Goal: Task Accomplishment & Management: Use online tool/utility

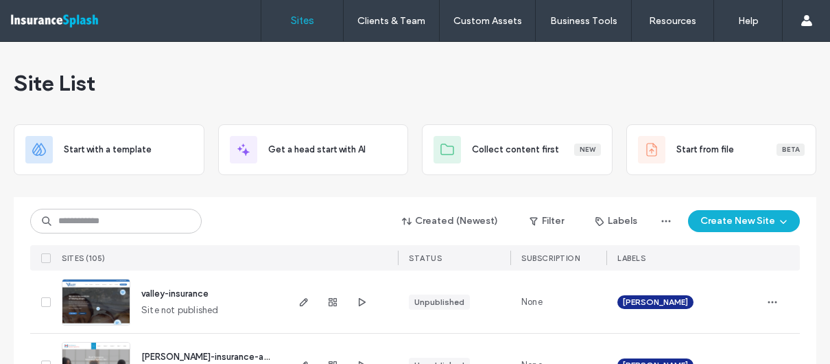
click at [132, 207] on div "Created (Newest) Filter Labels Create New Site SITES (105) STATUS SUBSCRIPTION …" at bounding box center [415, 233] width 770 height 73
click at [134, 228] on input at bounding box center [116, 221] width 172 height 25
paste input "**********"
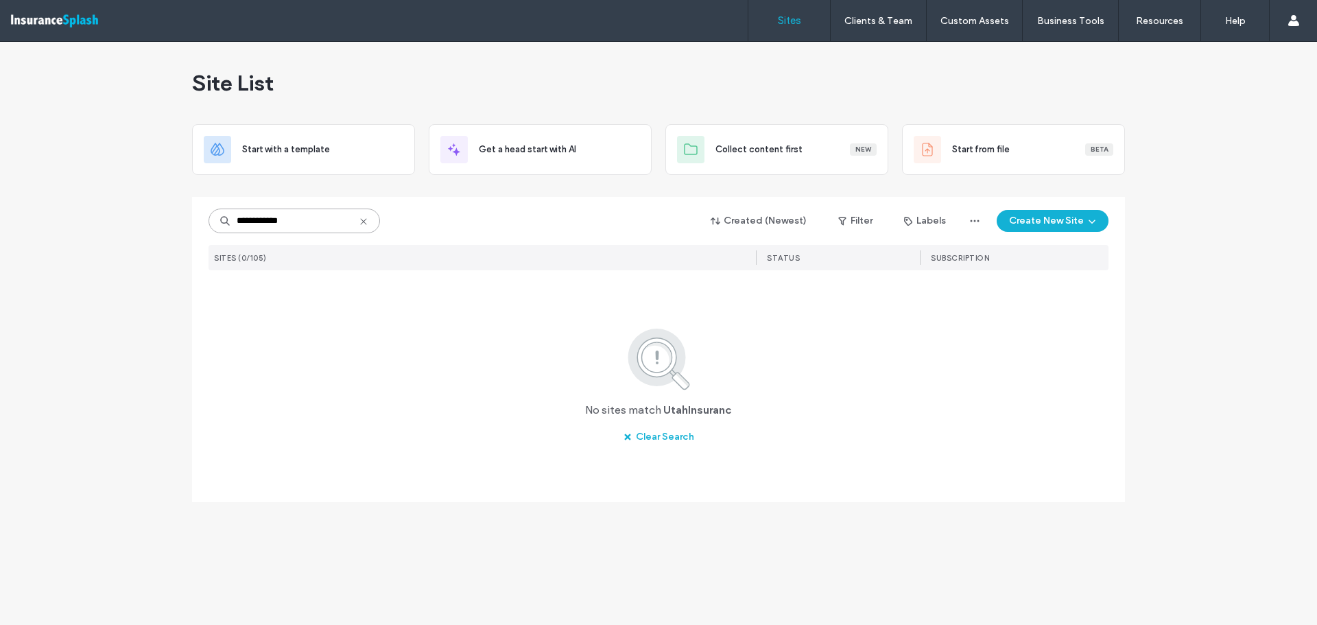
click at [311, 229] on input "**********" at bounding box center [295, 221] width 172 height 25
paste input
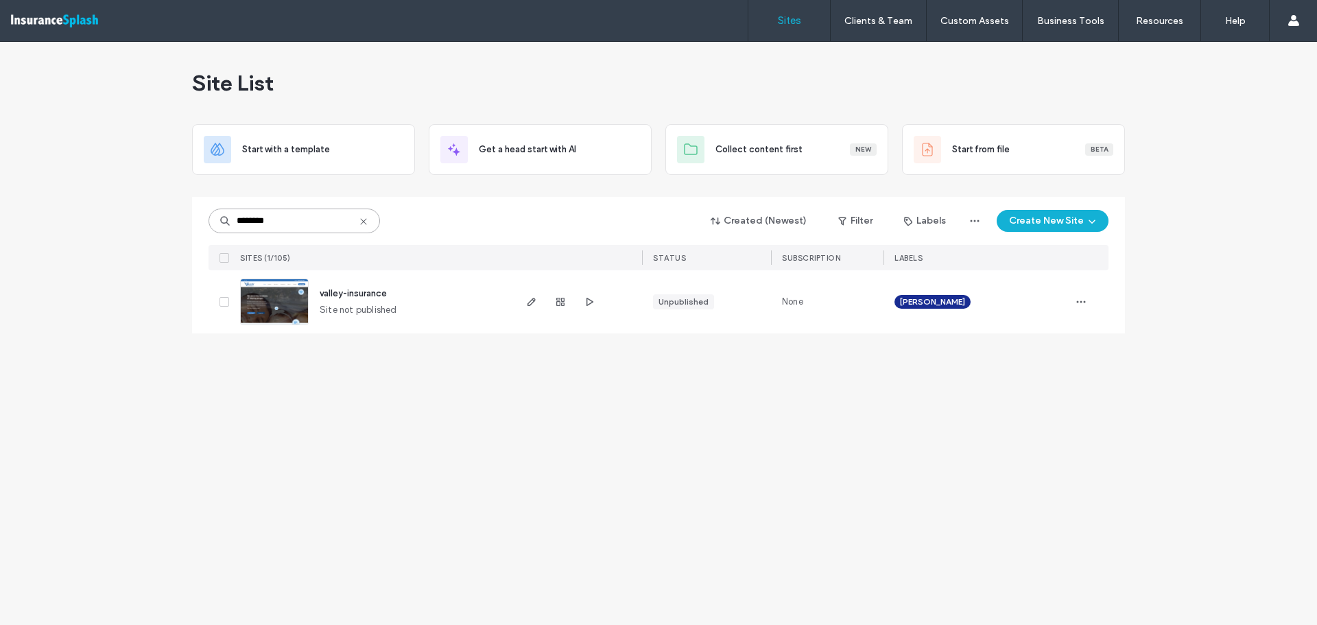
type input "********"
click at [338, 292] on span "valley-insurance" at bounding box center [353, 293] width 67 height 10
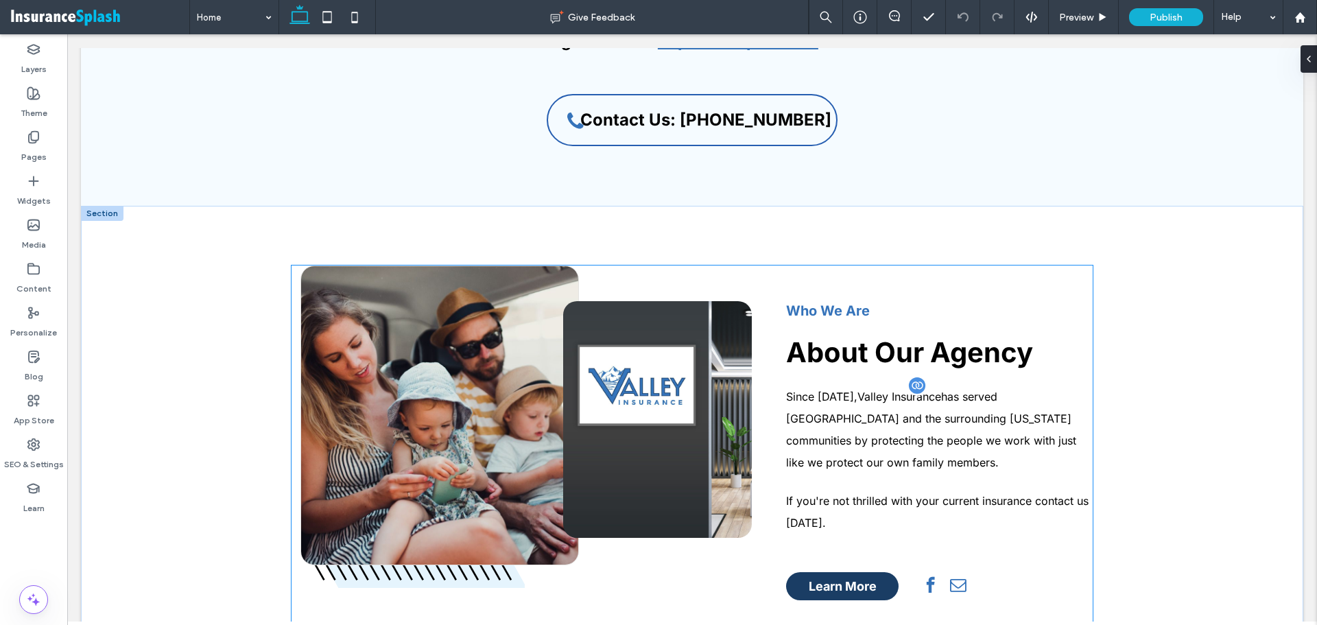
click at [832, 397] on span "Since 2002, Valley Insurance has served Taylorsville and the surrounding Utah c…" at bounding box center [931, 430] width 290 height 80
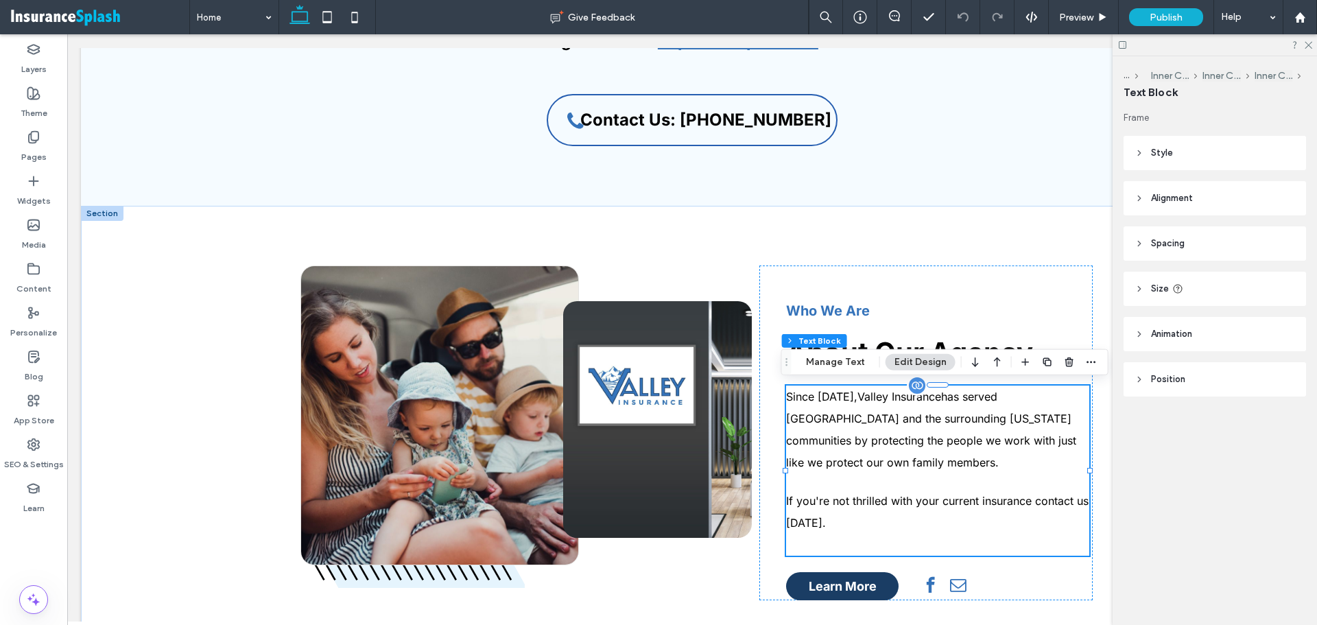
click at [837, 392] on span "Since 2002, Valley Insurance has served Taylorsville and the surrounding Utah c…" at bounding box center [931, 430] width 290 height 80
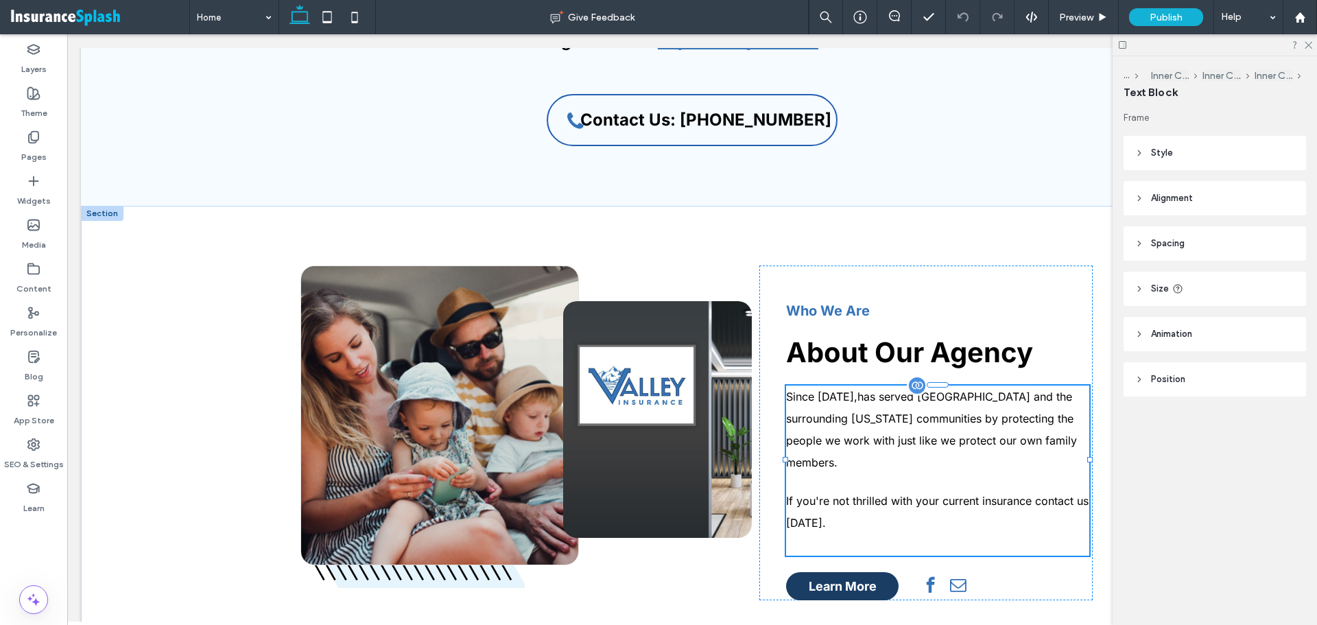
click at [837, 392] on span "Since 2002, has served Taylorsville and the surrounding Utah communities by pro…" at bounding box center [931, 430] width 291 height 80
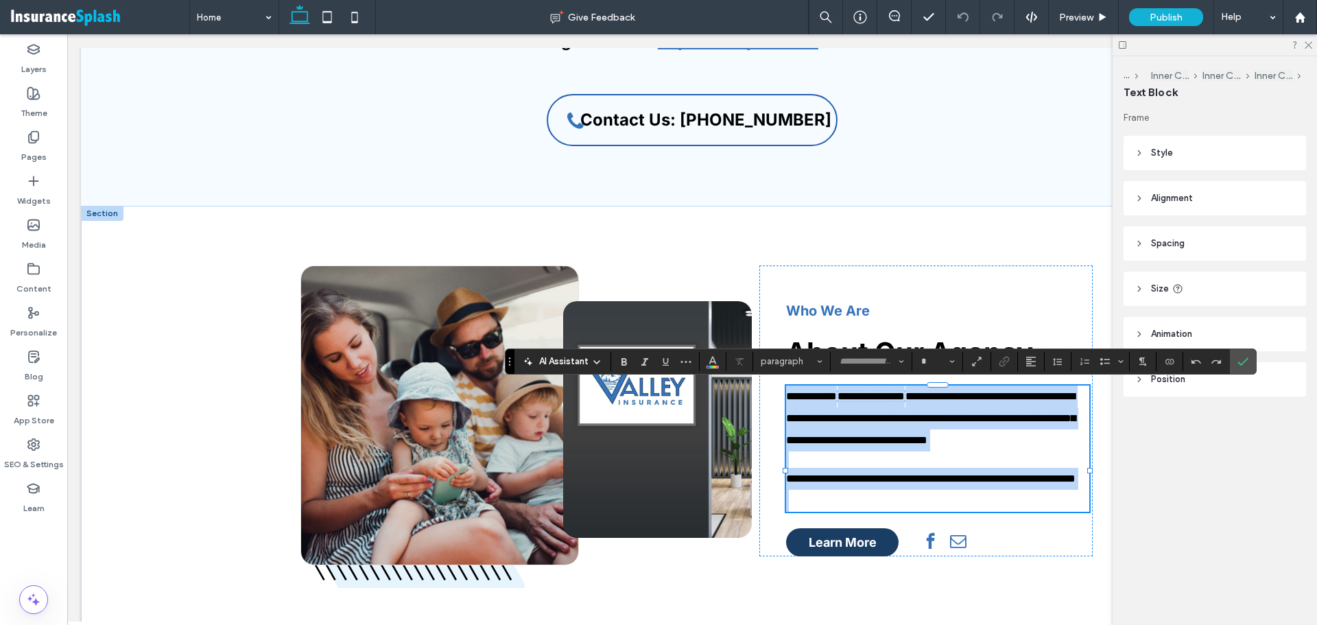
type input "*****"
type input "**"
click at [838, 399] on span "**********" at bounding box center [931, 417] width 290 height 55
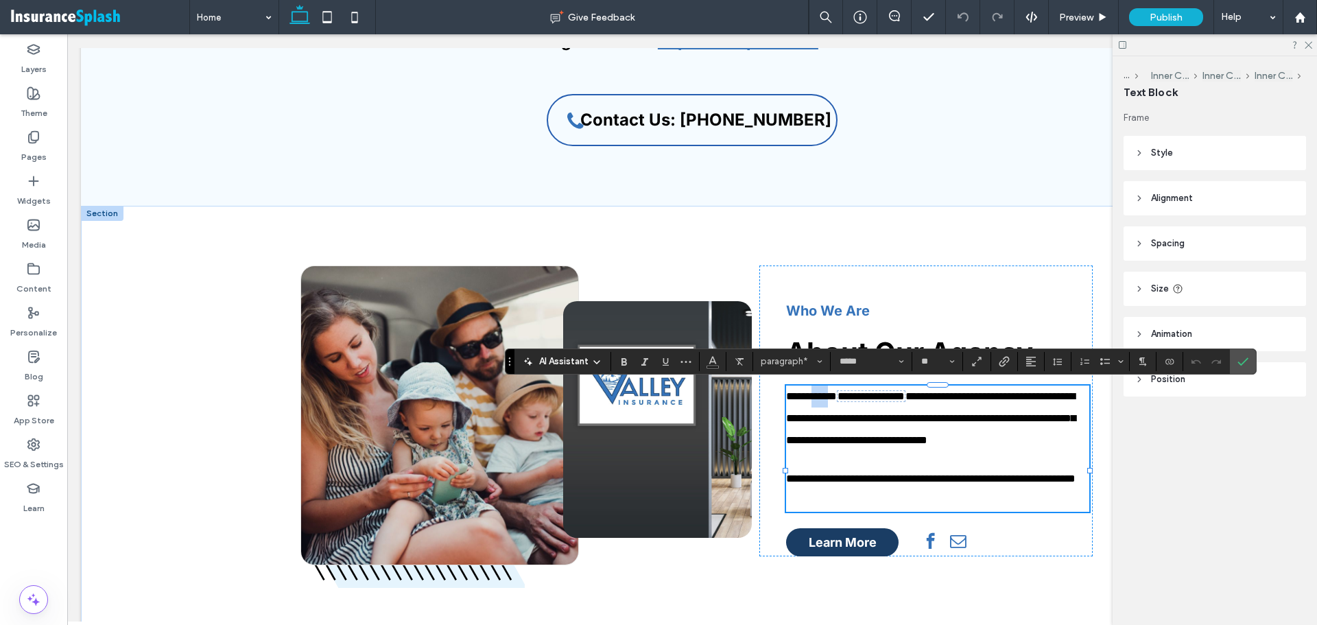
drag, startPoint x: 837, startPoint y: 393, endPoint x: 814, endPoint y: 392, distance: 23.3
click at [814, 392] on span "**********" at bounding box center [931, 417] width 290 height 55
click at [1243, 352] on span "Confirm" at bounding box center [1241, 361] width 6 height 25
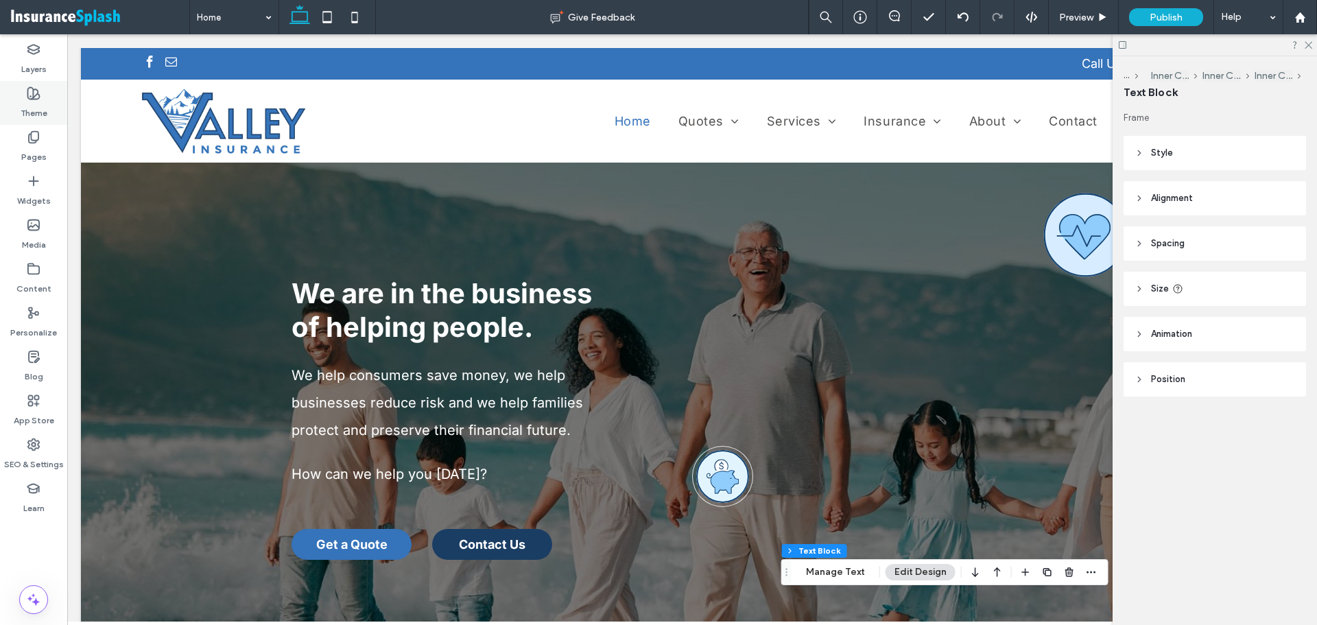
click at [28, 103] on label "Theme" at bounding box center [34, 109] width 27 height 19
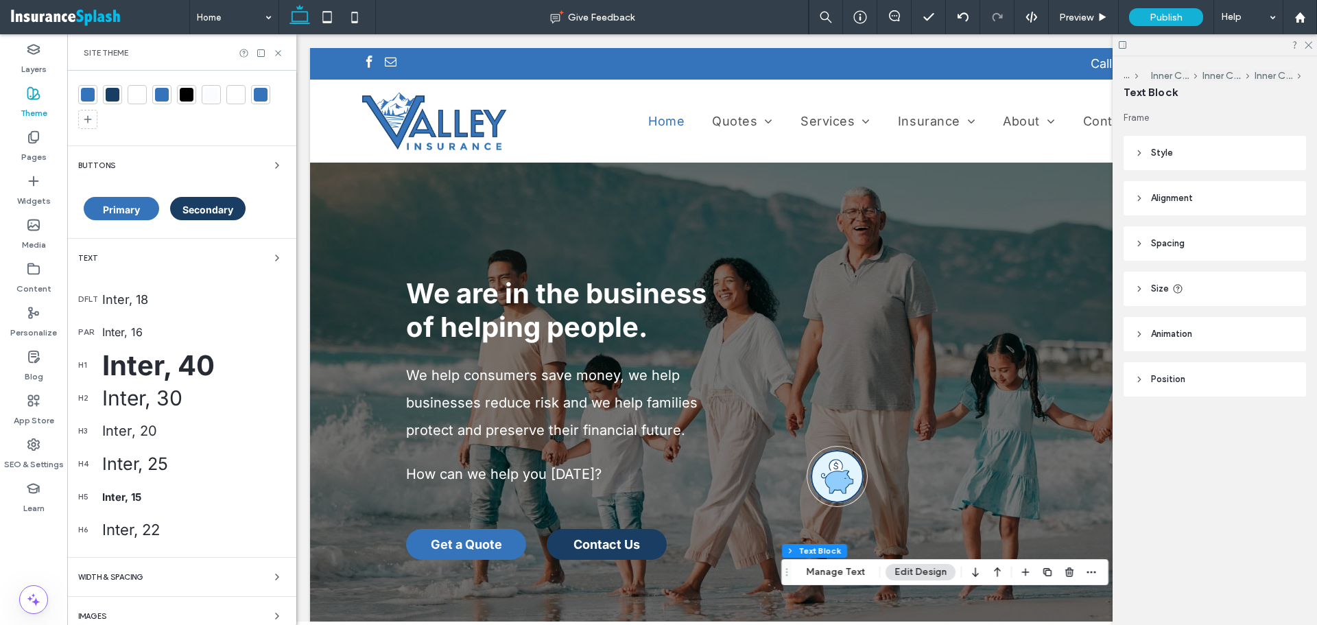
scroll to position [80, 0]
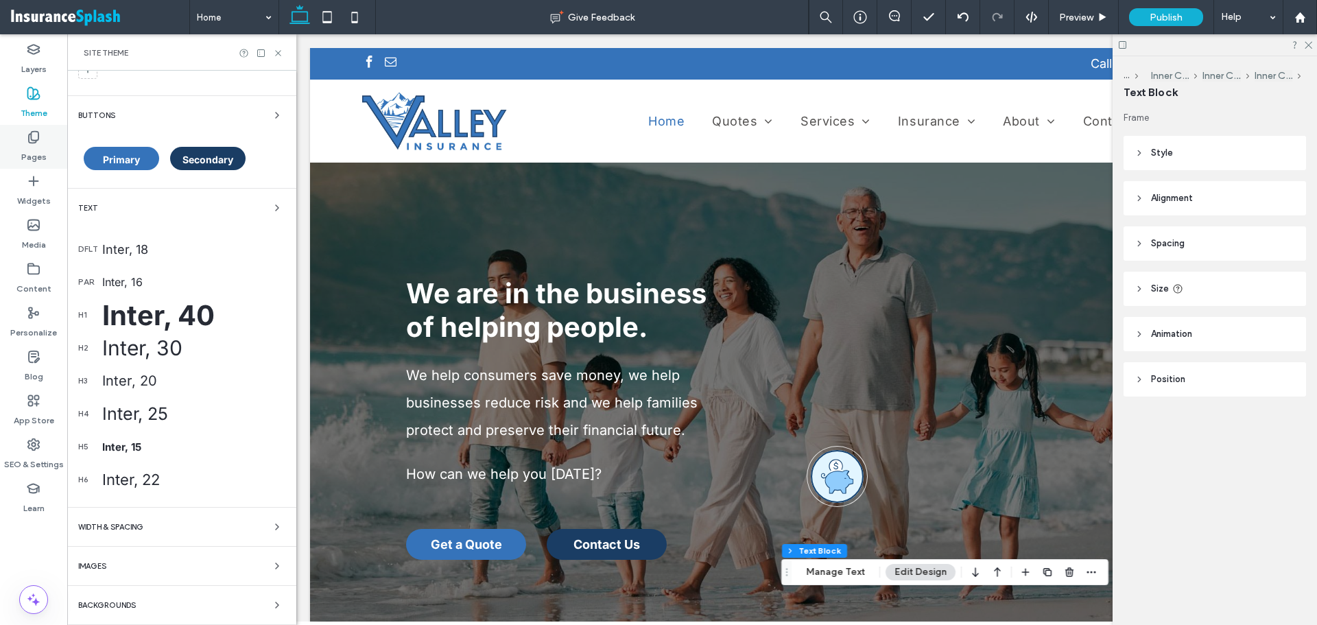
click at [36, 151] on label "Pages" at bounding box center [33, 153] width 25 height 19
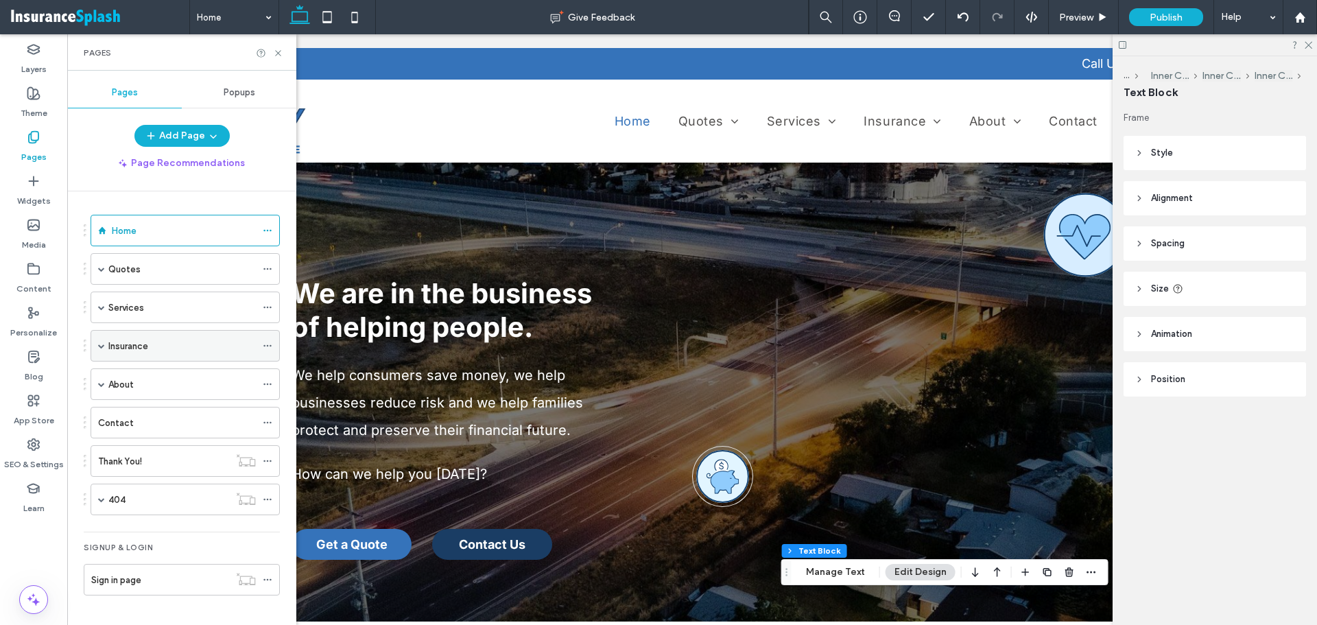
click at [102, 341] on span at bounding box center [101, 346] width 7 height 30
click at [103, 348] on span at bounding box center [101, 345] width 7 height 7
click at [100, 377] on span at bounding box center [101, 384] width 7 height 30
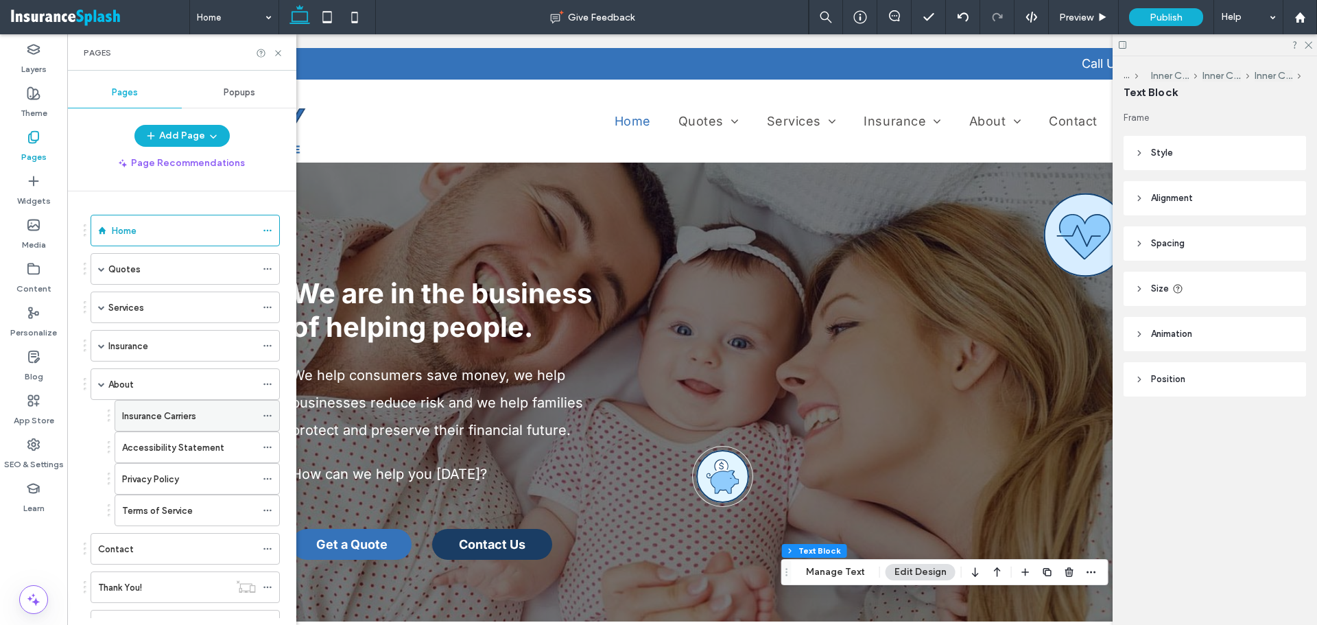
click at [151, 420] on label "Insurance Carriers" at bounding box center [159, 416] width 74 height 24
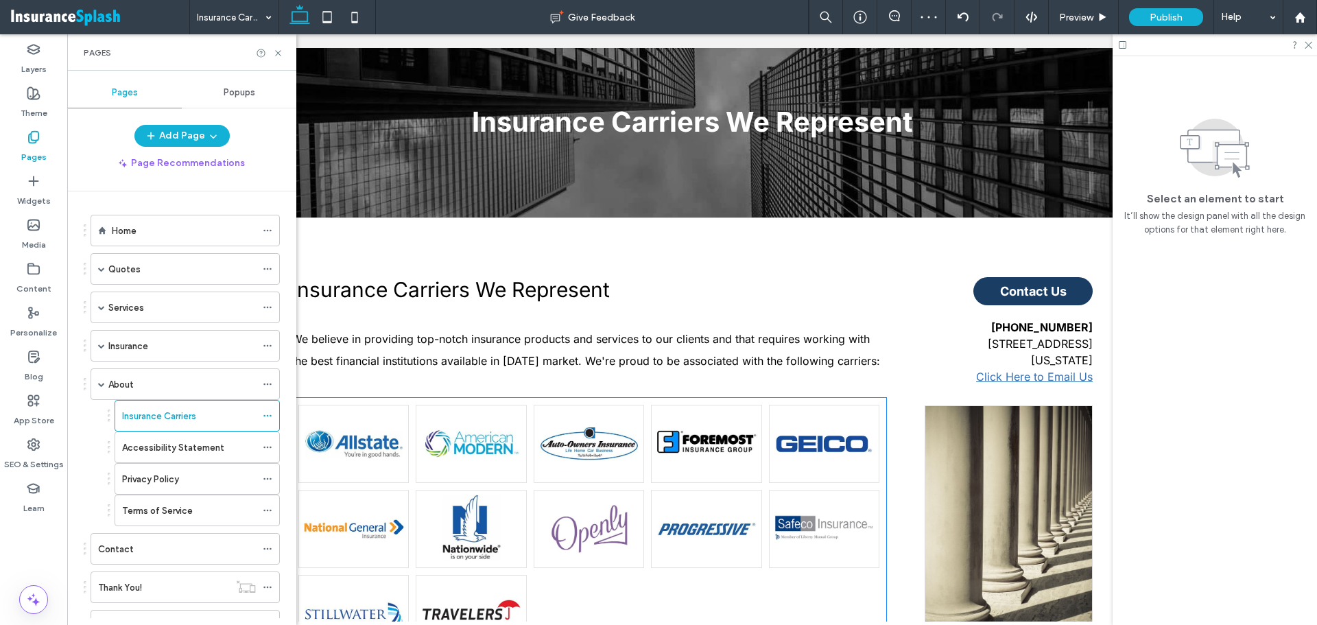
scroll to position [343, 0]
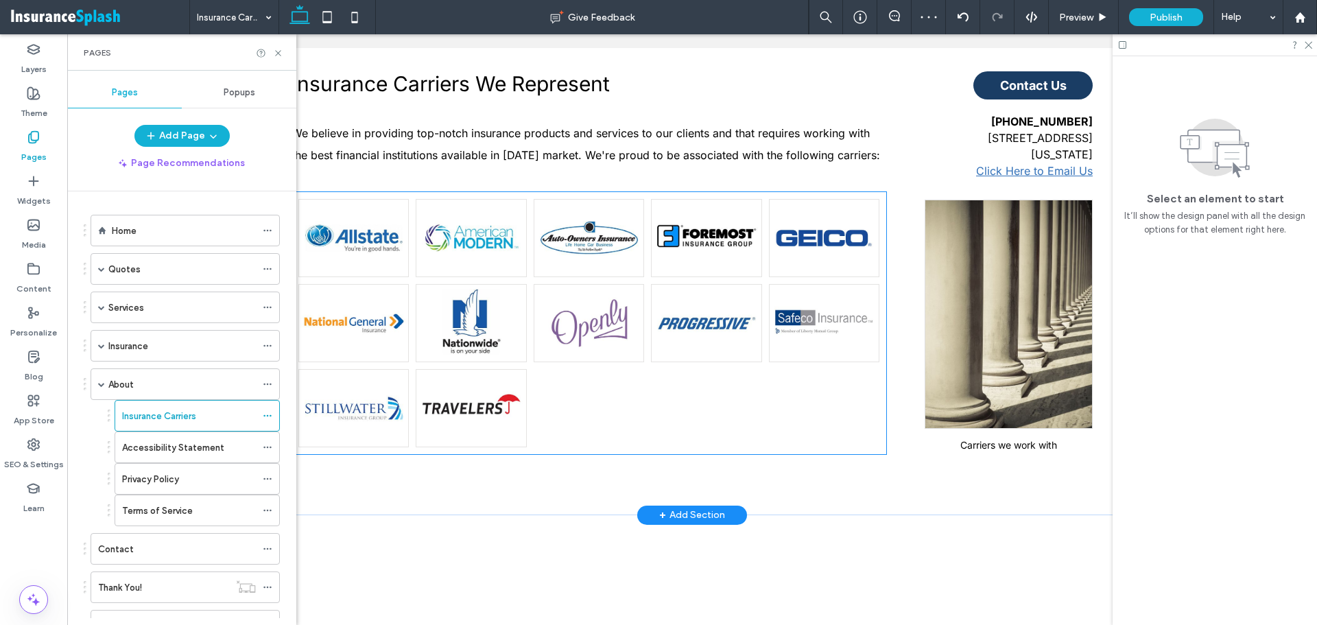
click at [733, 428] on div at bounding box center [706, 408] width 117 height 85
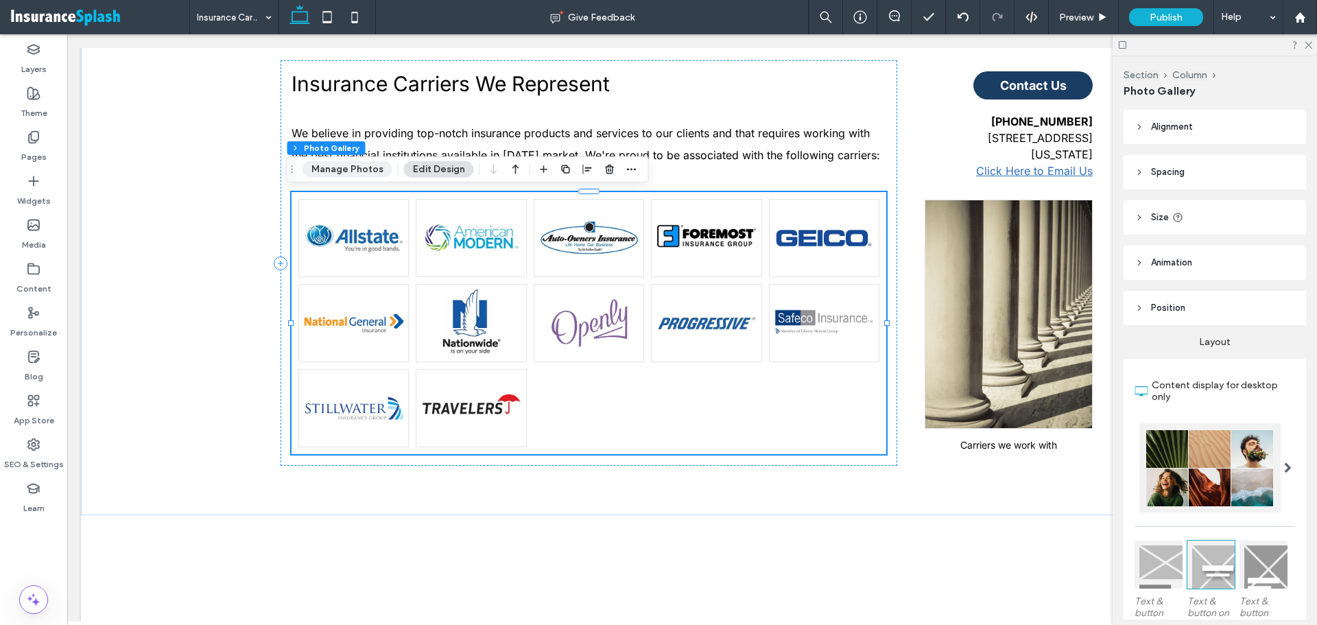
click at [376, 171] on button "Manage Photos" at bounding box center [348, 169] width 90 height 16
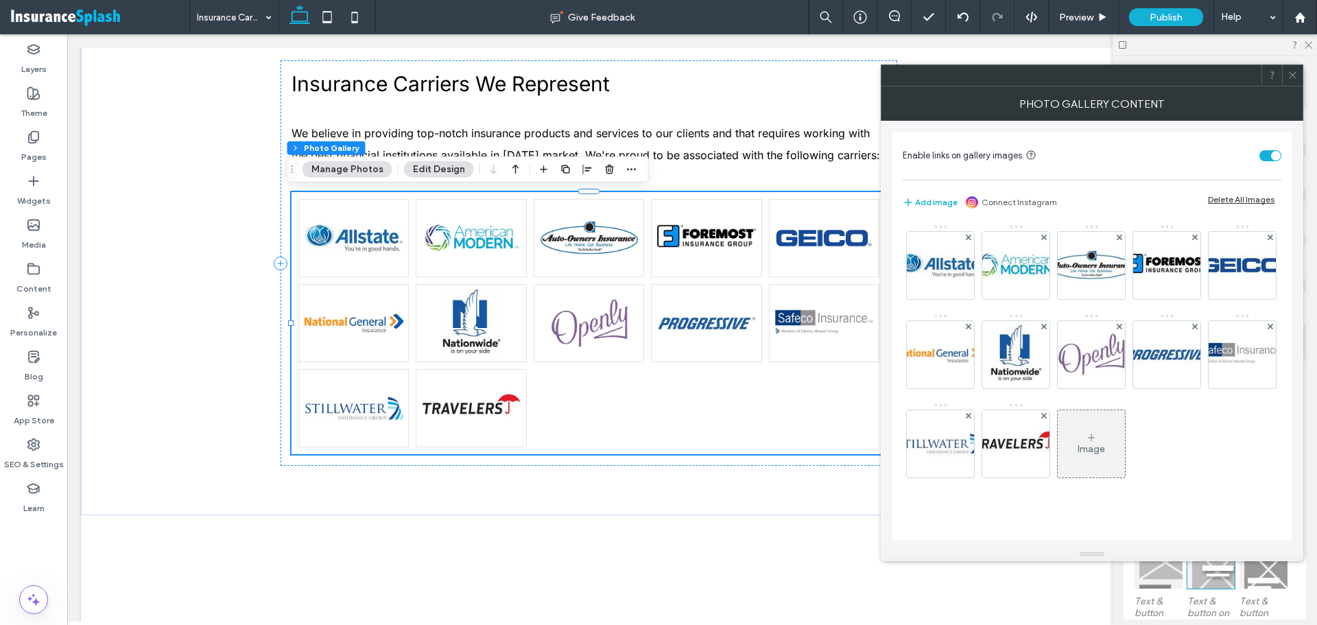
scroll to position [56, 0]
click at [1058, 452] on div "Image" at bounding box center [1091, 444] width 67 height 64
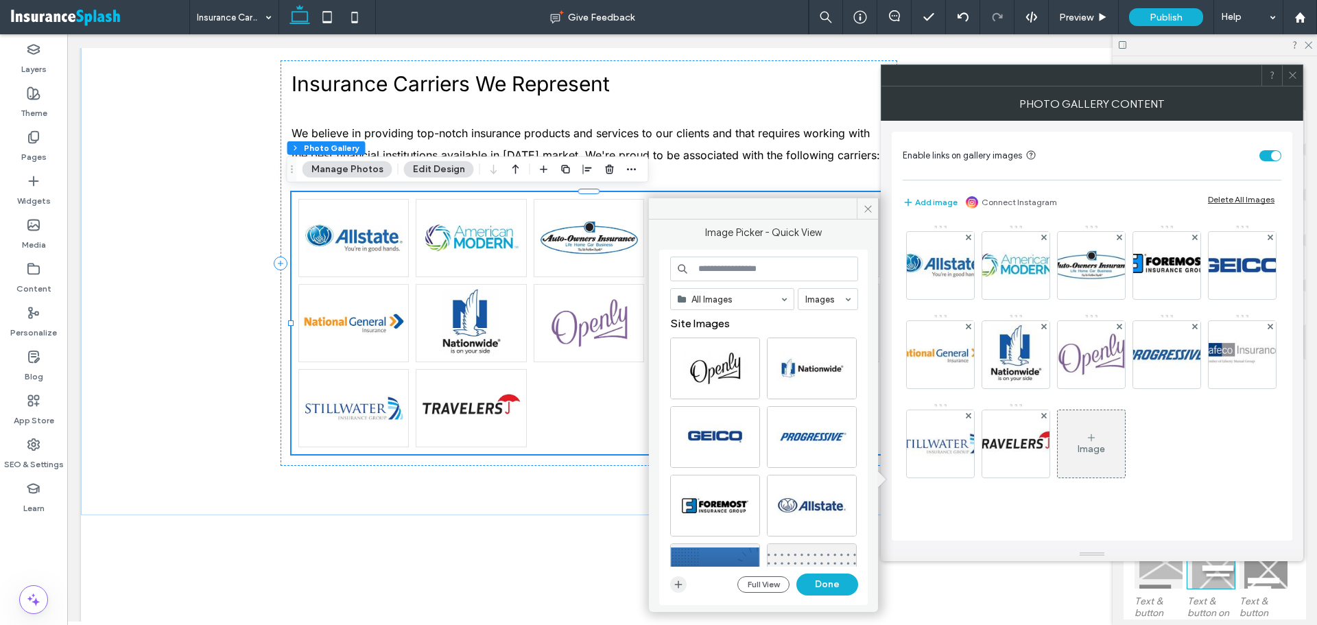
click at [683, 578] on span "button" at bounding box center [678, 584] width 16 height 16
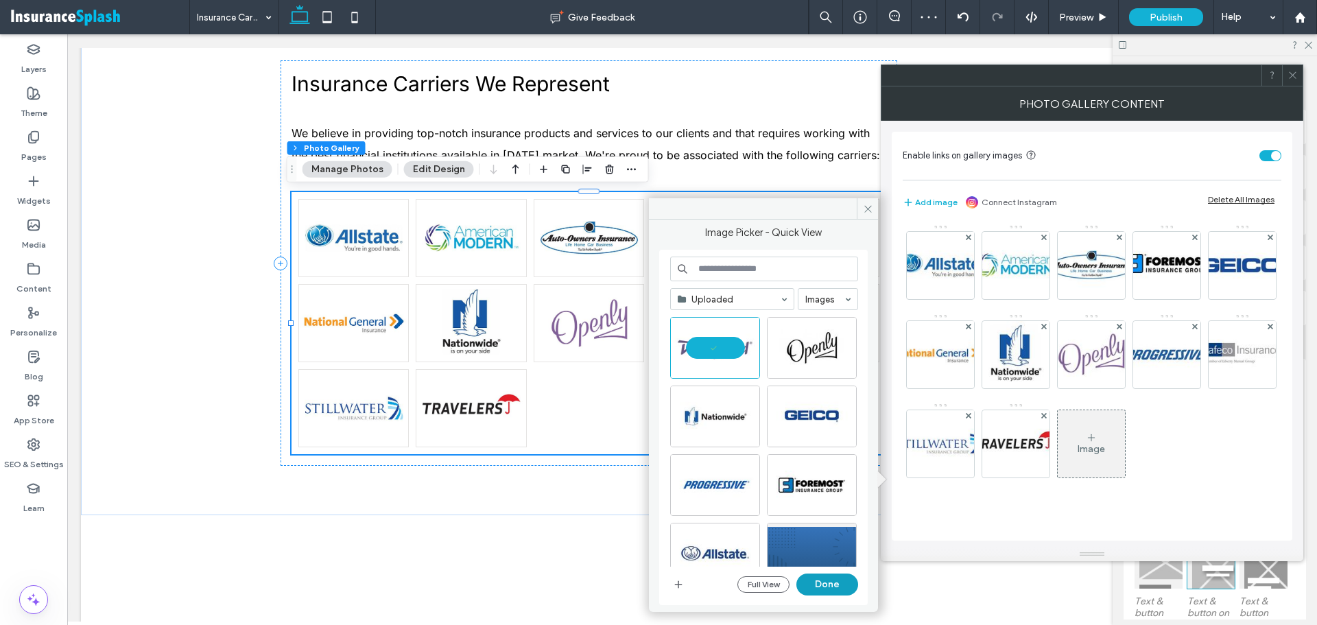
click at [830, 580] on button "Done" at bounding box center [828, 585] width 62 height 22
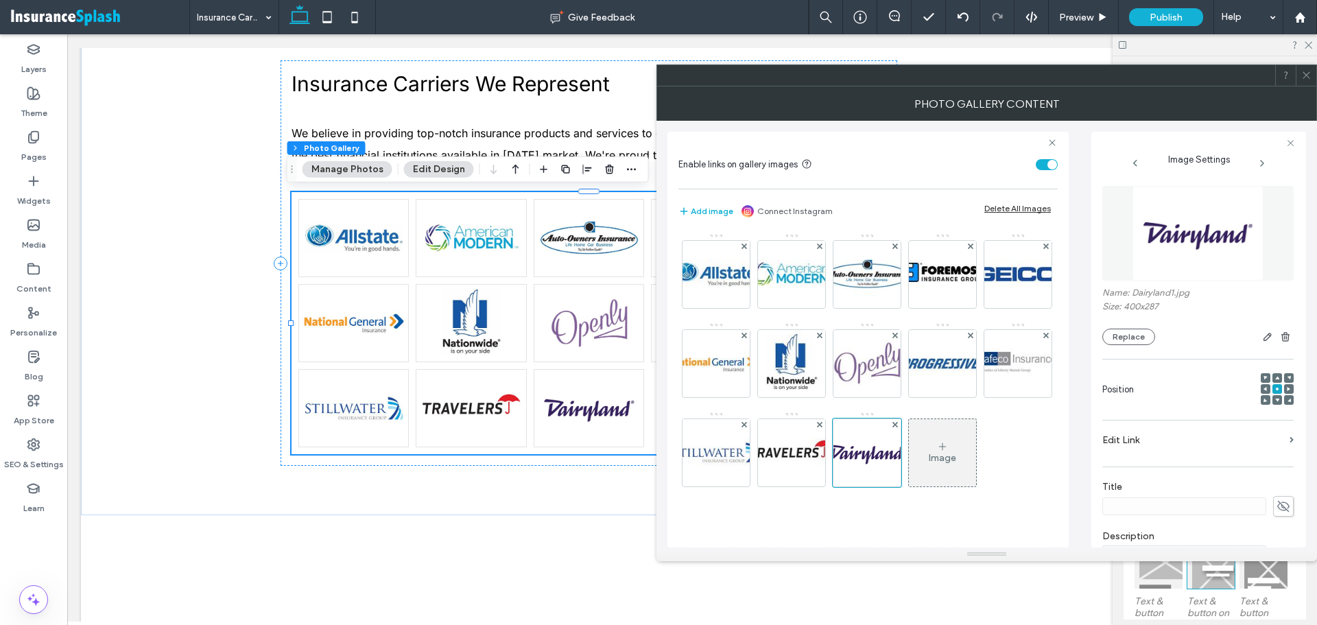
click at [909, 485] on div "Image" at bounding box center [942, 453] width 67 height 64
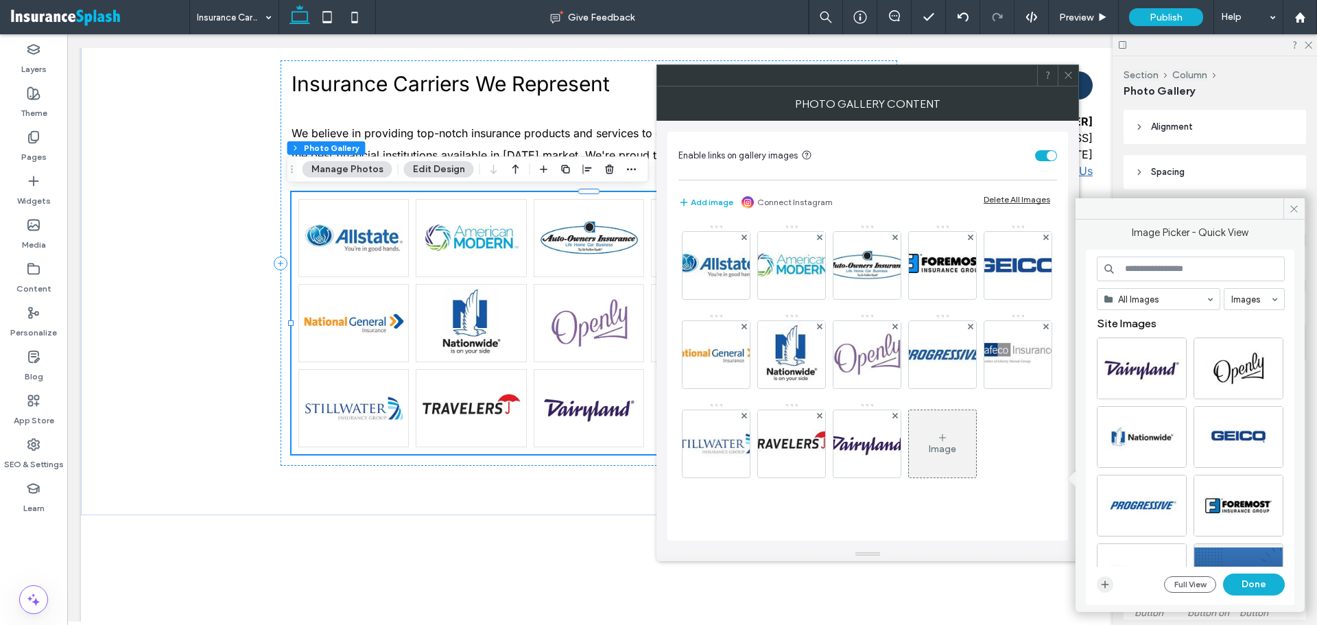
click at [1095, 579] on div "All Images Images Site Images Full View Done" at bounding box center [1190, 427] width 209 height 355
click at [1101, 580] on icon "button" at bounding box center [1105, 584] width 11 height 11
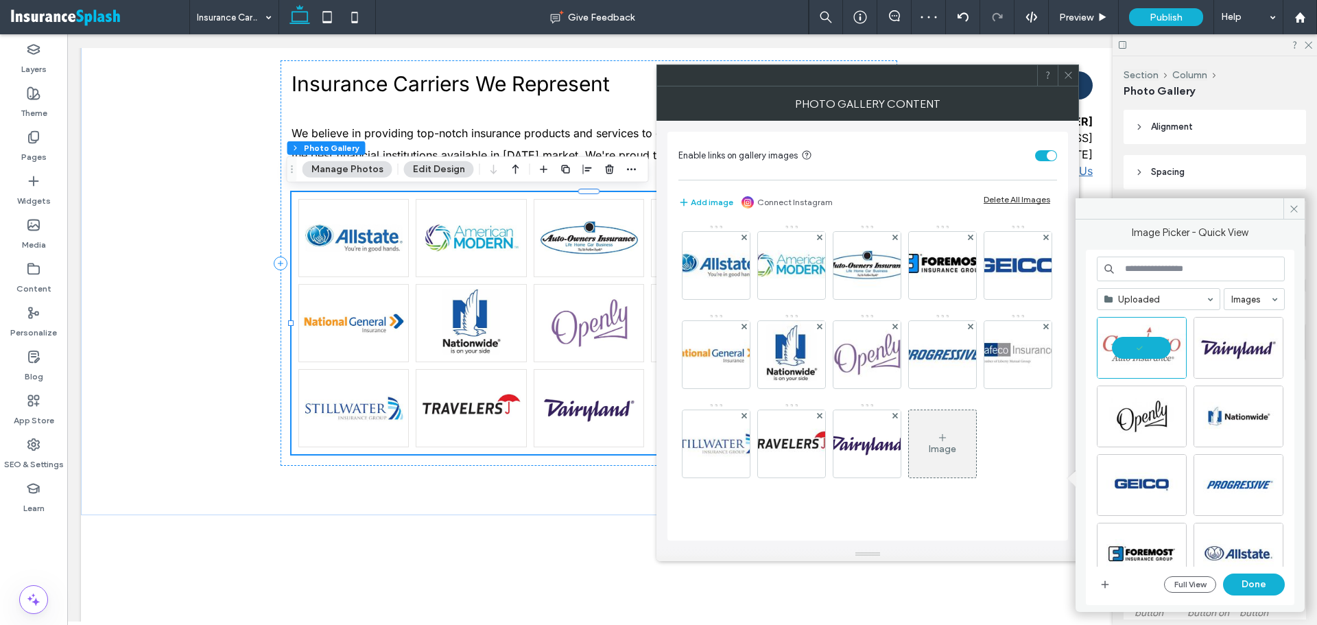
click at [909, 461] on div "Image" at bounding box center [942, 444] width 67 height 64
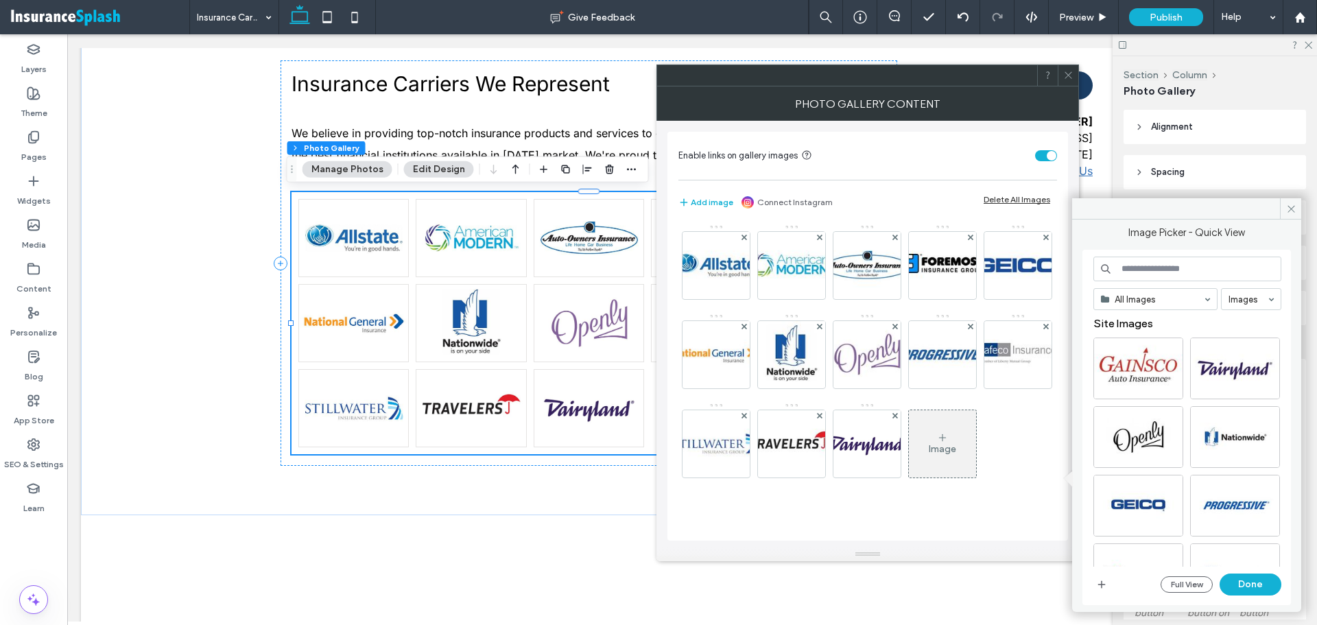
click at [909, 476] on div "Image" at bounding box center [942, 444] width 67 height 64
click at [1146, 364] on div "Select" at bounding box center [1139, 369] width 90 height 62
click at [1258, 591] on button "Done" at bounding box center [1251, 585] width 62 height 22
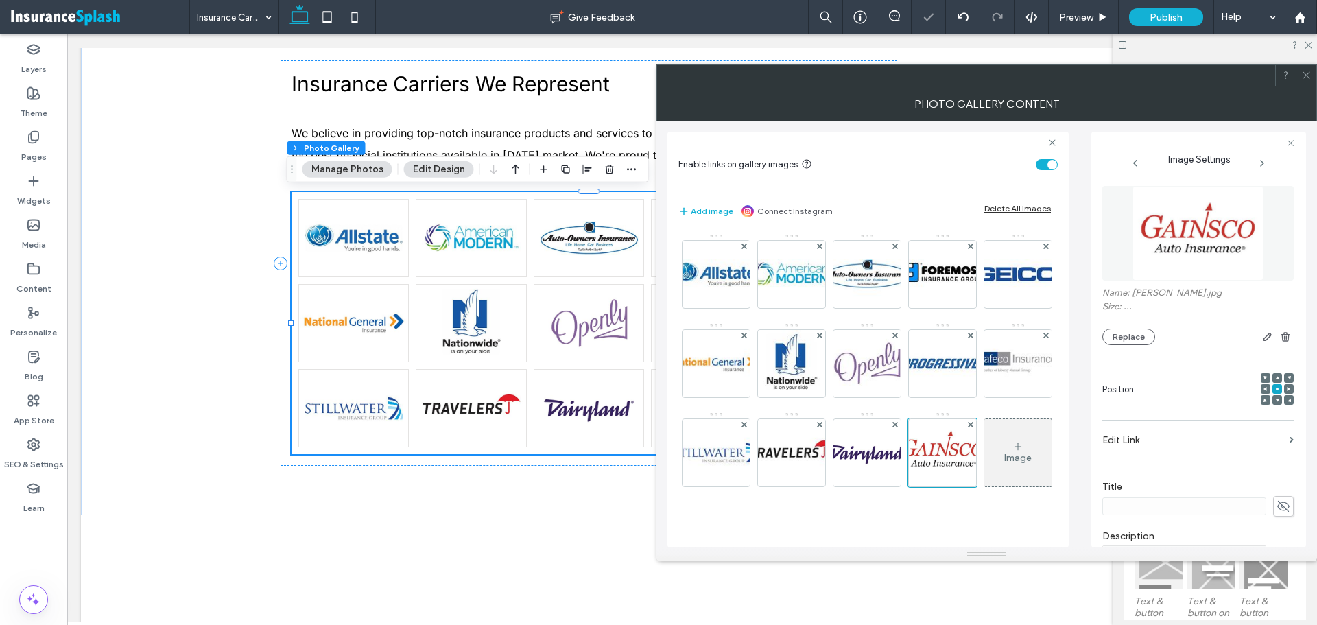
click at [985, 470] on div "Image" at bounding box center [1018, 453] width 67 height 64
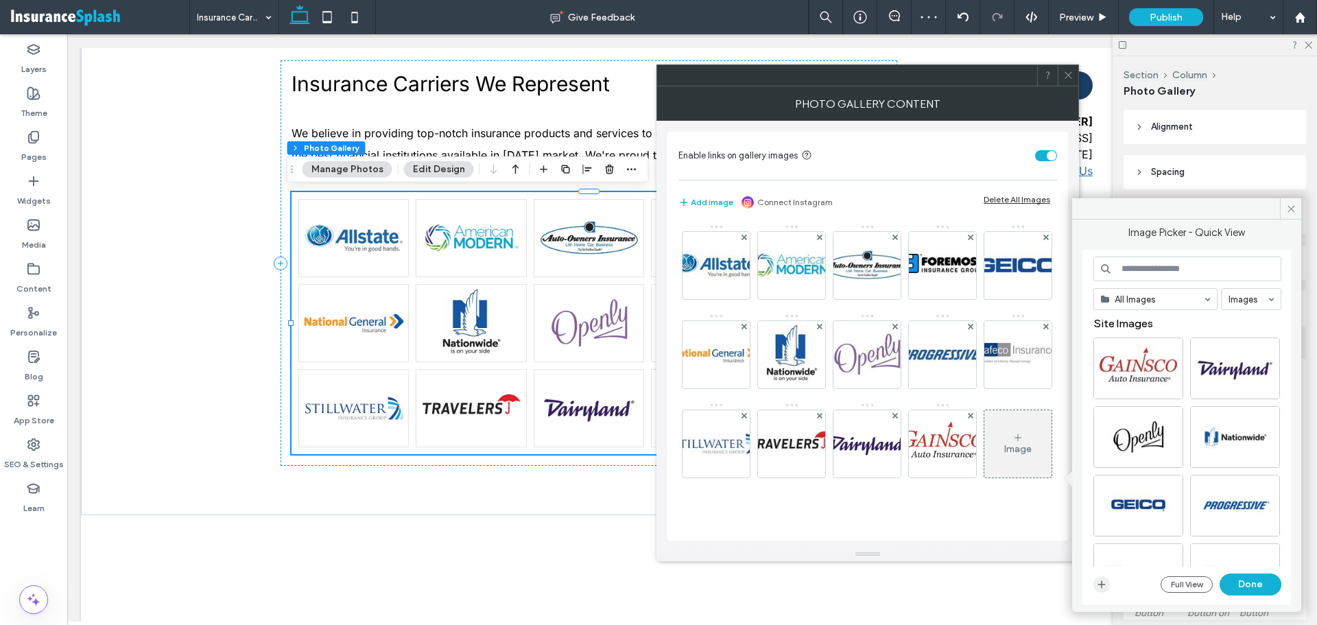
click at [1094, 583] on span "button" at bounding box center [1102, 584] width 16 height 16
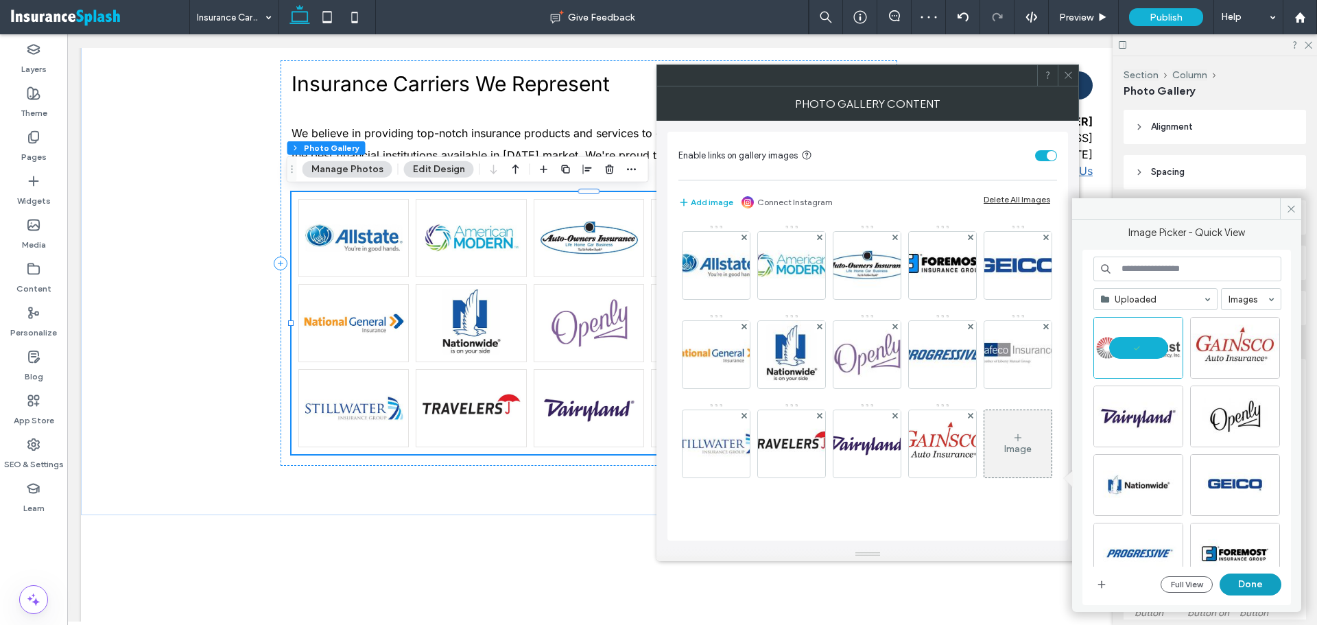
drag, startPoint x: 1269, startPoint y: 580, endPoint x: 1017, endPoint y: 520, distance: 258.9
click at [1269, 580] on button "Done" at bounding box center [1251, 585] width 62 height 22
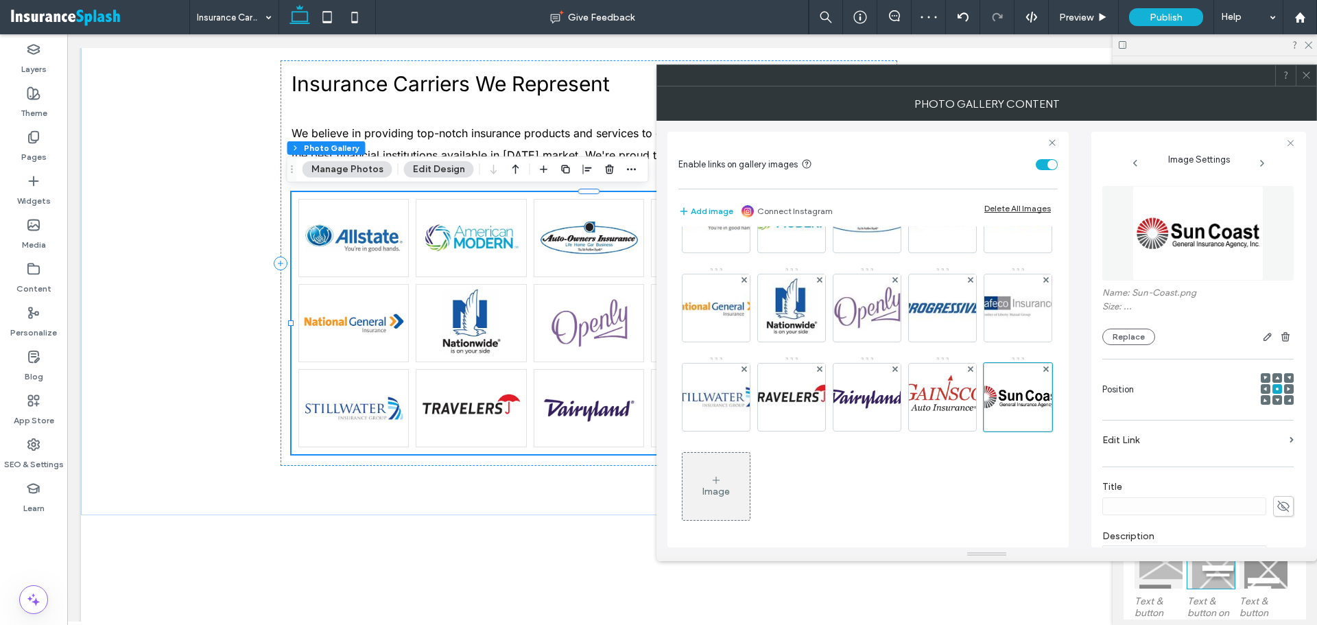
click at [750, 469] on div "Image" at bounding box center [716, 486] width 67 height 64
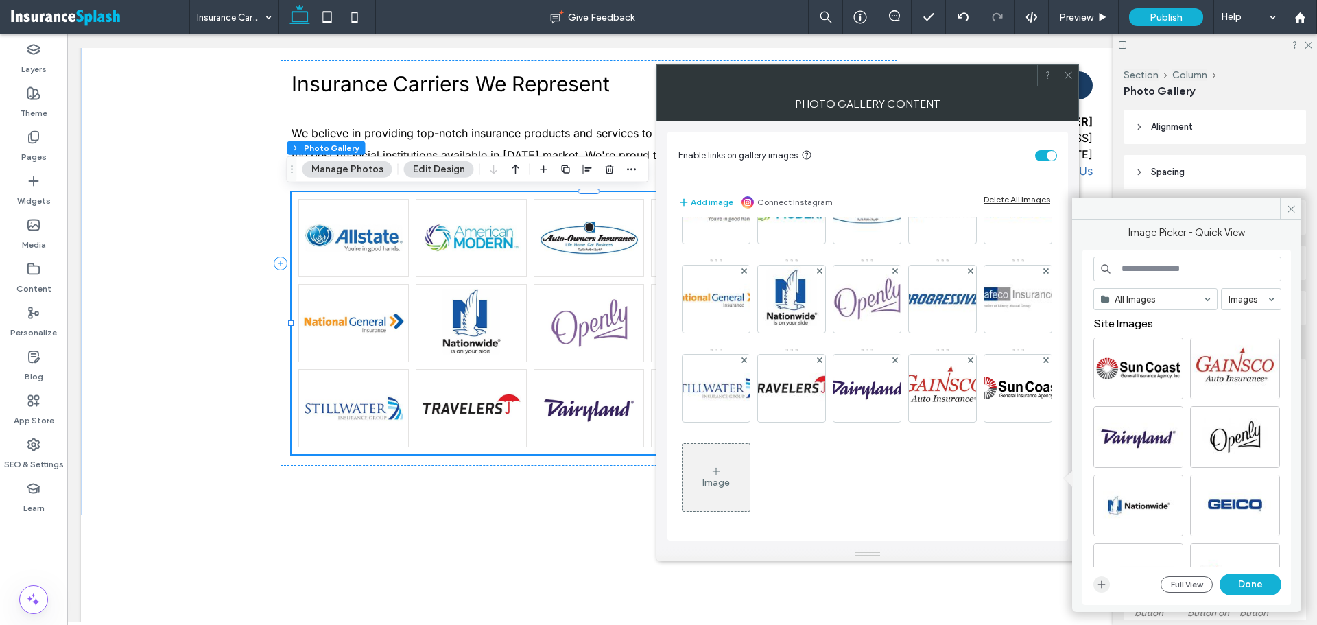
click at [1101, 579] on icon "button" at bounding box center [1101, 584] width 11 height 11
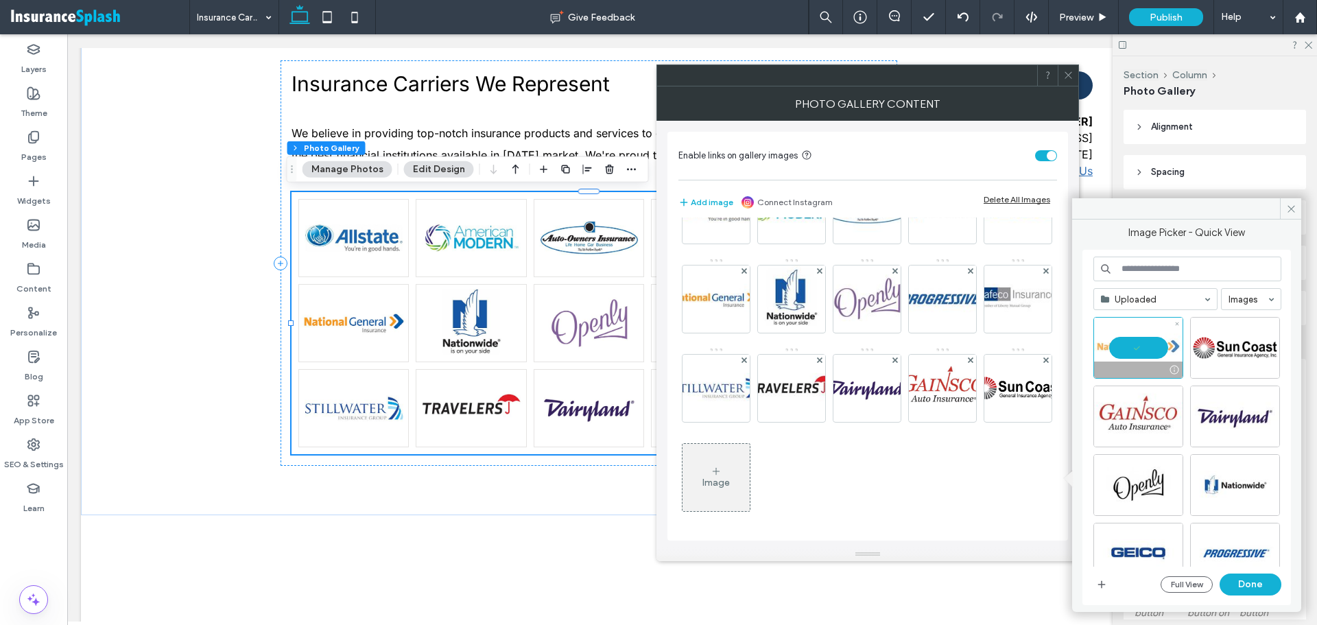
click at [1146, 355] on div at bounding box center [1139, 348] width 90 height 62
click at [750, 472] on div "Image" at bounding box center [716, 477] width 67 height 64
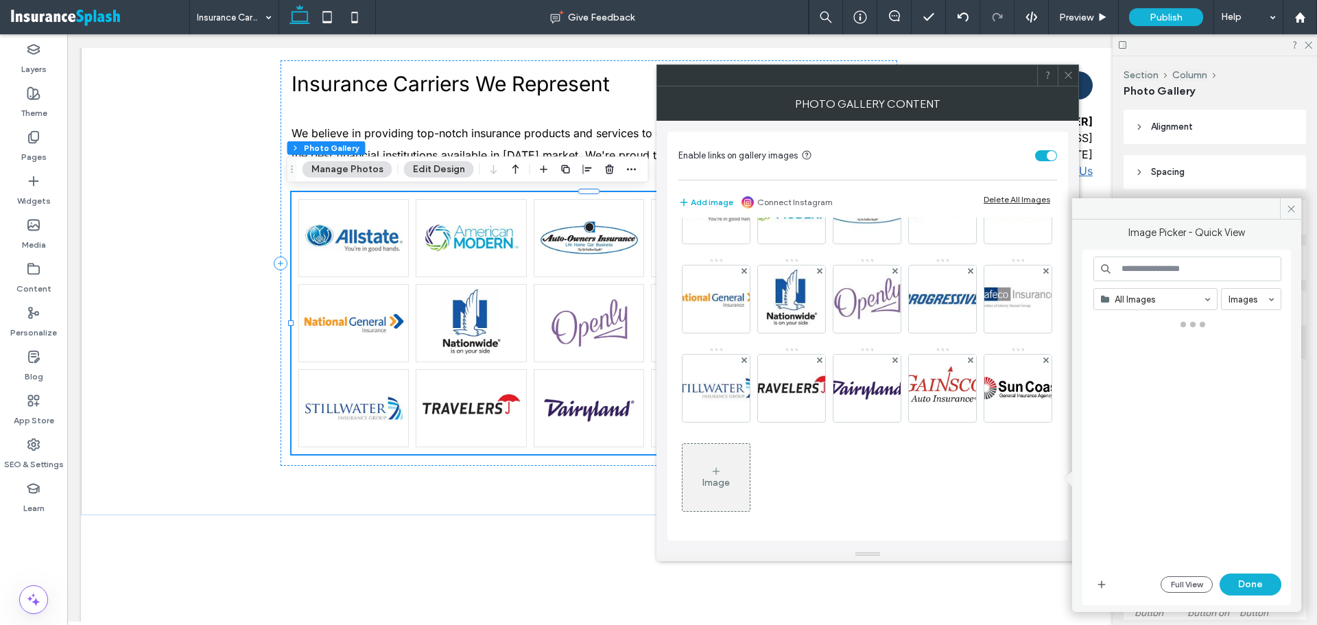
click at [722, 476] on icon at bounding box center [716, 471] width 11 height 11
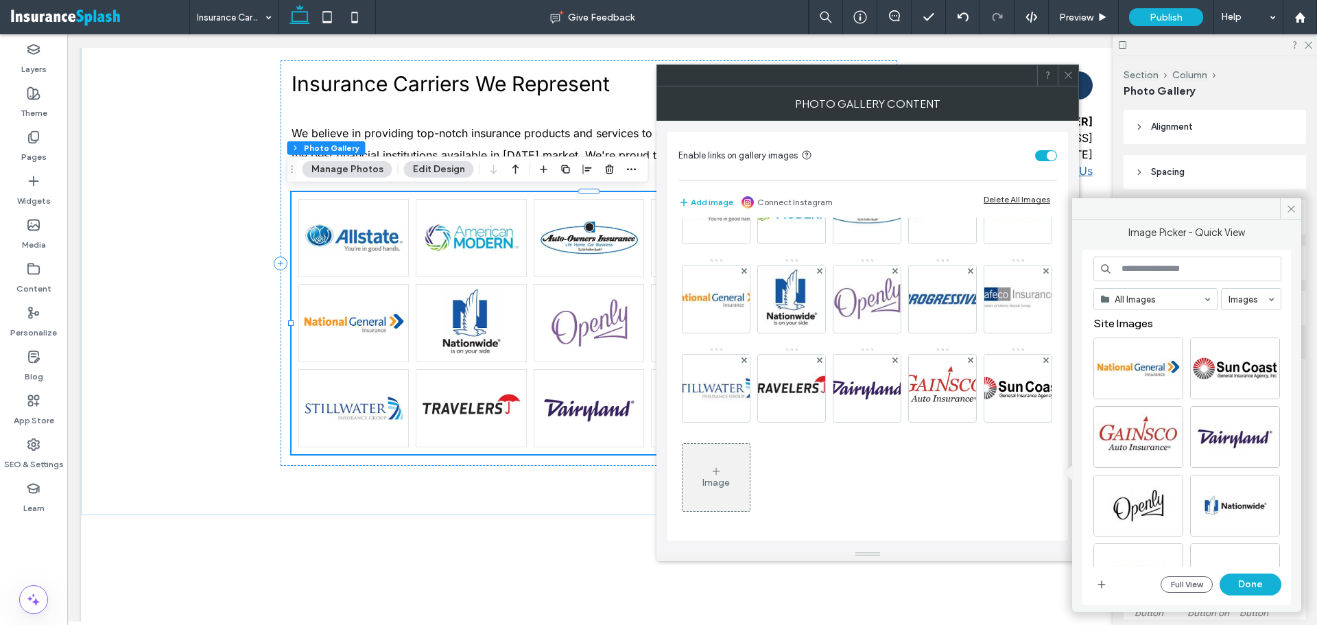
click at [1092, 585] on div "All Images Images Site Images Full View Done" at bounding box center [1187, 427] width 209 height 355
click at [1102, 583] on use "button" at bounding box center [1102, 585] width 8 height 8
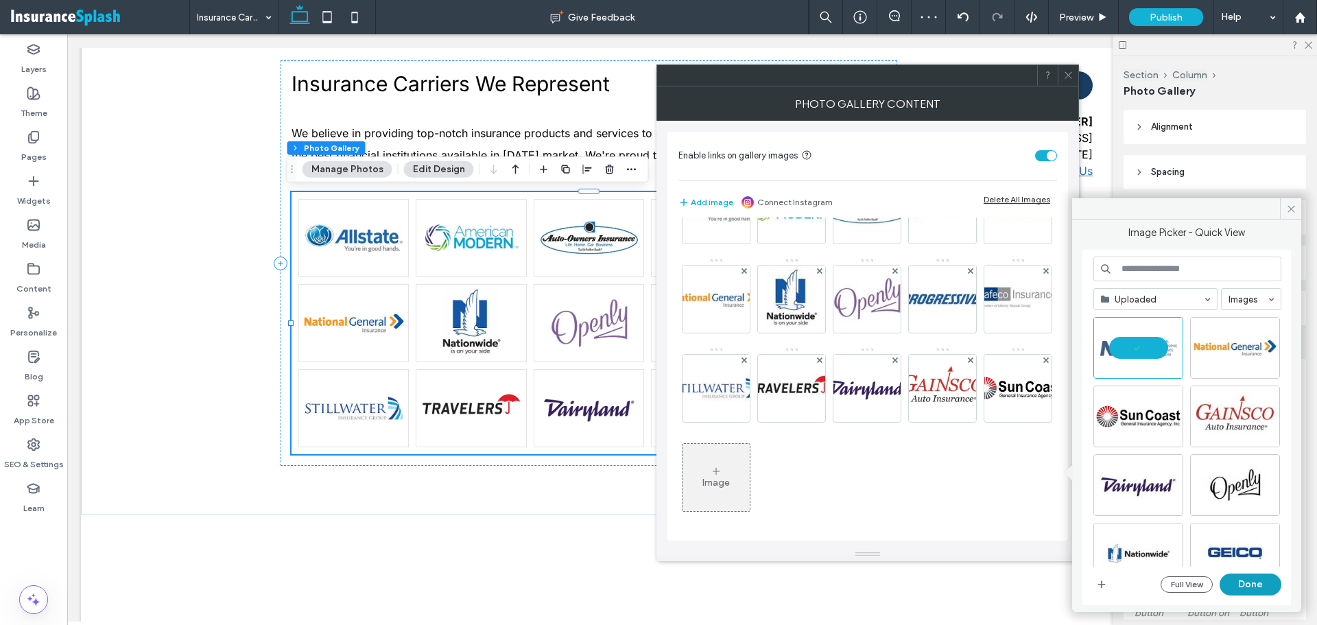
click at [1262, 591] on button "Done" at bounding box center [1251, 585] width 62 height 22
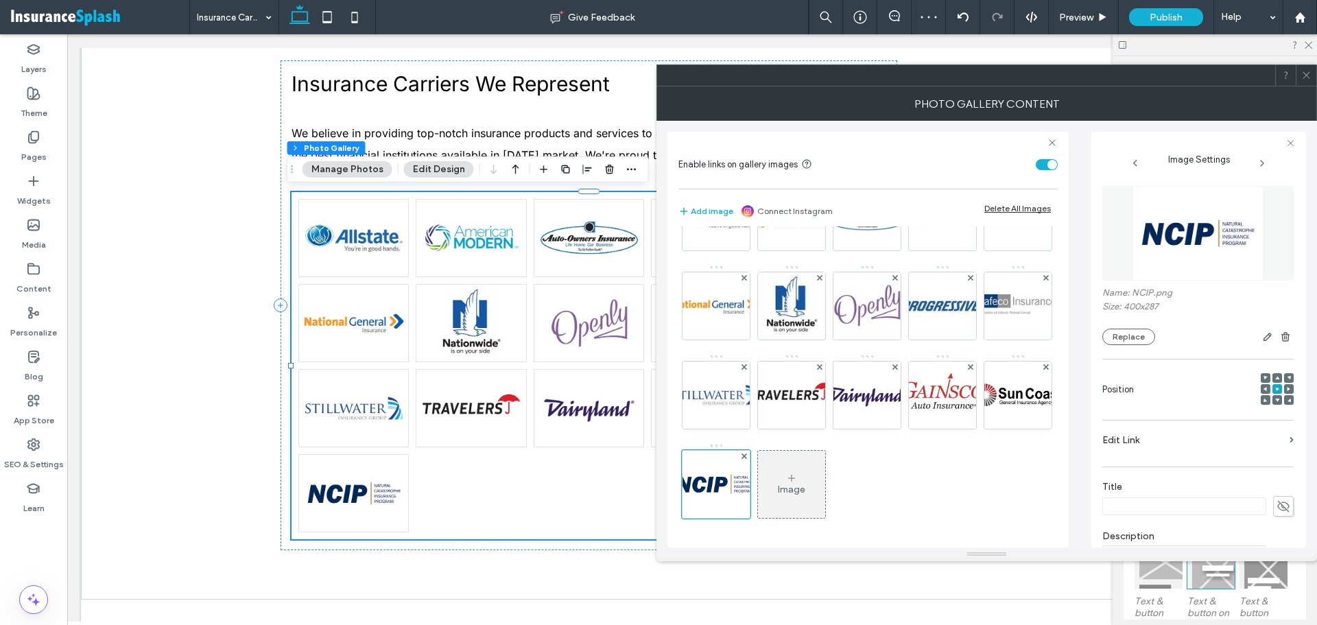
click at [758, 484] on div "Image" at bounding box center [791, 484] width 67 height 64
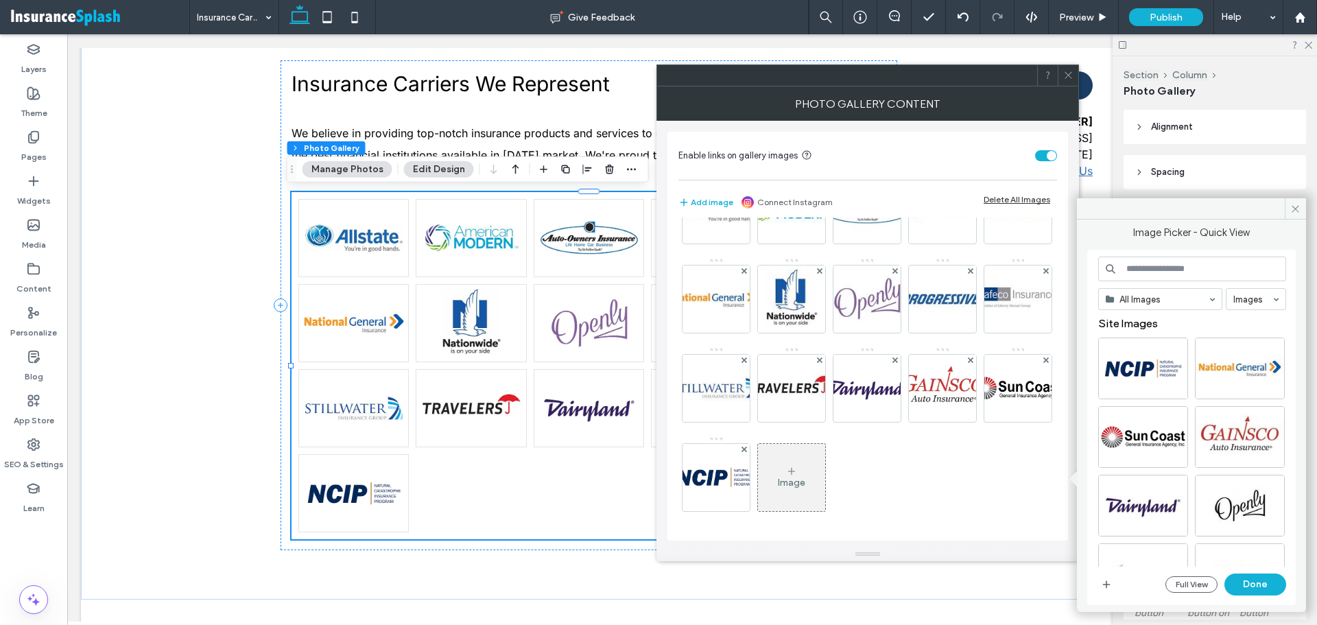
click at [1149, 275] on input at bounding box center [1192, 269] width 188 height 25
type input "********"
click at [1105, 584] on icon "button" at bounding box center [1106, 584] width 11 height 11
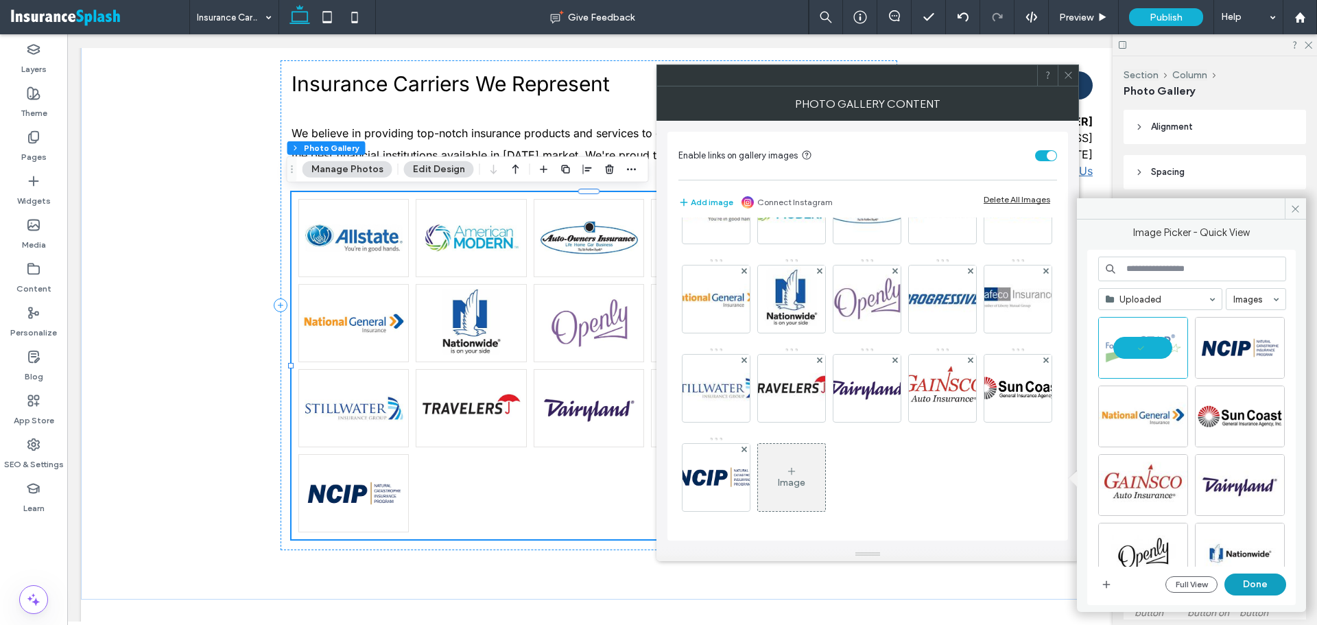
click at [1251, 588] on button "Done" at bounding box center [1256, 585] width 62 height 22
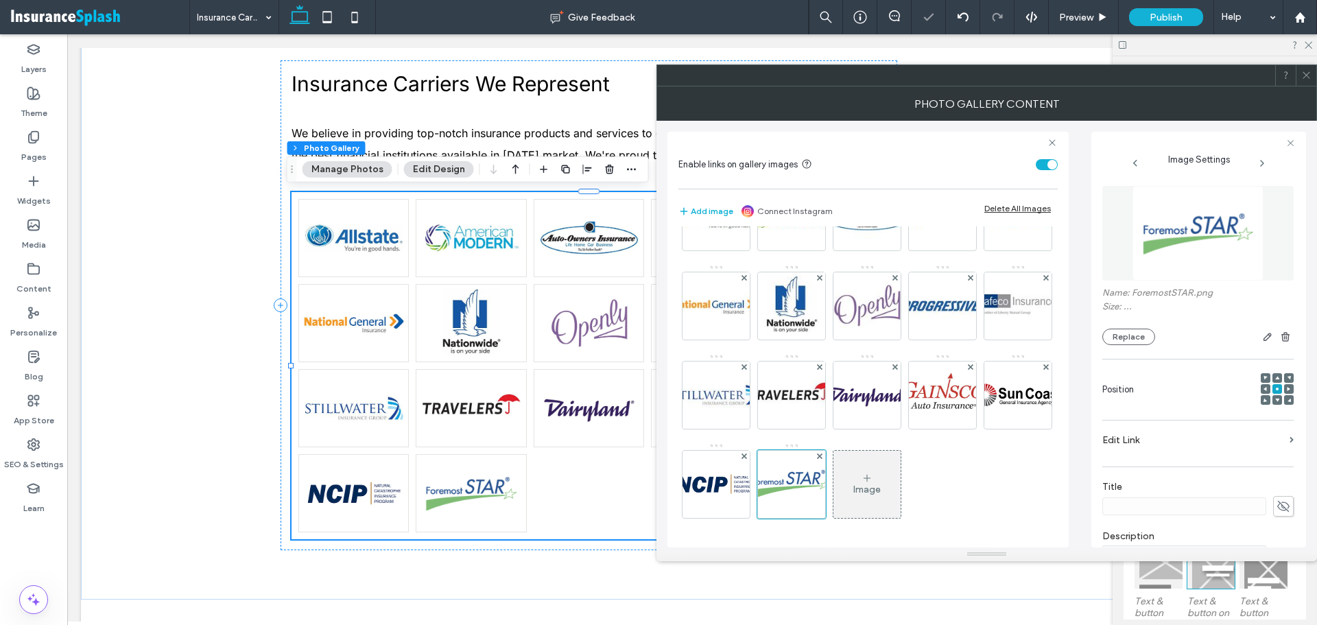
scroll to position [147, 0]
click at [854, 486] on div "Image" at bounding box center [867, 490] width 27 height 12
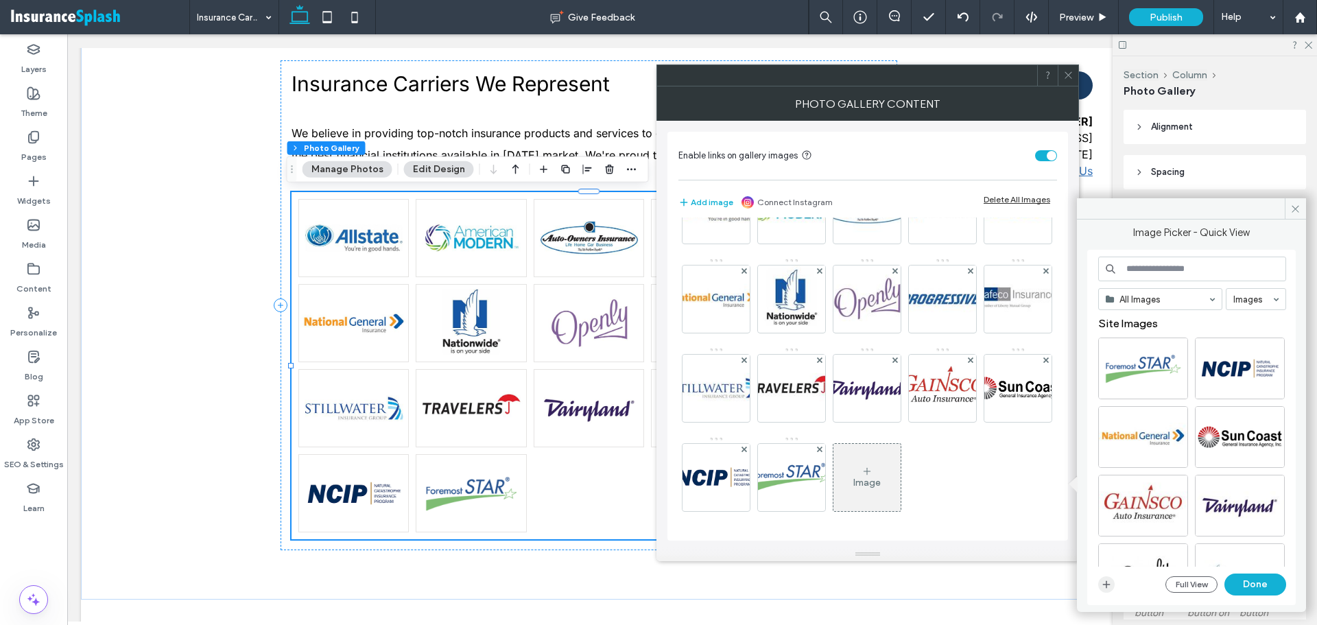
click at [1103, 582] on icon "button" at bounding box center [1106, 584] width 11 height 11
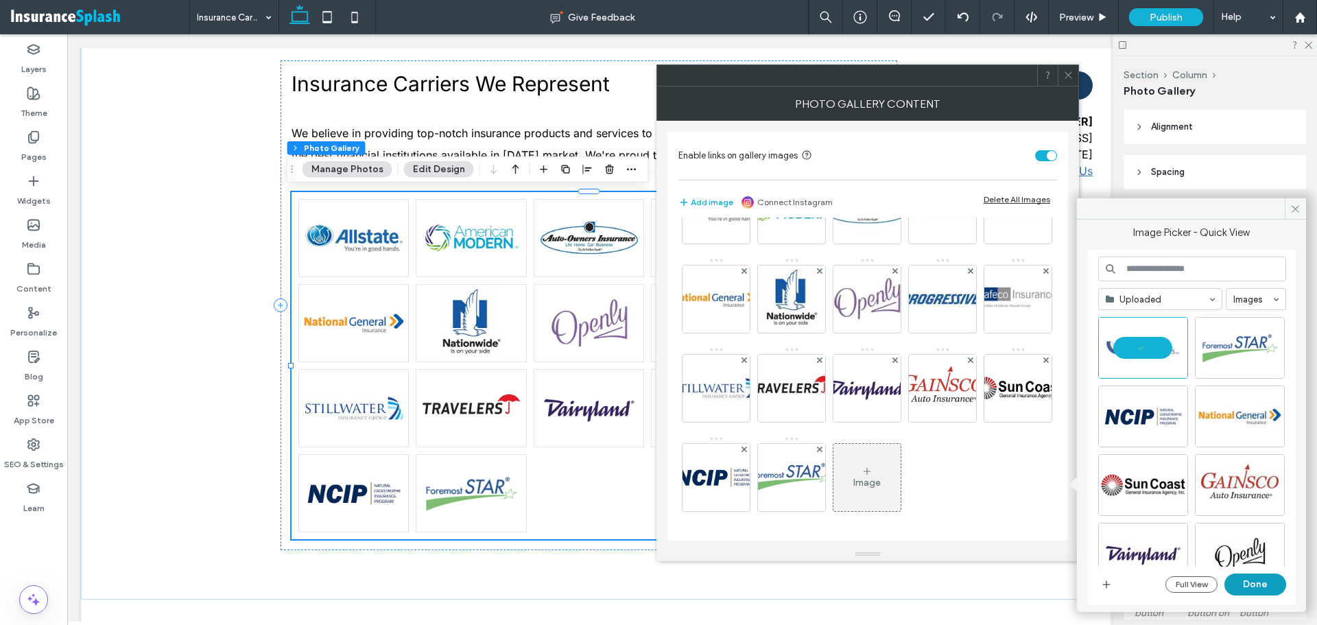
click at [1262, 590] on button "Done" at bounding box center [1256, 585] width 62 height 22
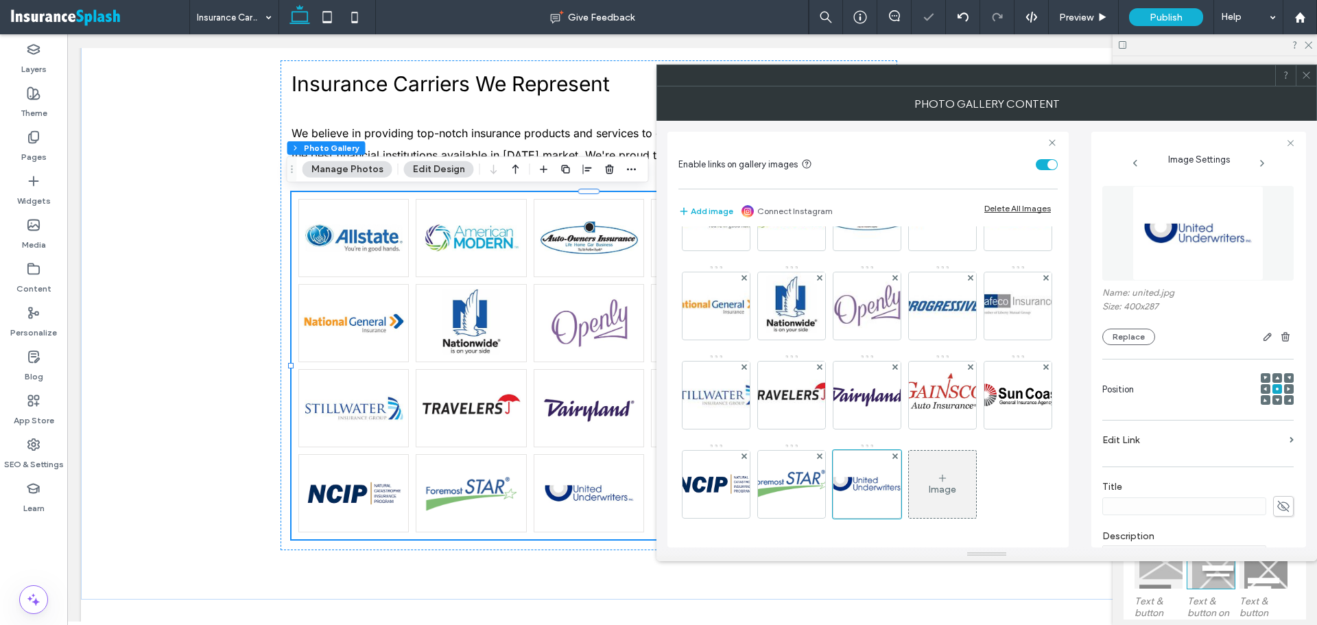
scroll to position [137, 0]
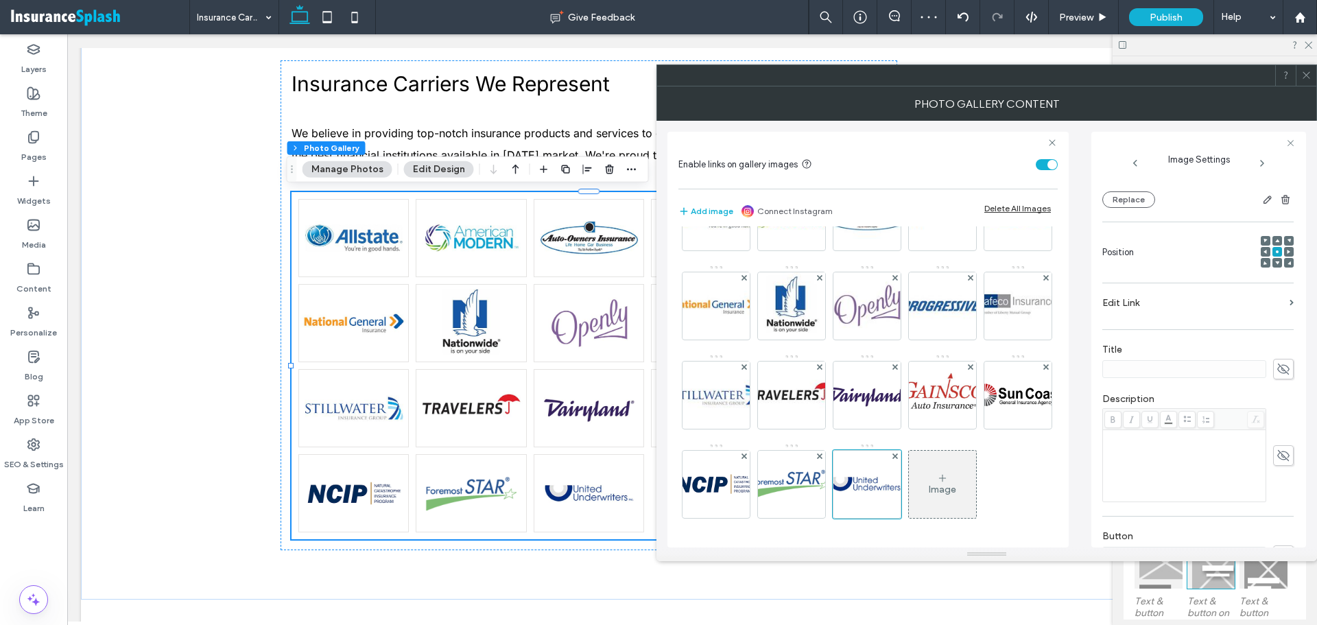
click at [1223, 307] on label "Edit Link" at bounding box center [1194, 302] width 182 height 25
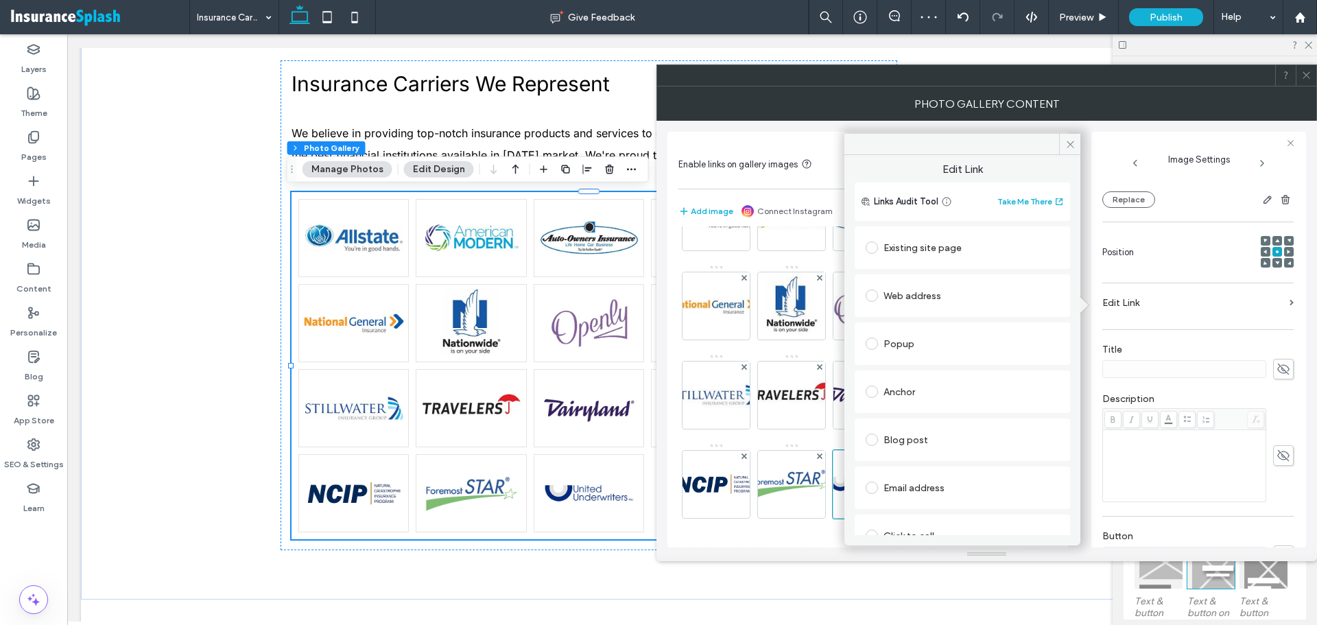
click at [946, 248] on div "Existing site page" at bounding box center [962, 248] width 193 height 22
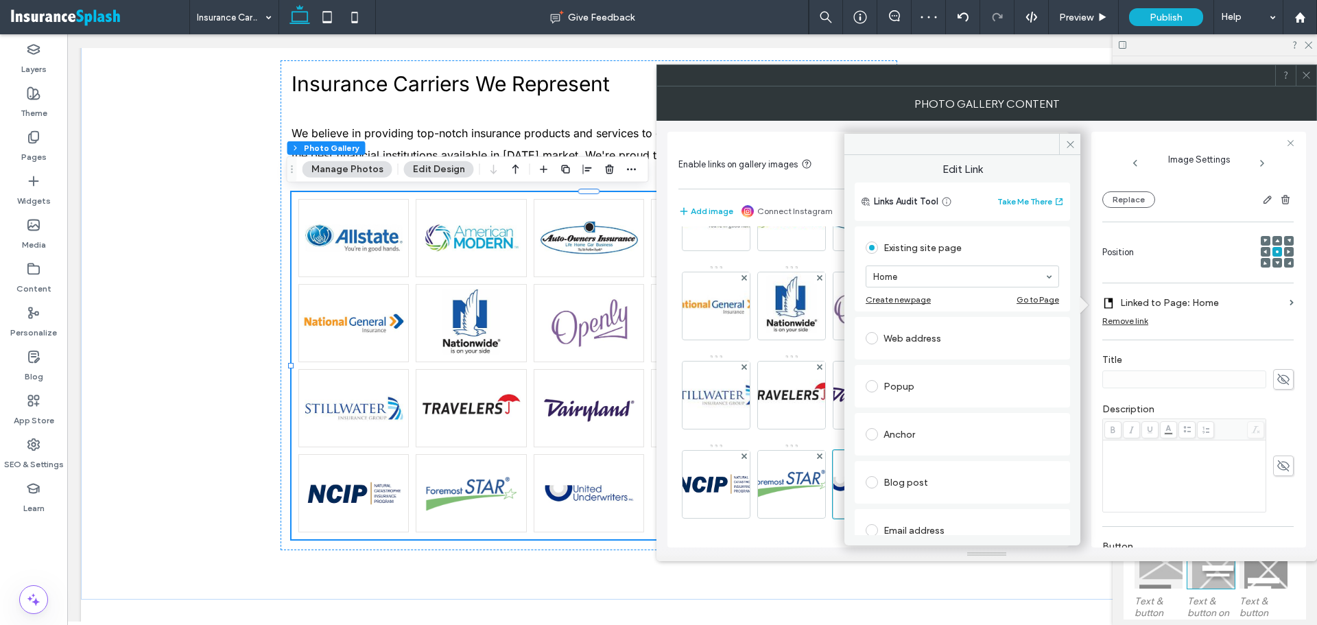
click at [915, 288] on section "Home" at bounding box center [962, 277] width 193 height 36
click at [910, 324] on div "Web address" at bounding box center [962, 338] width 193 height 29
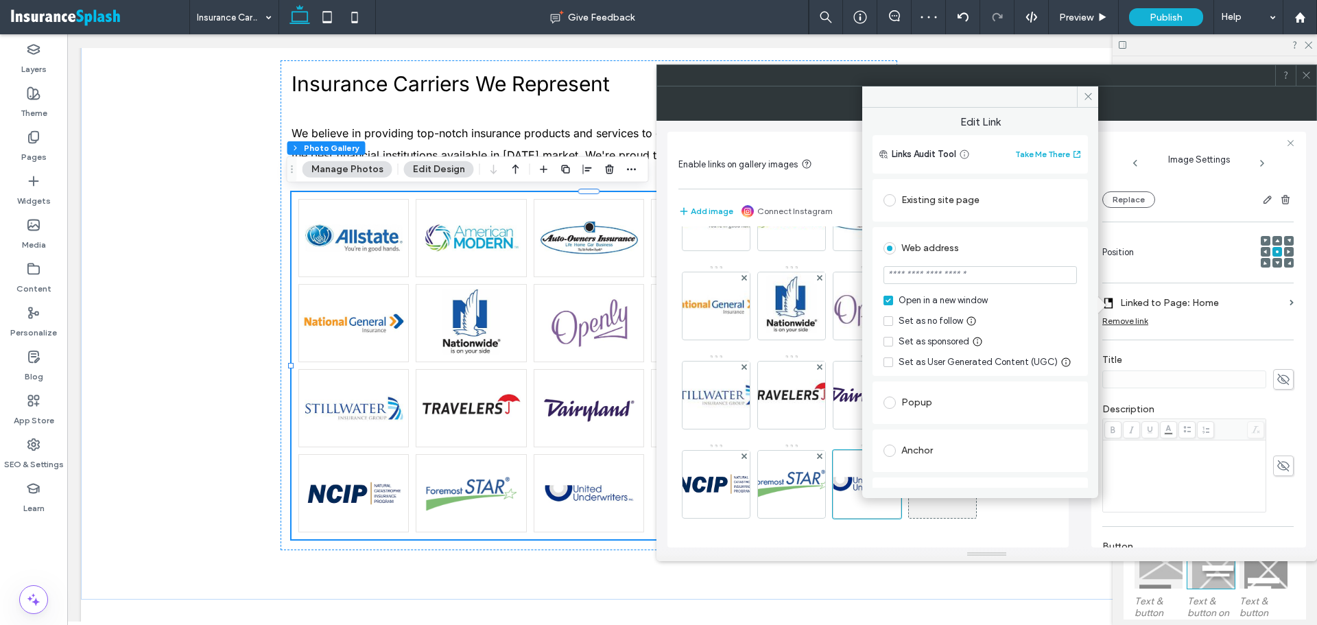
click at [950, 283] on input "url" at bounding box center [980, 275] width 193 height 18
paste input "**********"
type input "**********"
click at [1041, 217] on div "Existing site page Home Create new page Go to Page" at bounding box center [980, 200] width 215 height 43
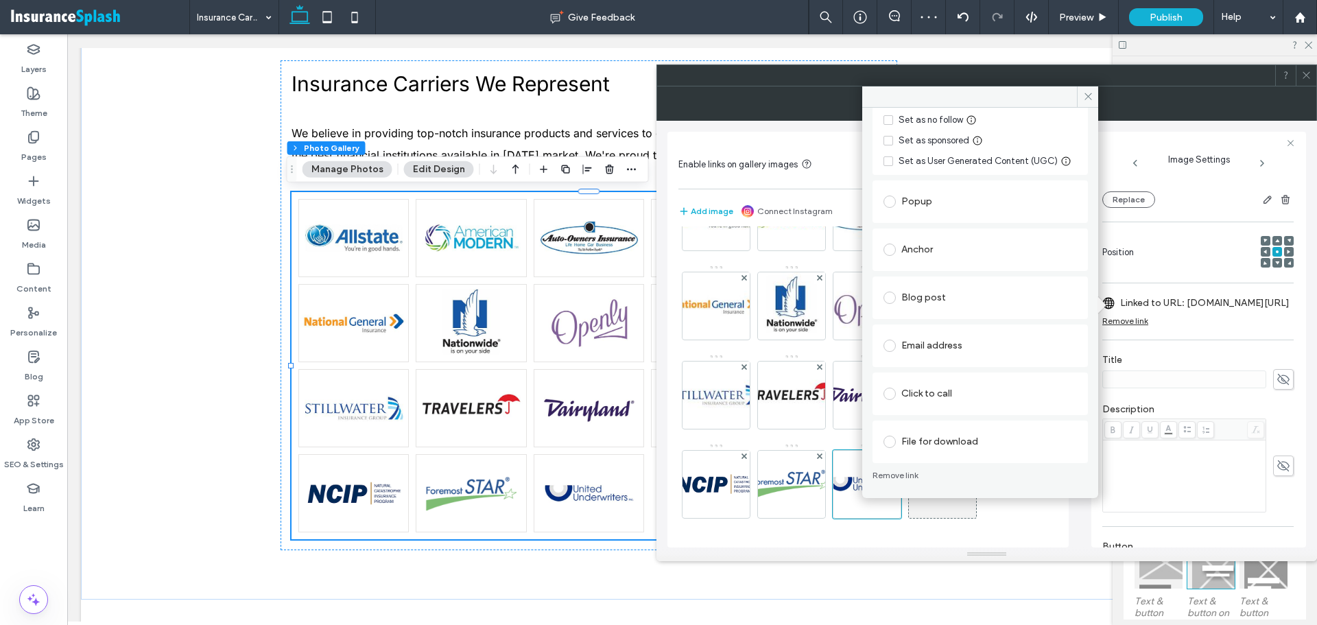
click at [1088, 93] on icon at bounding box center [1088, 96] width 10 height 10
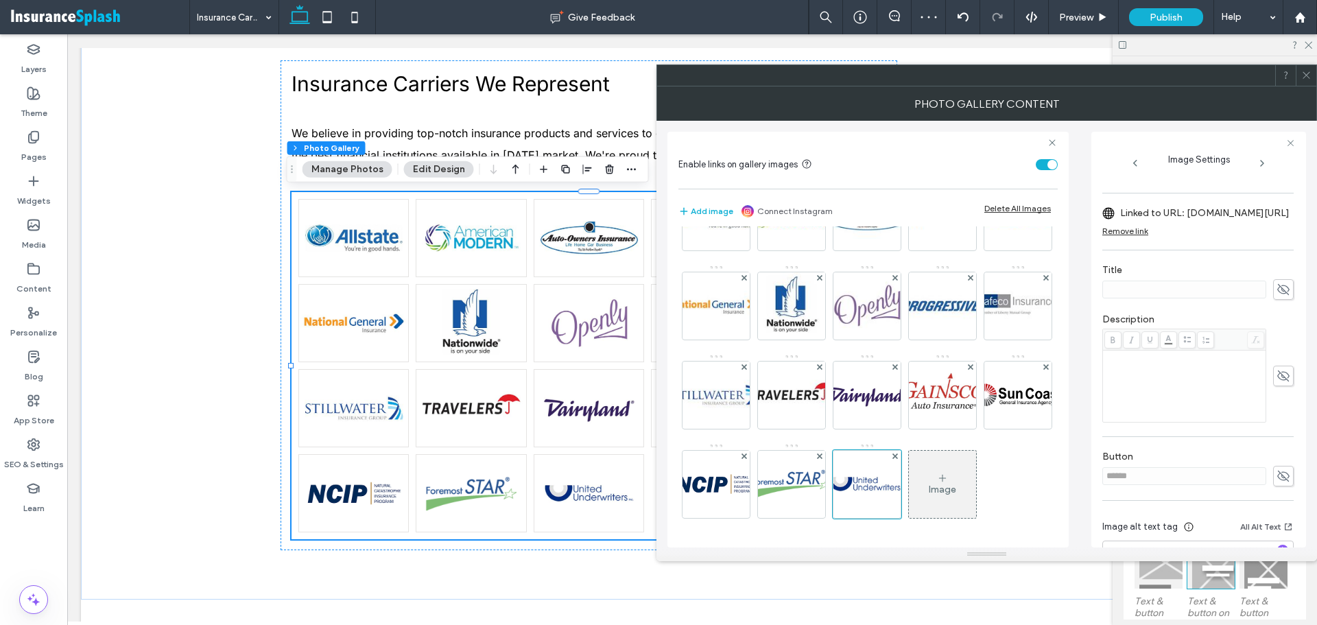
scroll to position [276, 0]
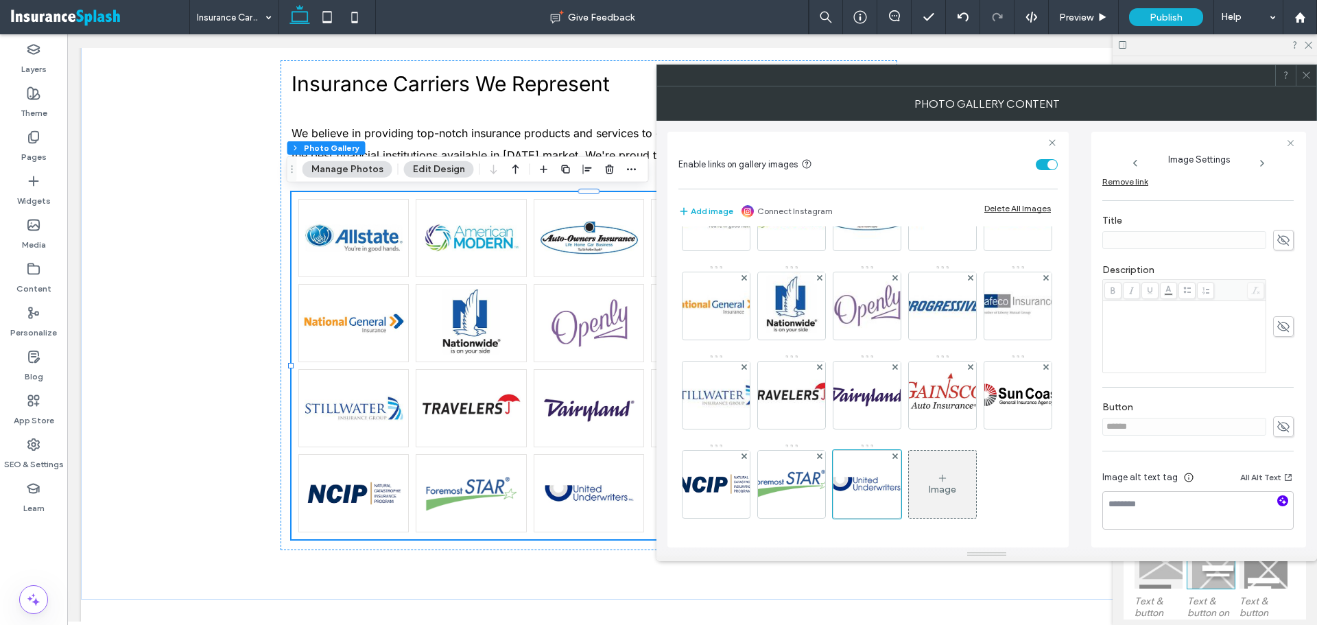
click at [1279, 501] on icon "button" at bounding box center [1283, 501] width 10 height 10
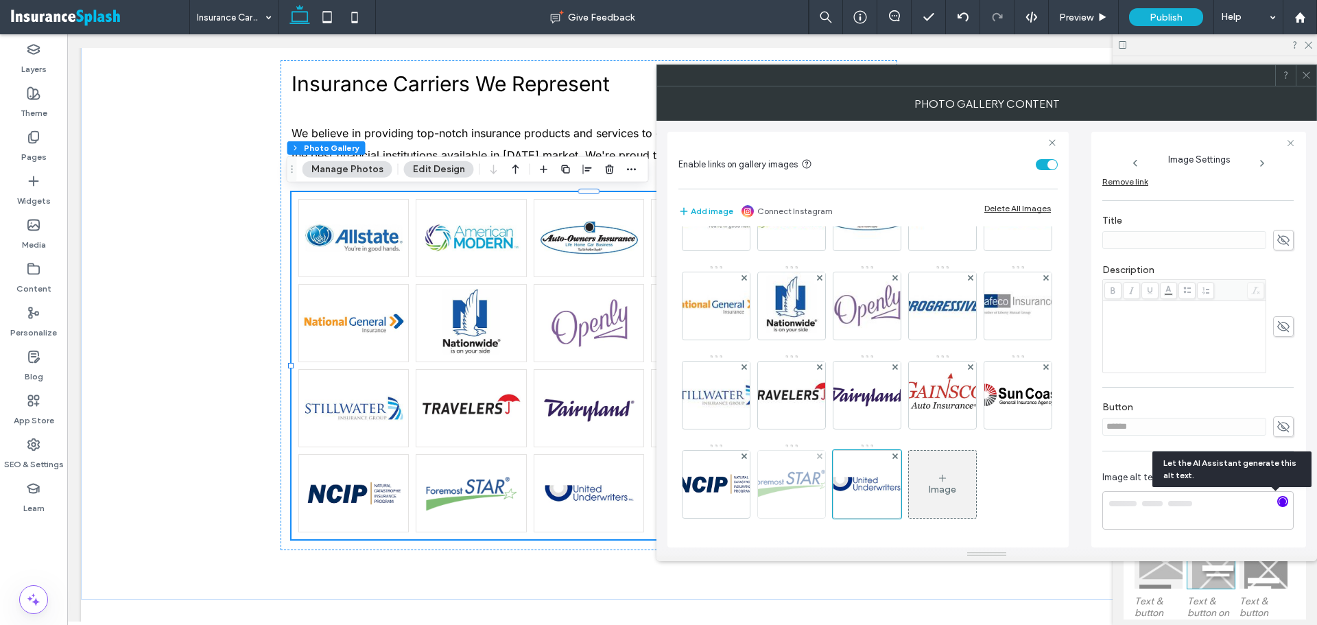
type textarea "**********"
click at [745, 497] on img at bounding box center [792, 484] width 94 height 67
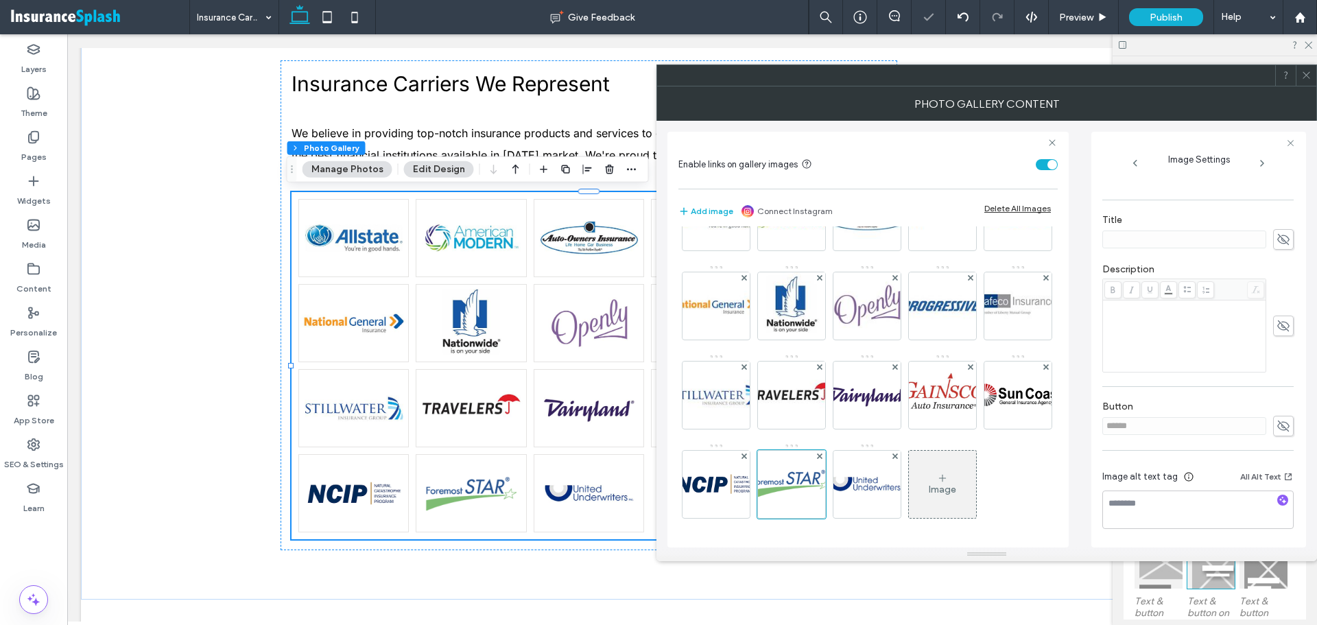
scroll to position [267, 0]
click at [1280, 502] on use "button" at bounding box center [1284, 501] width 8 height 8
type textarea "**********"
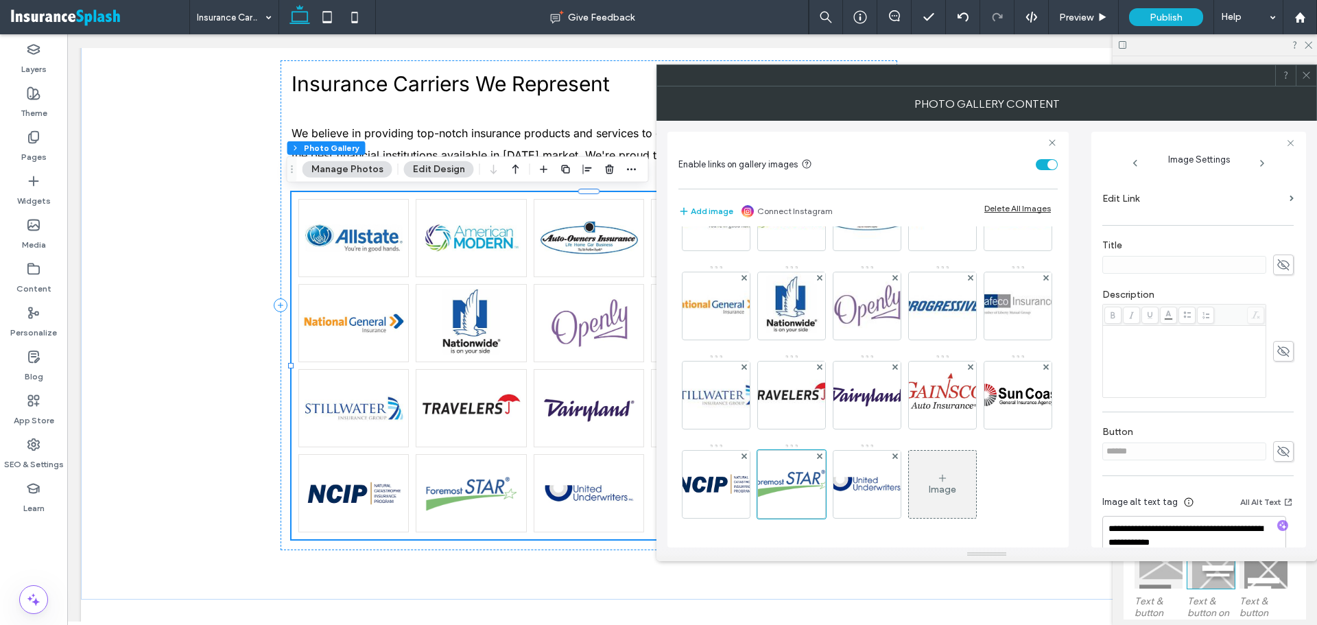
scroll to position [60, 0]
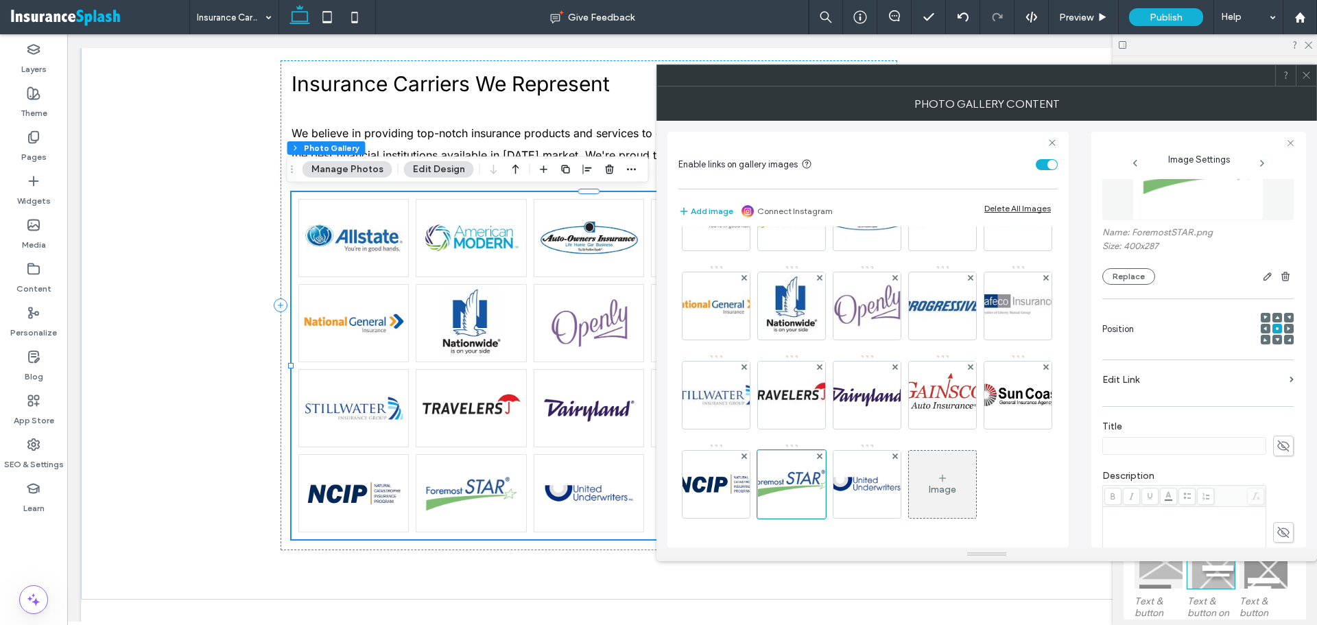
click at [1267, 382] on label "Edit Link" at bounding box center [1194, 379] width 182 height 25
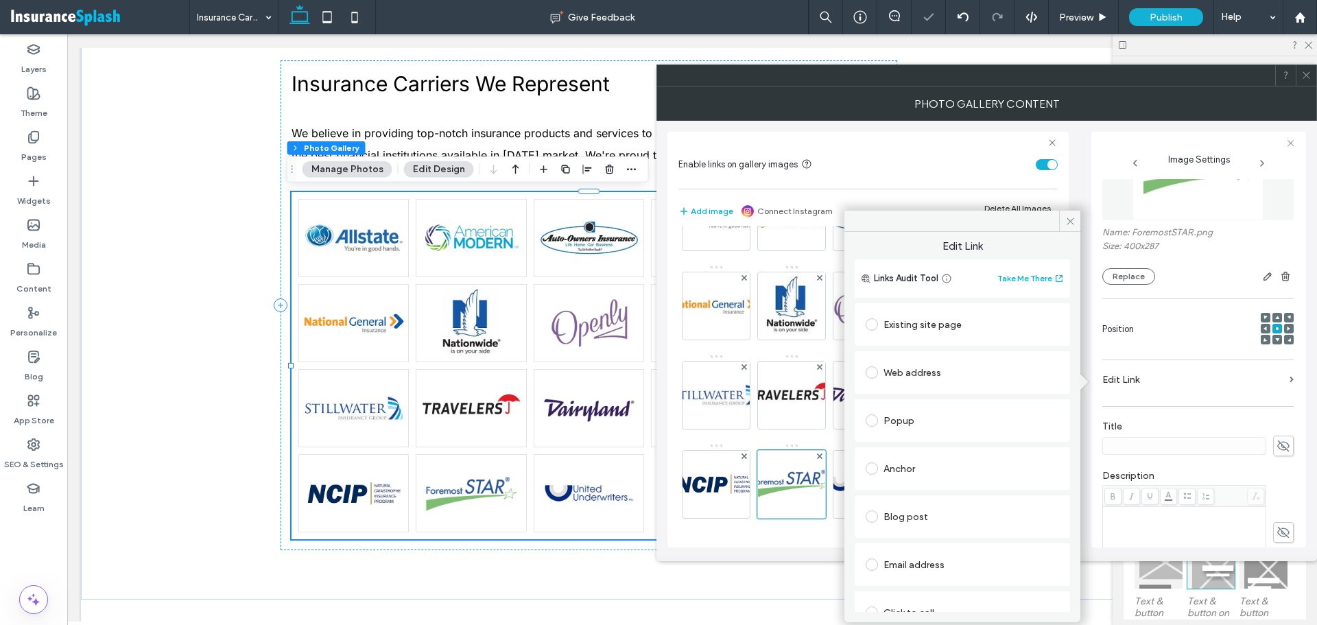
click at [933, 325] on div "Existing site page" at bounding box center [962, 325] width 193 height 22
click at [916, 425] on div "Web address" at bounding box center [962, 415] width 193 height 22
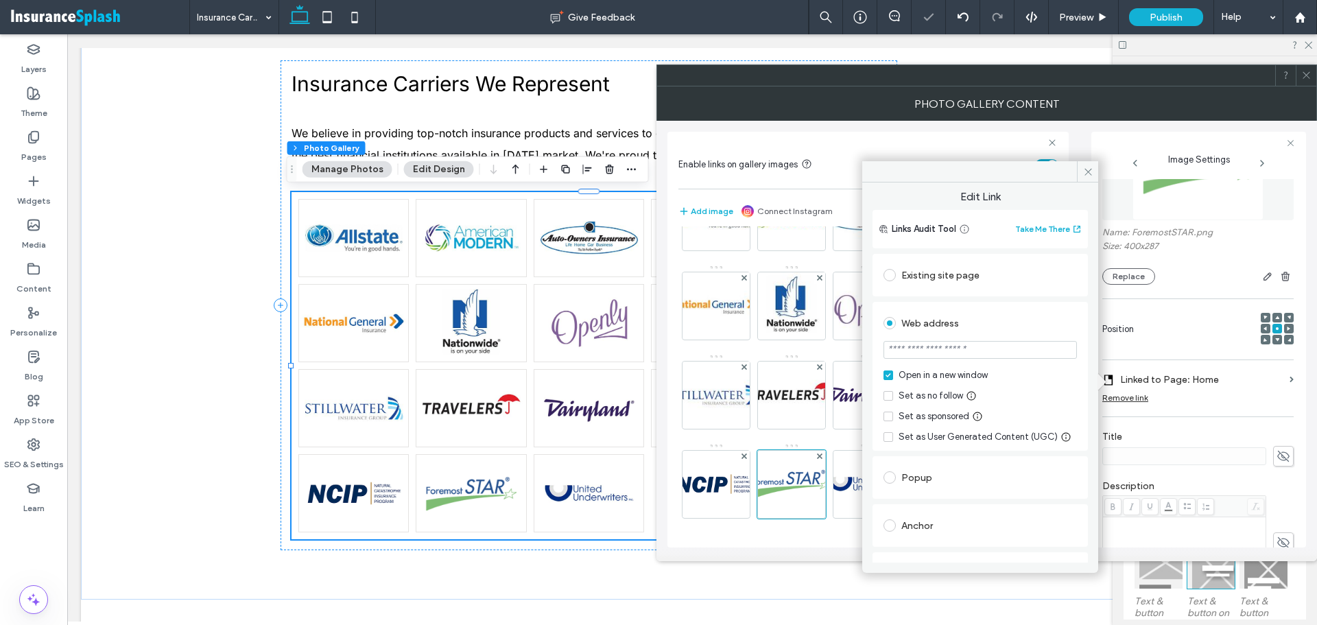
click at [944, 352] on input "url" at bounding box center [980, 350] width 193 height 18
paste input "**********"
type input "**********"
click at [1087, 170] on use at bounding box center [1088, 171] width 7 height 7
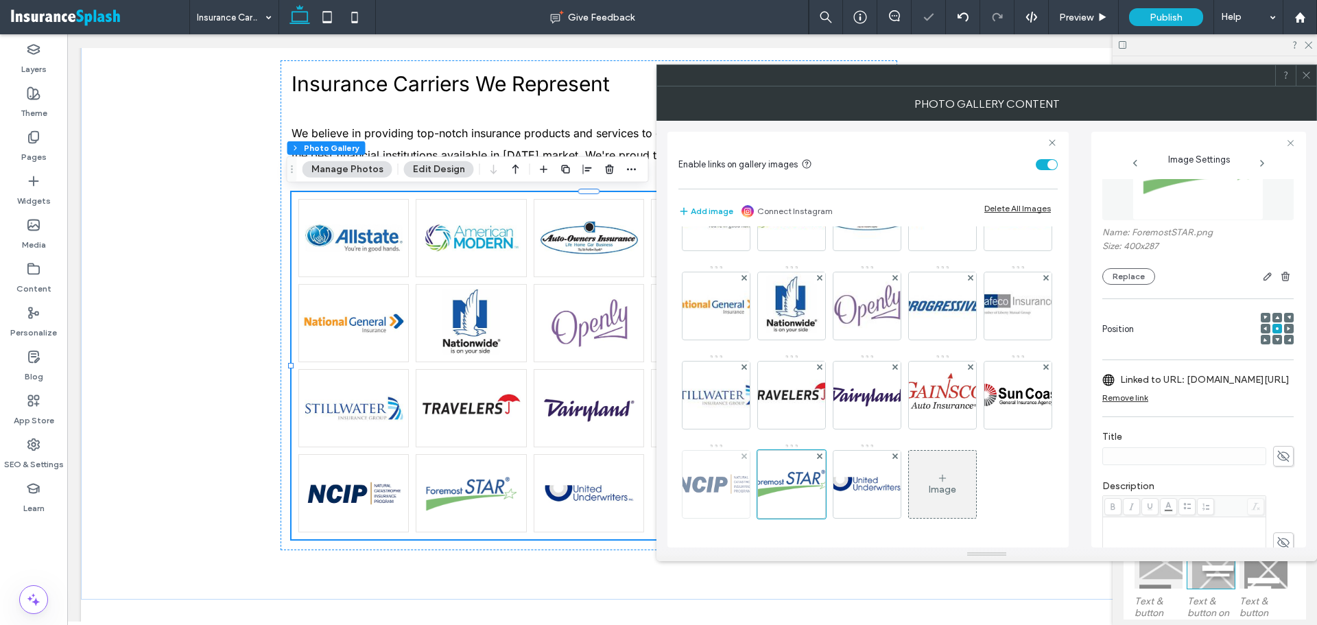
click at [764, 451] on img at bounding box center [717, 484] width 94 height 67
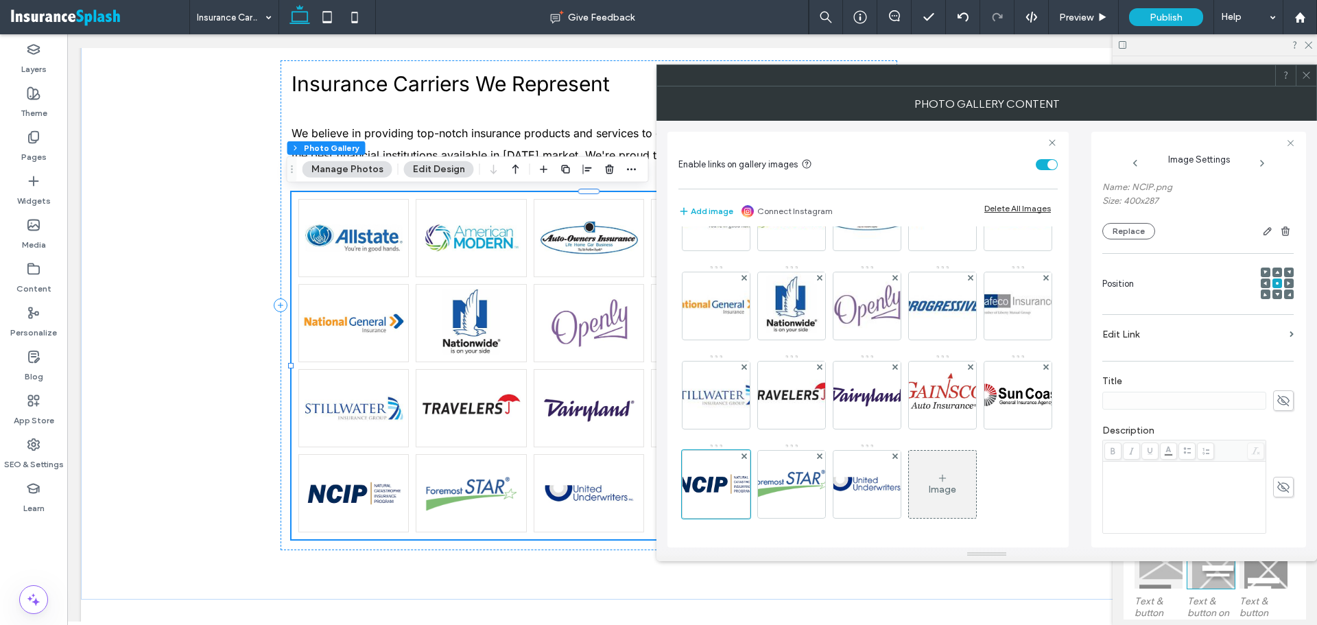
scroll to position [129, 0]
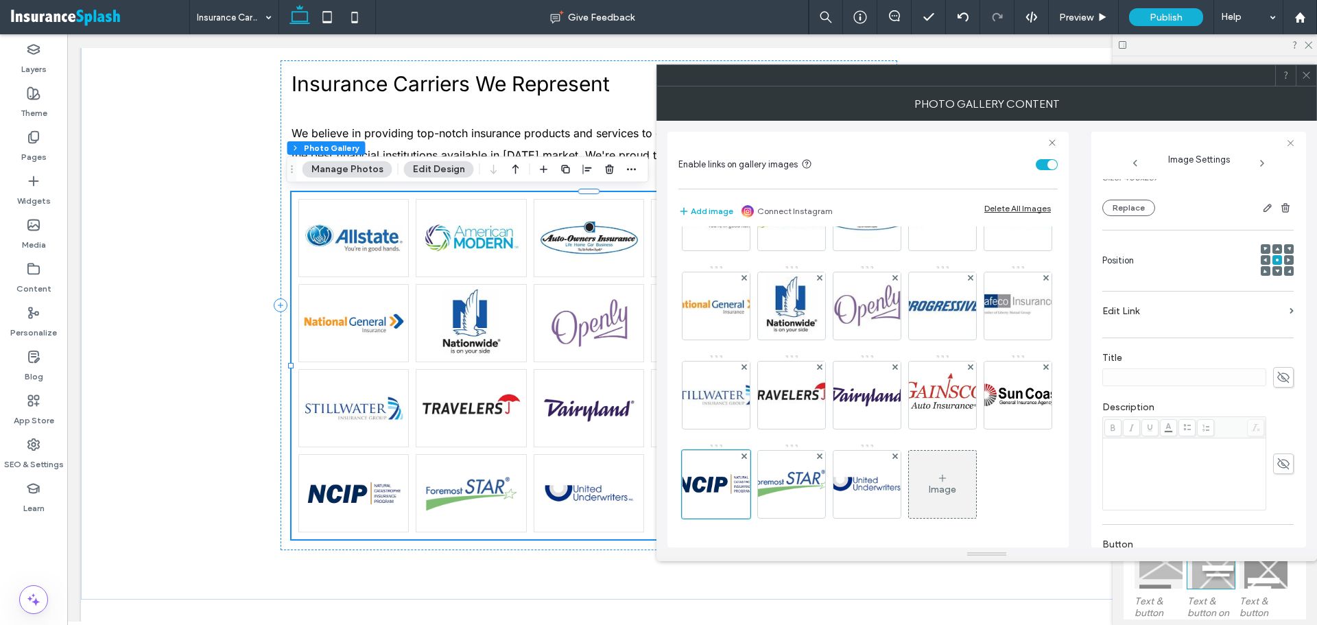
click at [1192, 312] on label "Edit Link" at bounding box center [1194, 310] width 182 height 25
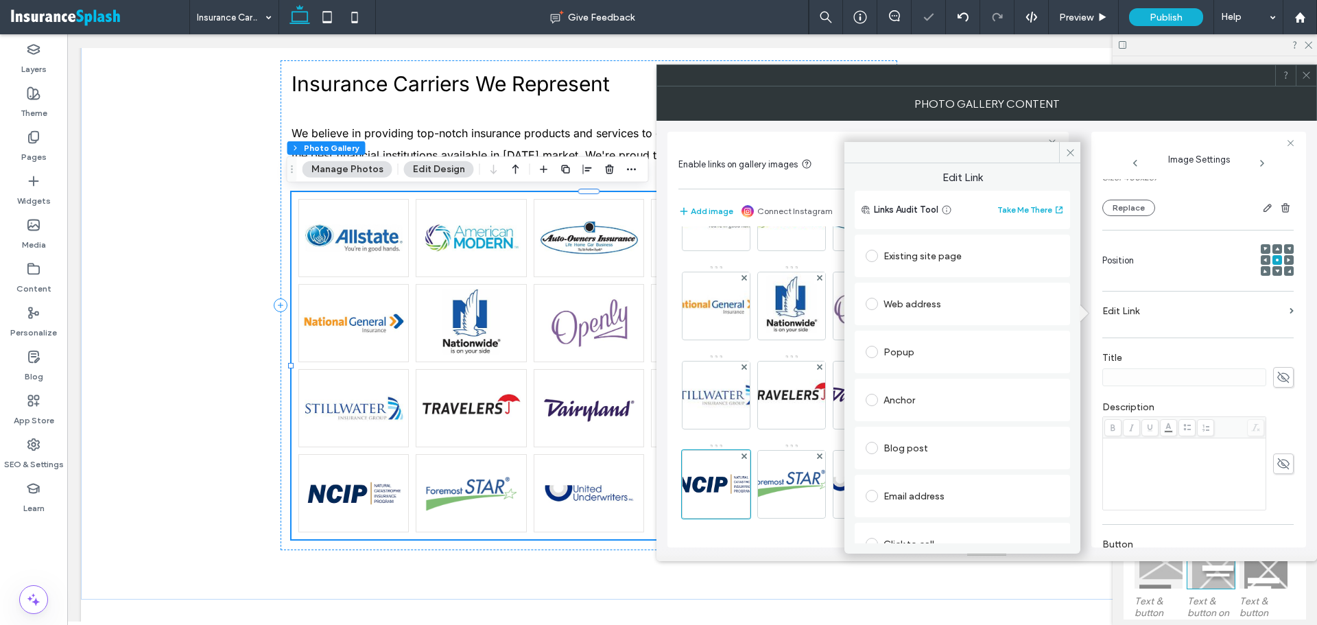
click at [930, 252] on div "Existing site page" at bounding box center [962, 256] width 193 height 22
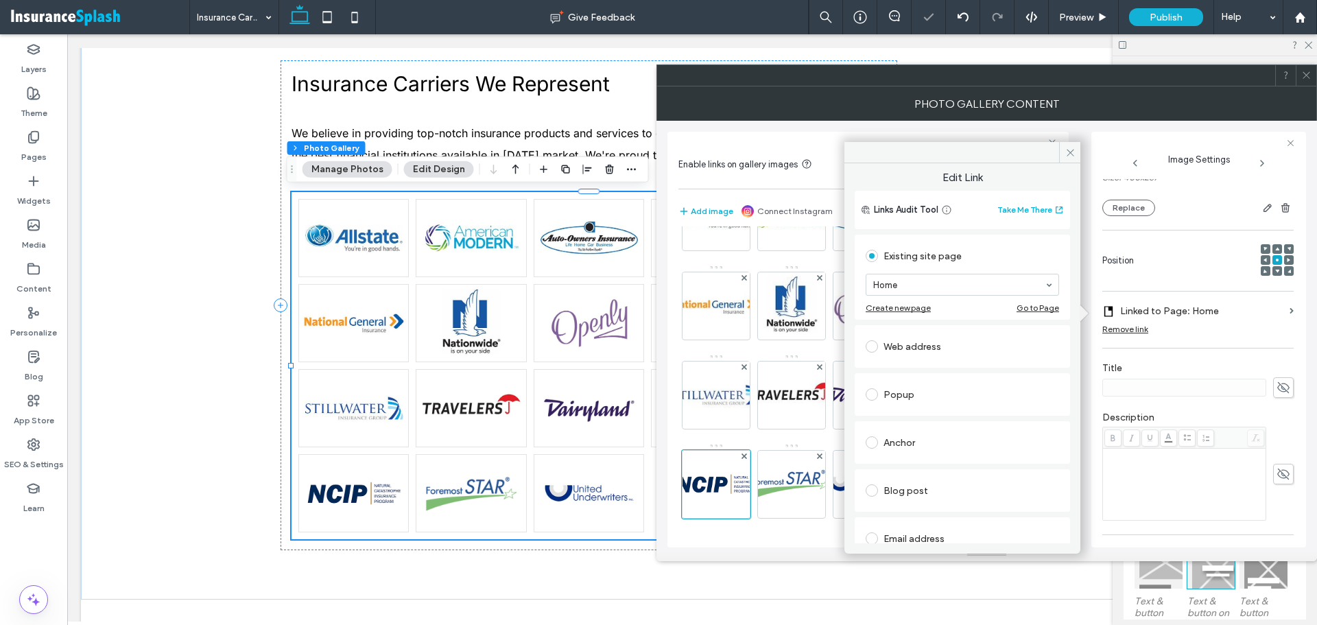
click at [915, 346] on div "Web address" at bounding box center [962, 347] width 193 height 22
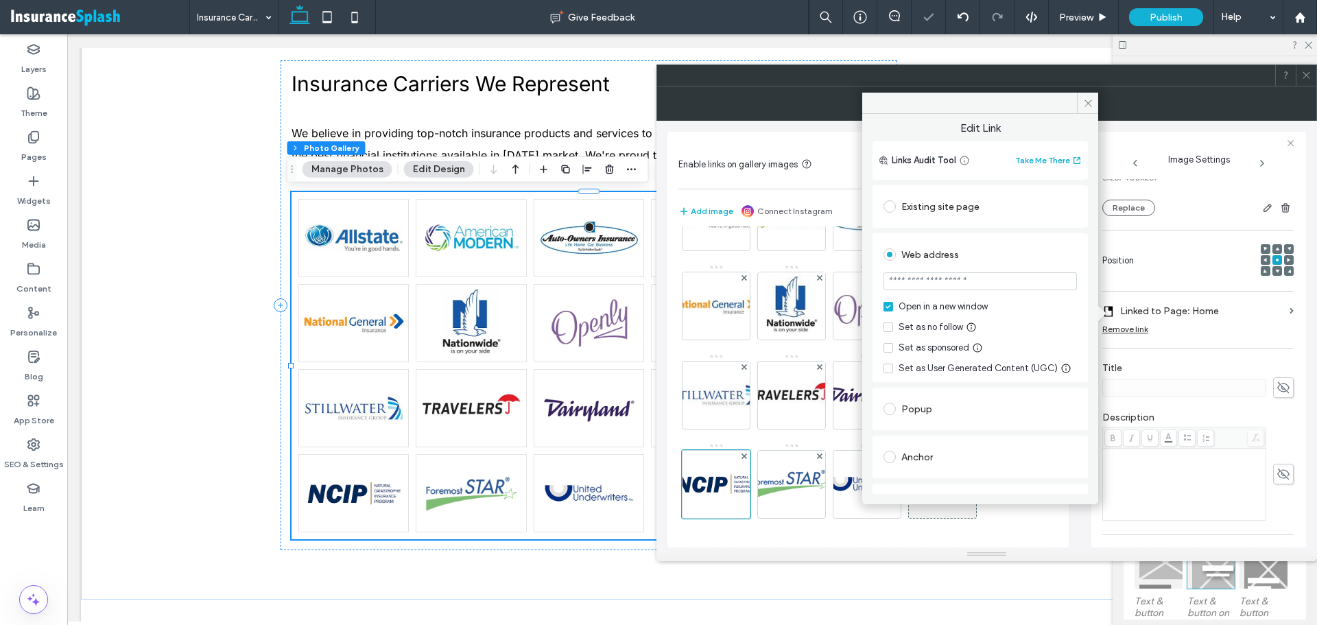
click at [915, 339] on div "Open in a new window Set as no follow Set as sponsored Set as User Generated Co…" at bounding box center [980, 337] width 193 height 75
click at [950, 281] on input "url" at bounding box center [980, 281] width 193 height 18
paste input "**********"
type input "**********"
click at [1090, 106] on icon at bounding box center [1088, 103] width 10 height 10
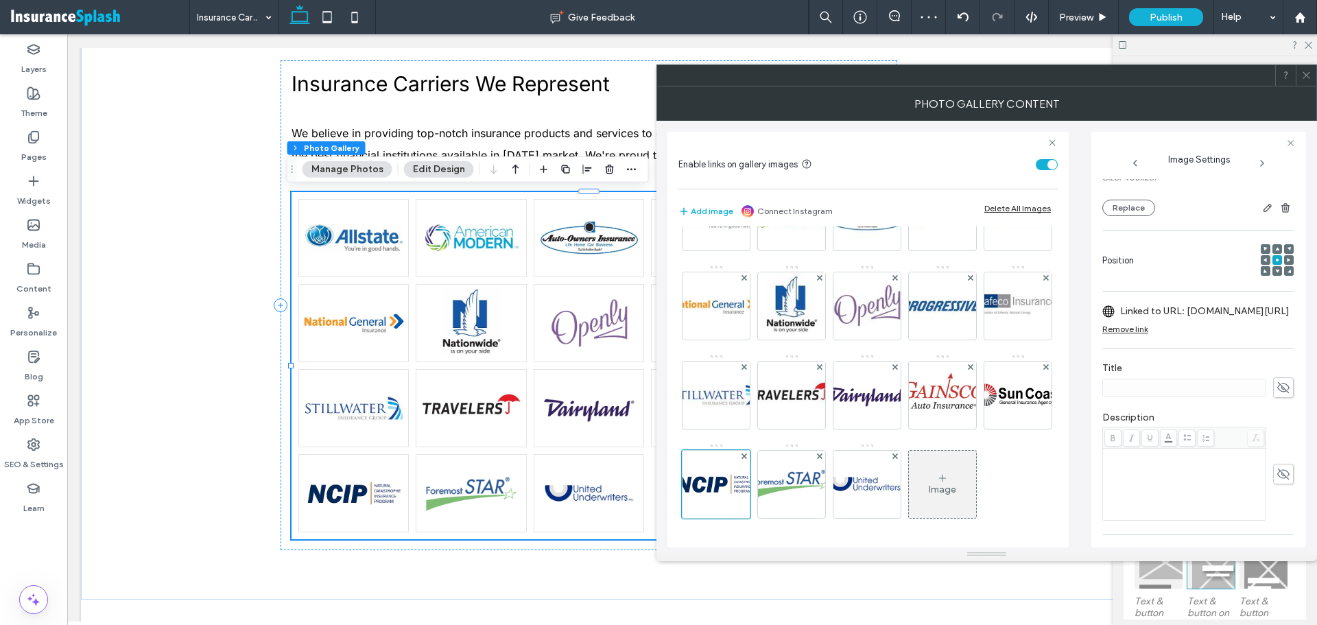
scroll to position [284, 0]
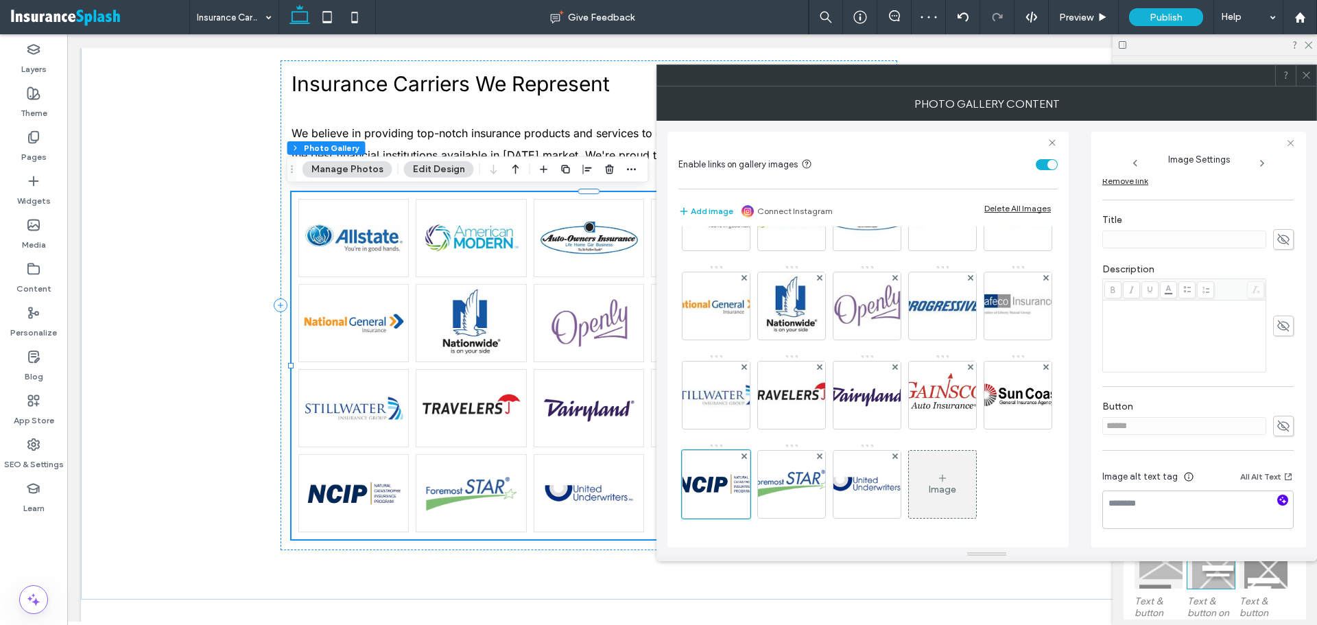
click at [1278, 496] on icon "button" at bounding box center [1283, 500] width 10 height 10
type textarea "**********"
click at [972, 420] on img at bounding box center [1019, 395] width 94 height 67
click at [1272, 495] on div at bounding box center [1283, 501] width 22 height 13
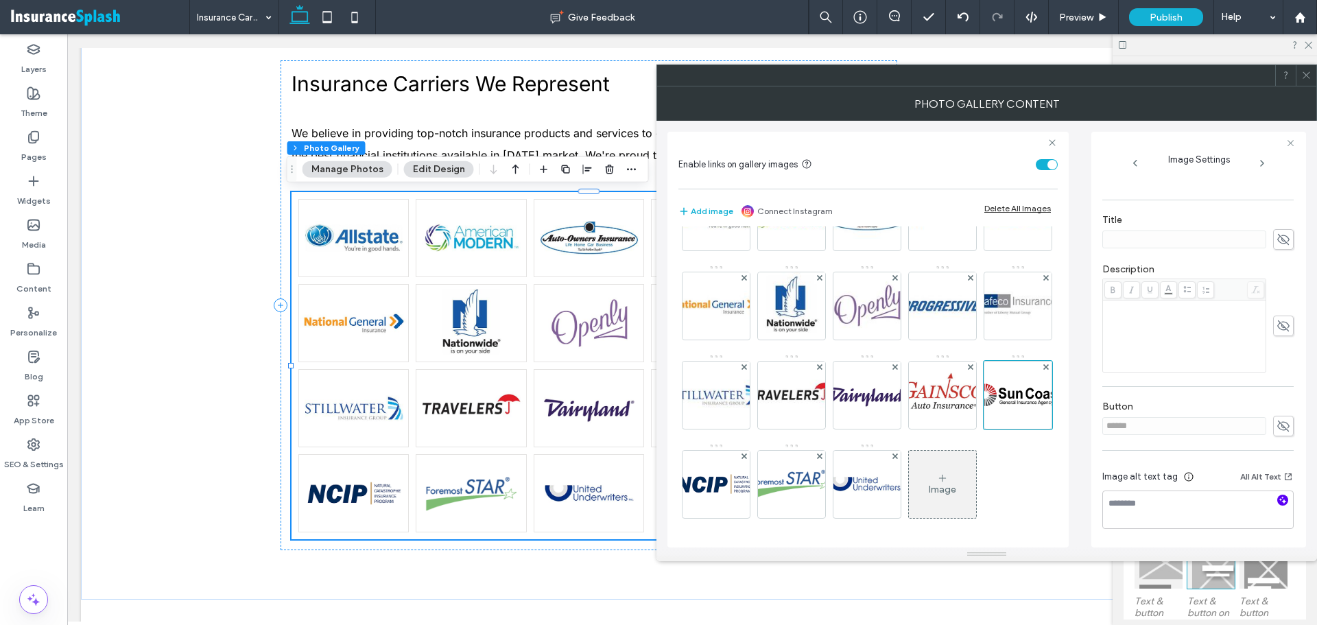
click at [1278, 504] on icon "button" at bounding box center [1283, 500] width 10 height 10
type textarea "**********"
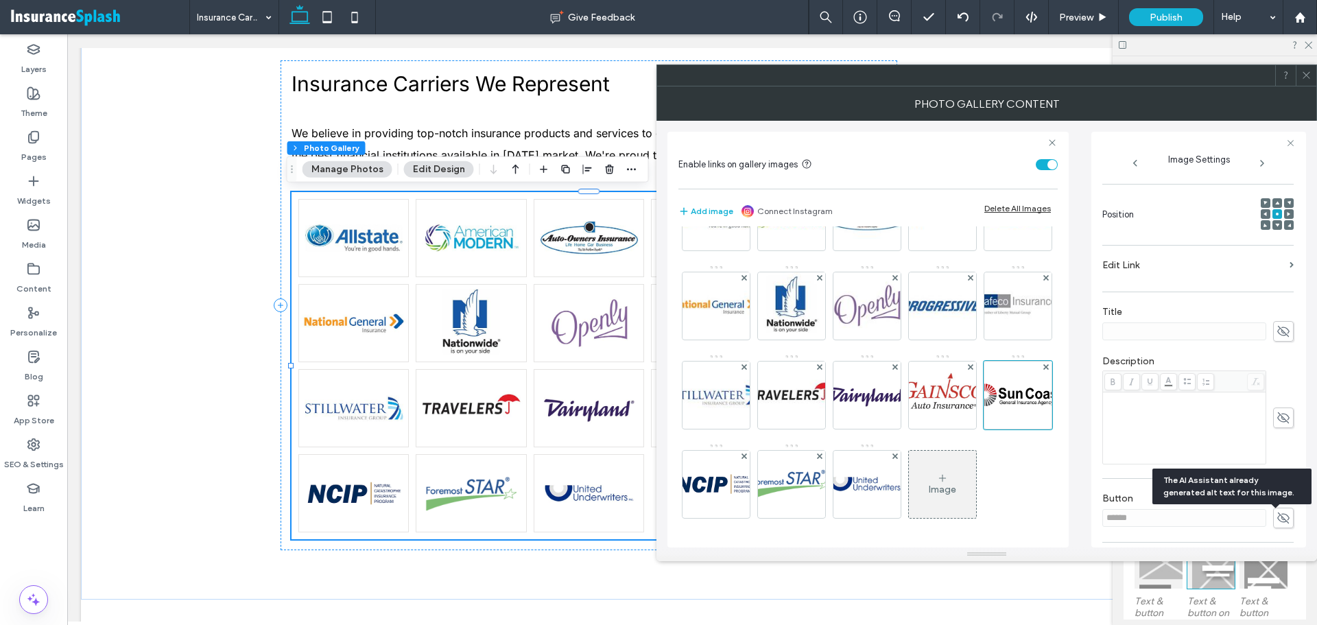
scroll to position [130, 0]
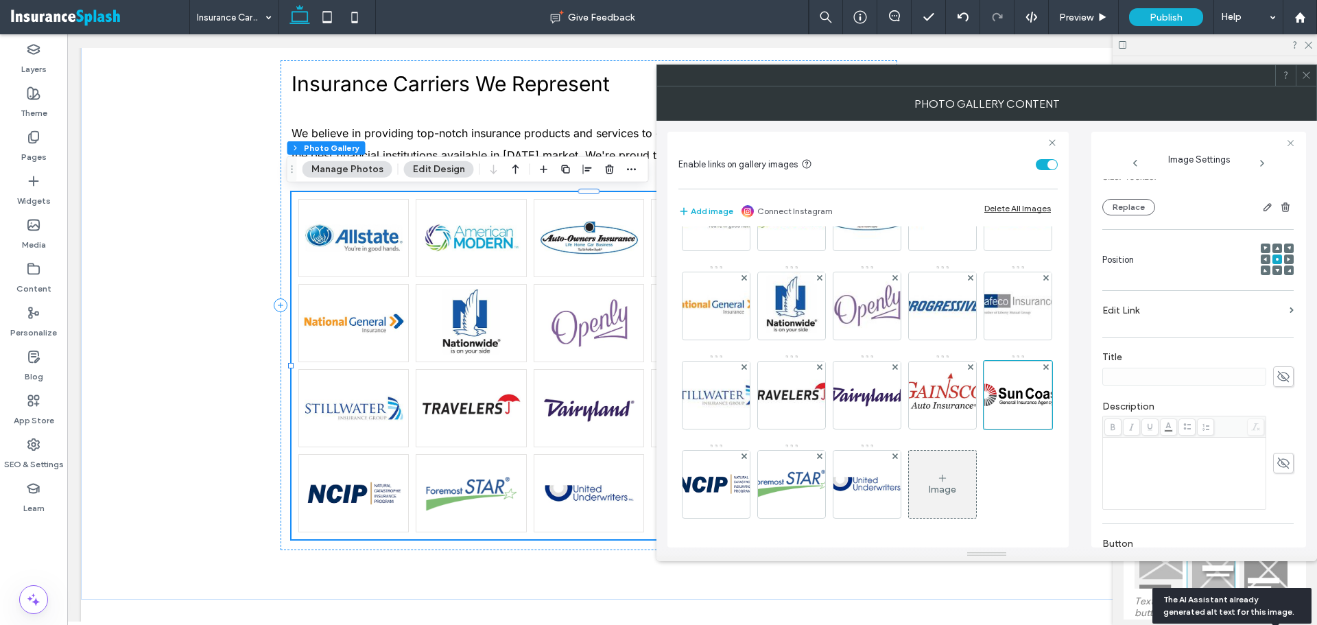
click at [1193, 318] on label "Edit Link" at bounding box center [1194, 310] width 182 height 25
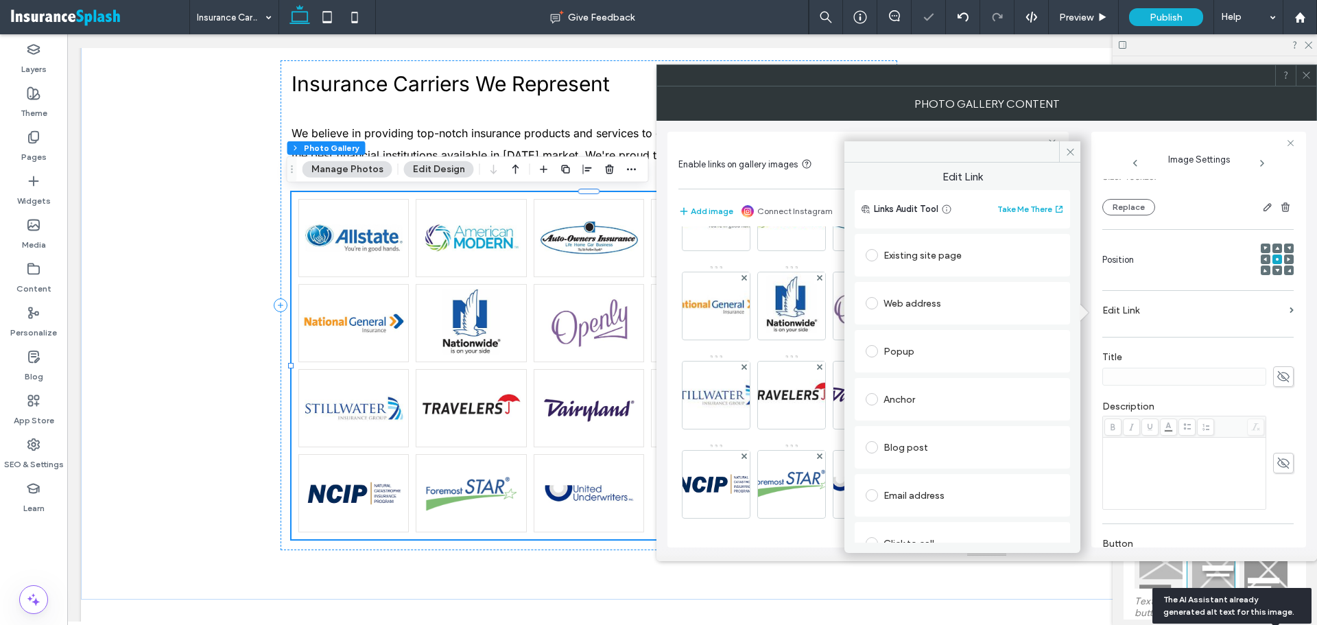
click at [922, 252] on div "Existing site page" at bounding box center [962, 255] width 193 height 22
click at [915, 336] on div "Web address" at bounding box center [962, 346] width 193 height 22
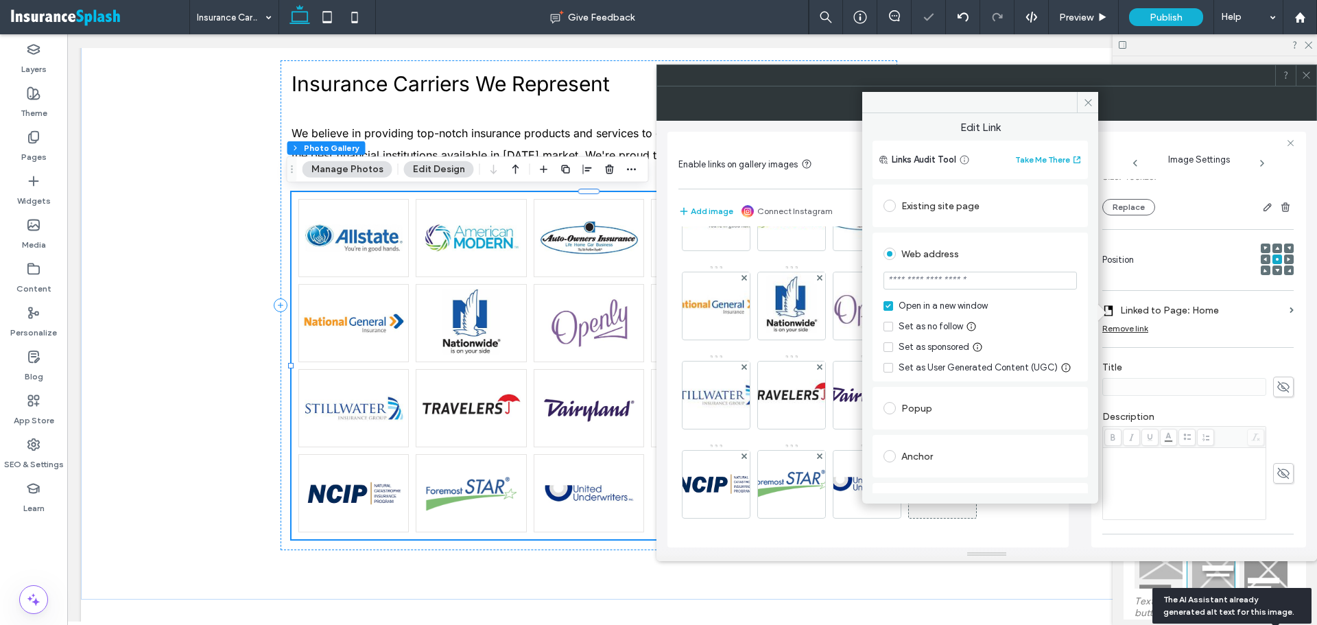
click at [952, 286] on input "url" at bounding box center [980, 281] width 193 height 18
paste input "**********"
type input "**********"
click at [1084, 98] on icon at bounding box center [1088, 102] width 10 height 10
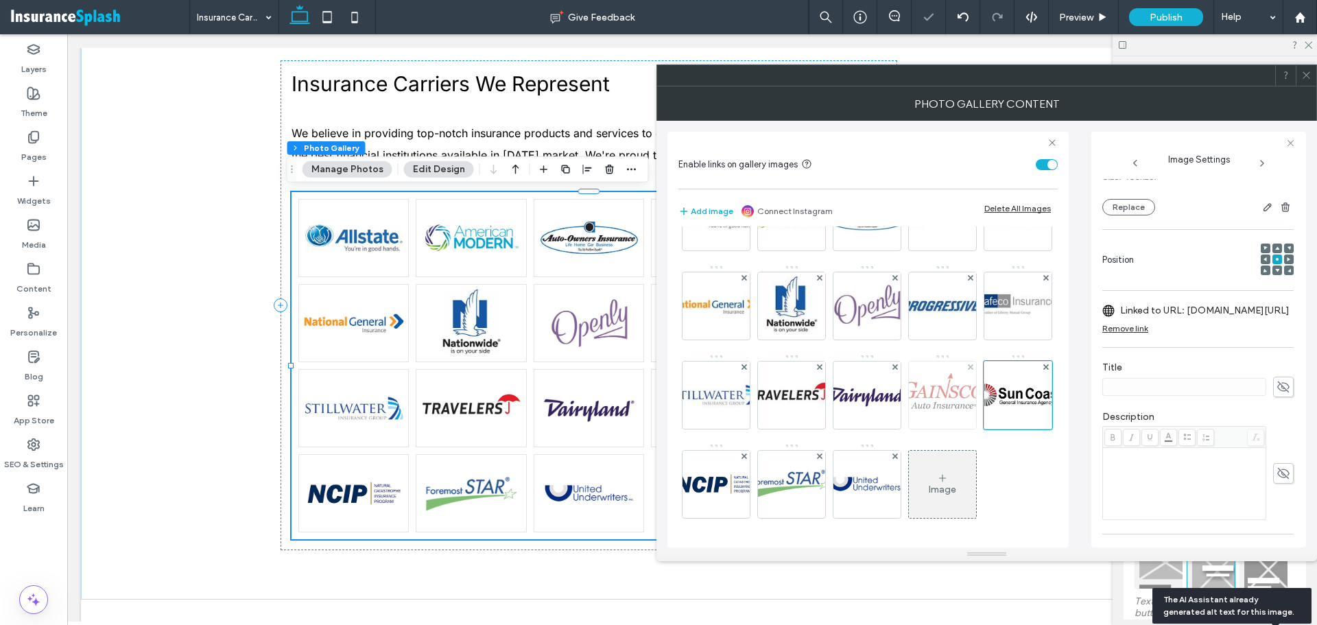
click at [896, 397] on img at bounding box center [943, 395] width 94 height 67
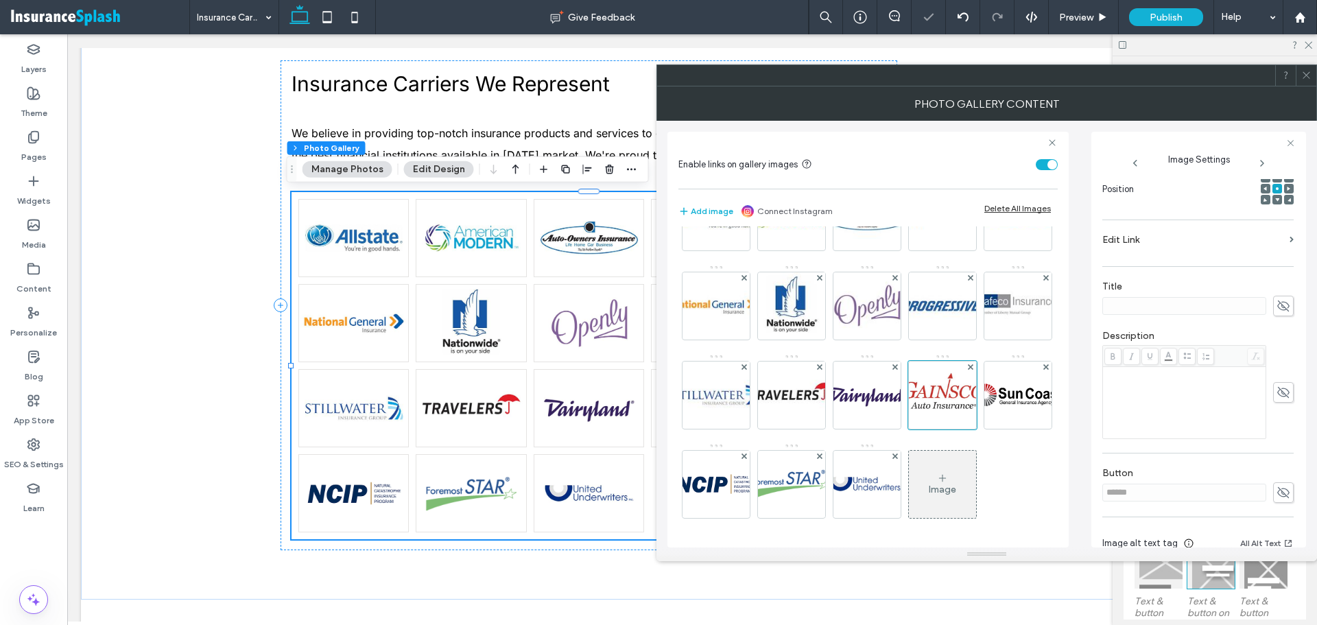
scroll to position [266, 0]
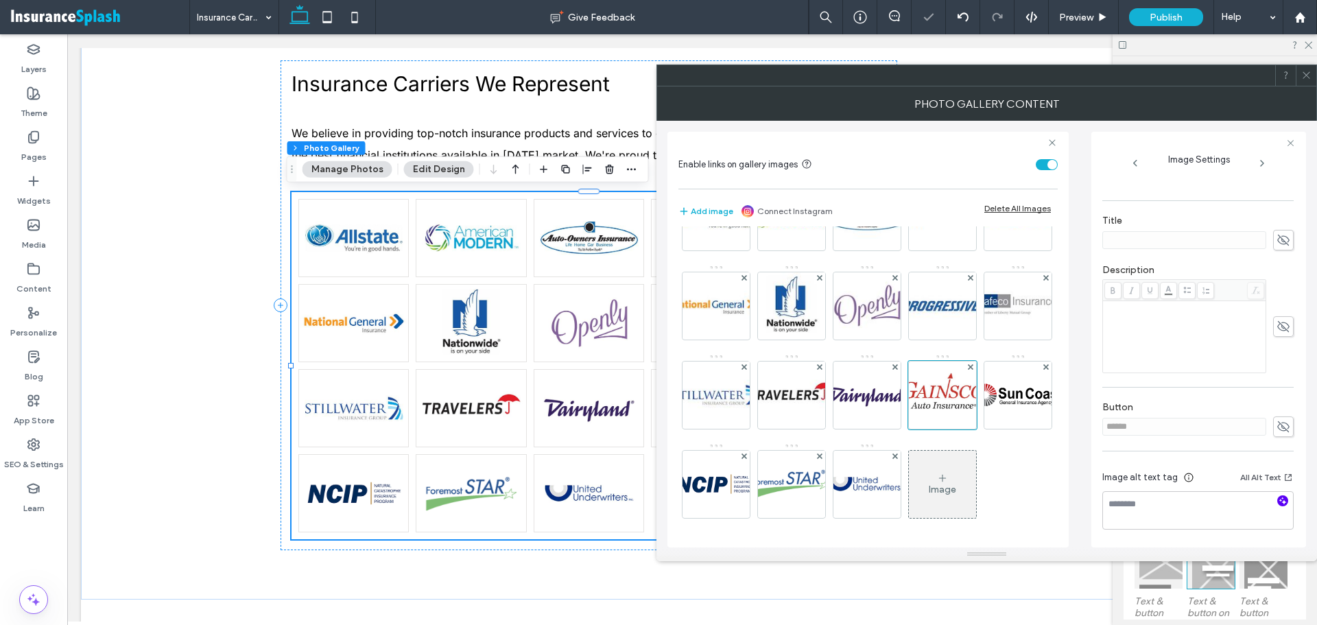
click at [1278, 499] on icon "button" at bounding box center [1283, 501] width 10 height 10
type textarea "**********"
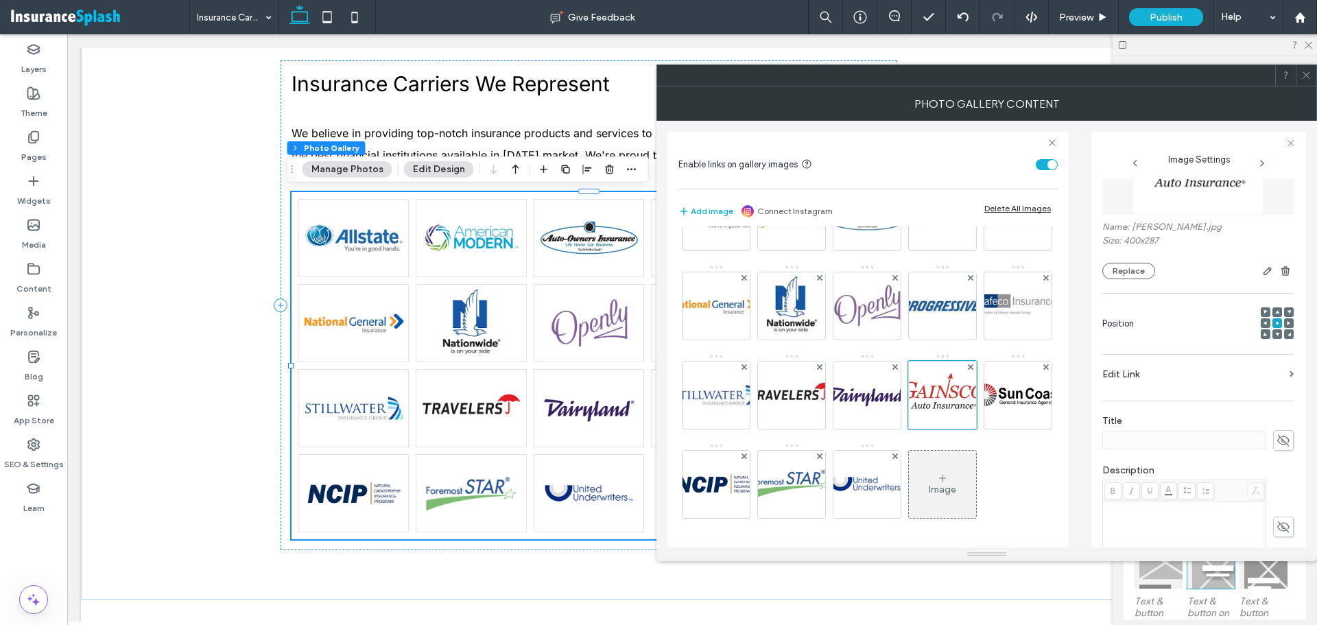
scroll to position [0, 0]
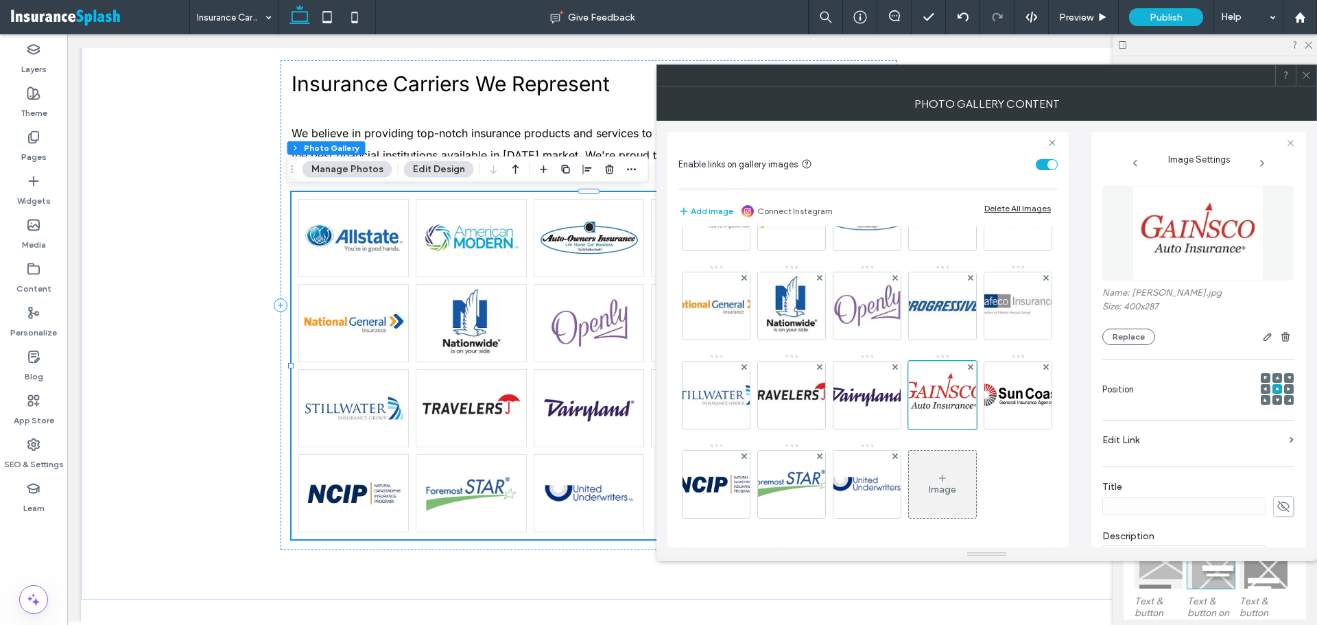
click at [1184, 443] on label "Edit Link" at bounding box center [1194, 439] width 182 height 25
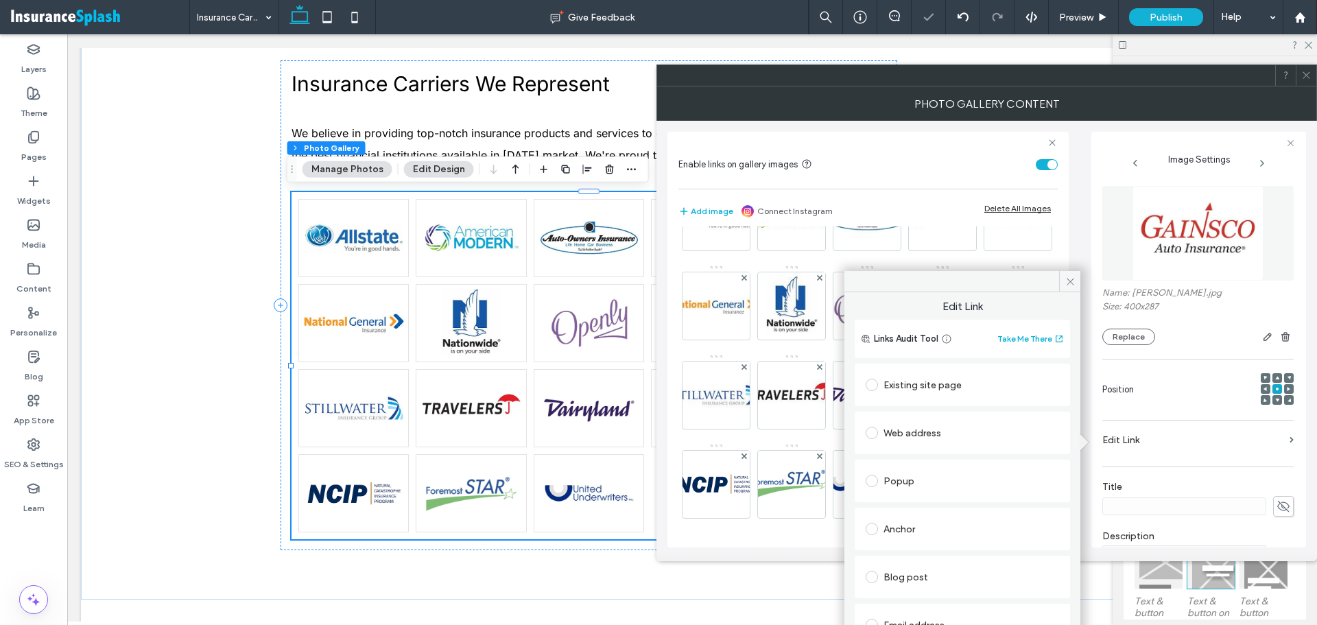
click at [922, 435] on div "Web address" at bounding box center [962, 433] width 193 height 22
click at [930, 460] on input "url" at bounding box center [962, 460] width 193 height 18
paste input "**********"
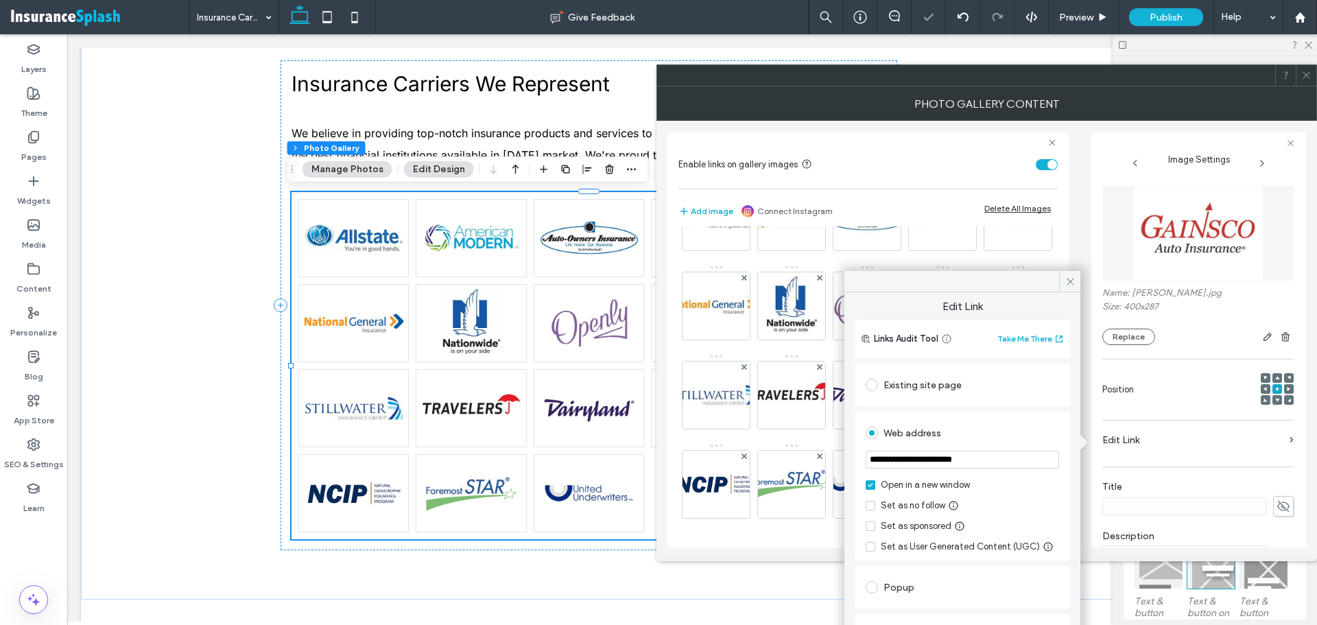
type input "**********"
click at [1028, 405] on div "Existing site page" at bounding box center [962, 385] width 215 height 43
click at [1067, 279] on icon at bounding box center [1071, 281] width 10 height 10
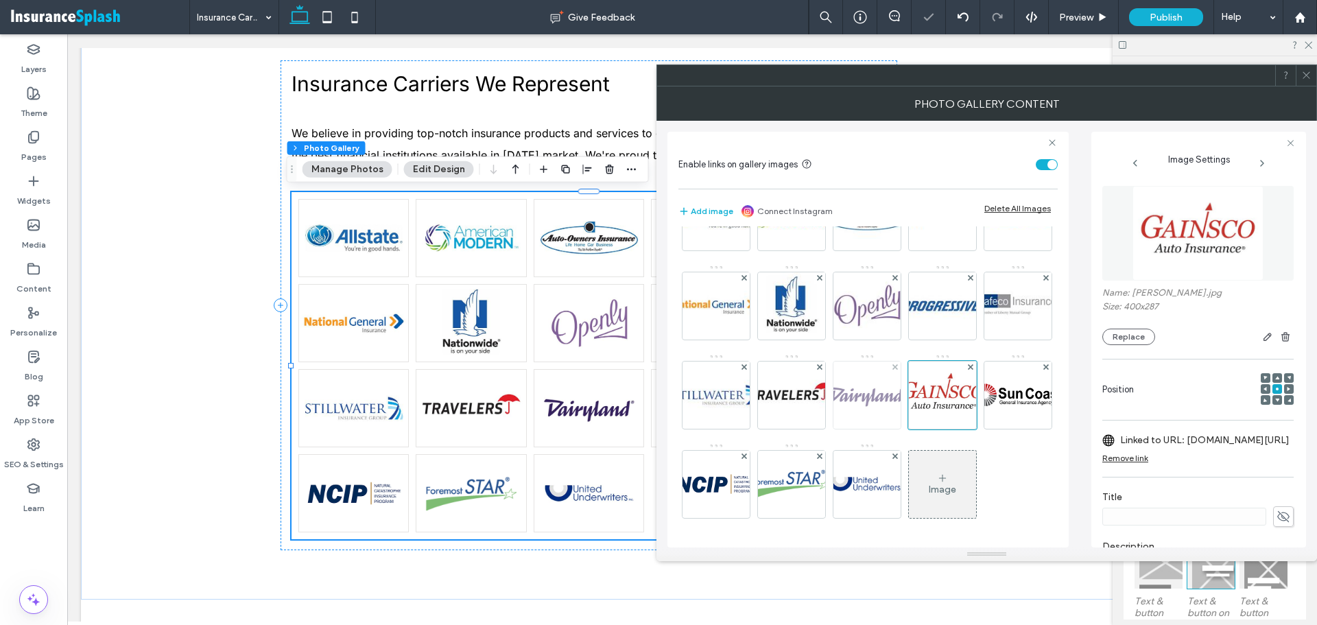
click at [821, 385] on img at bounding box center [868, 395] width 94 height 67
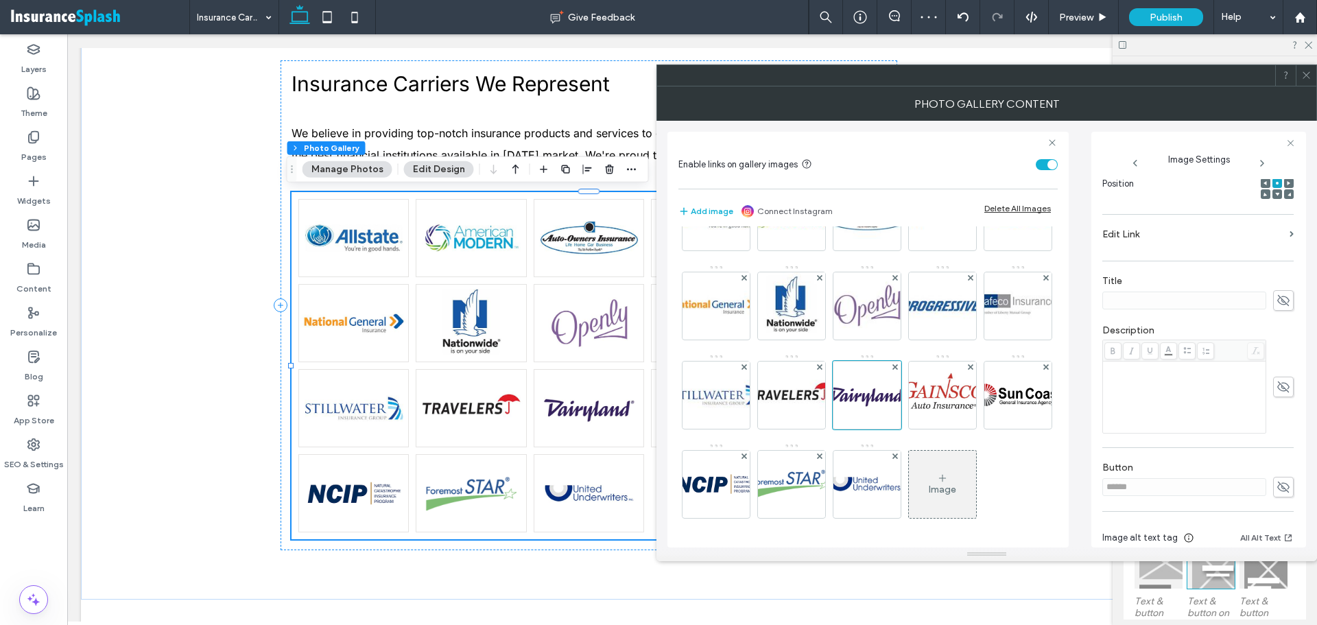
scroll to position [266, 0]
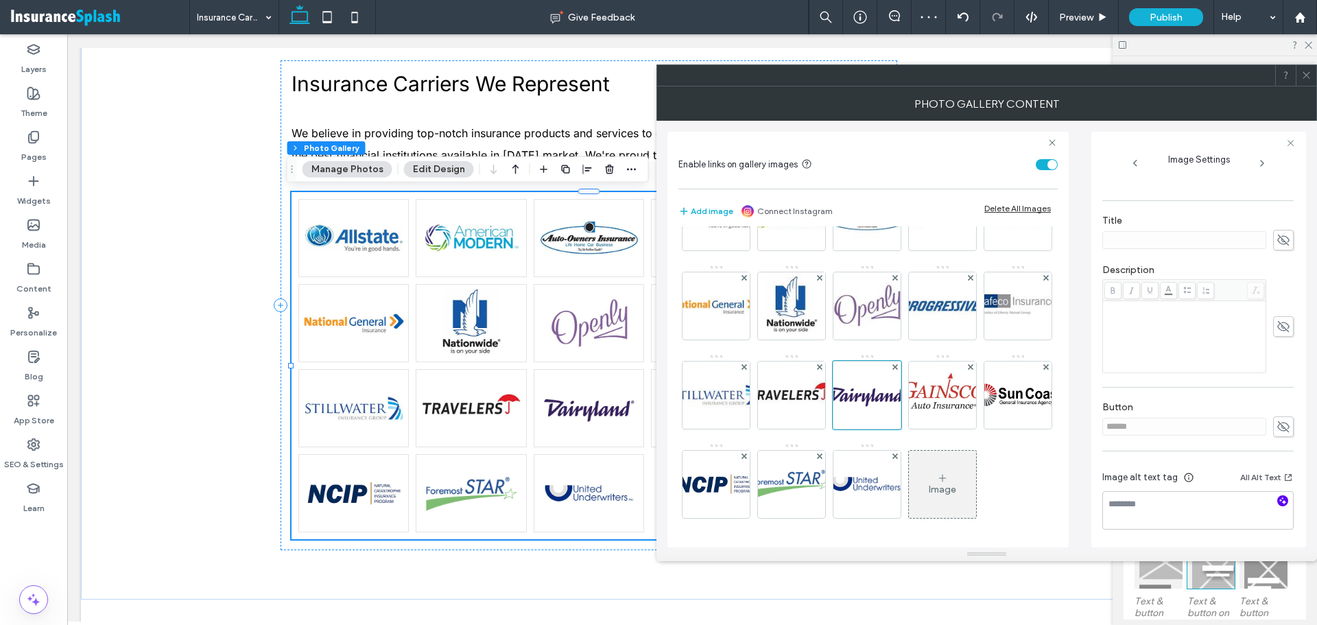
click at [1278, 500] on icon "button" at bounding box center [1283, 501] width 10 height 10
type textarea "**********"
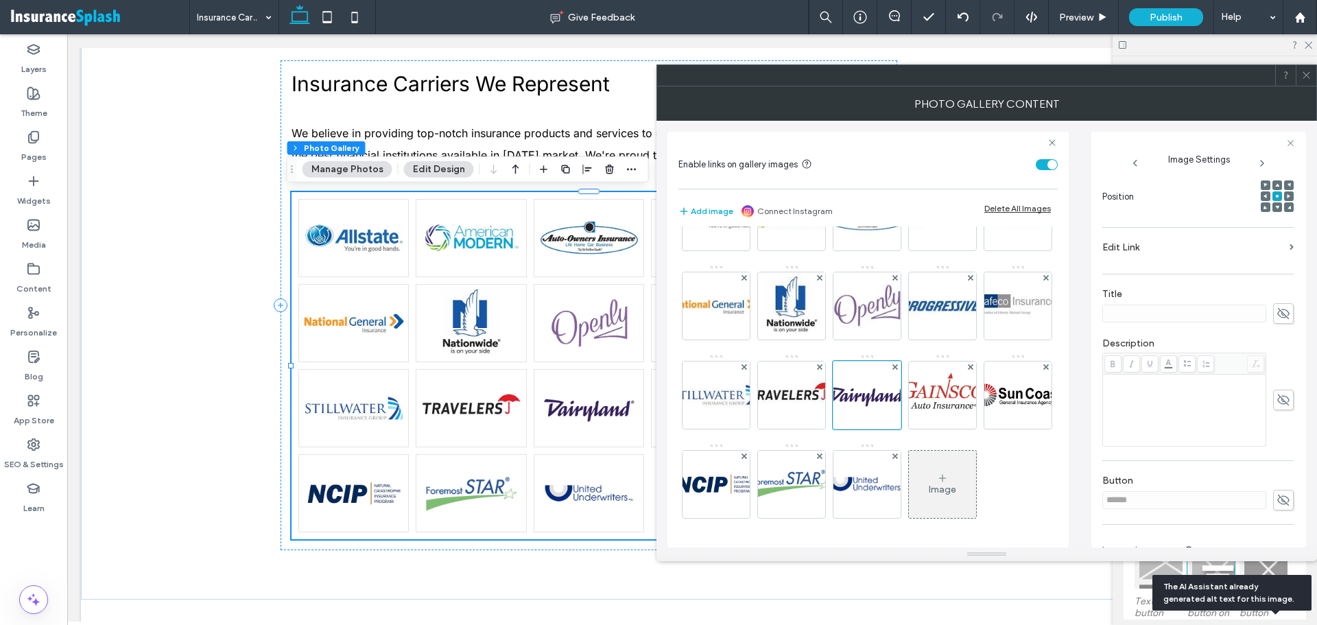
scroll to position [129, 0]
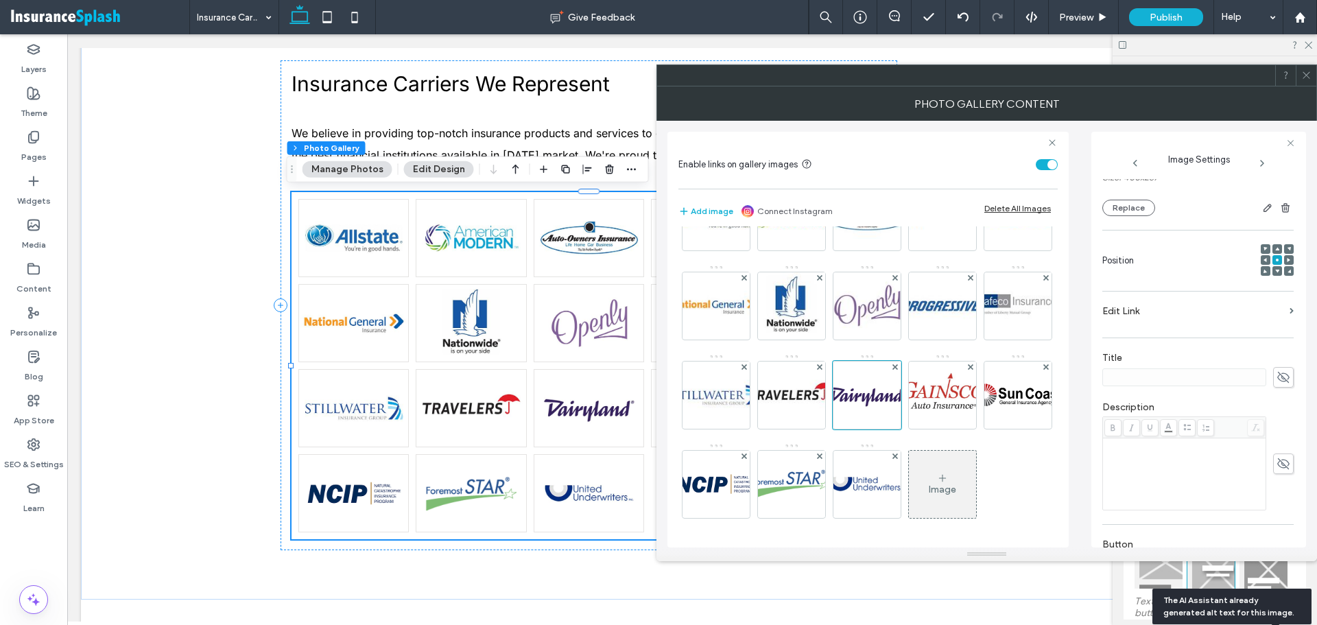
click at [1199, 319] on label "Edit Link" at bounding box center [1194, 310] width 182 height 25
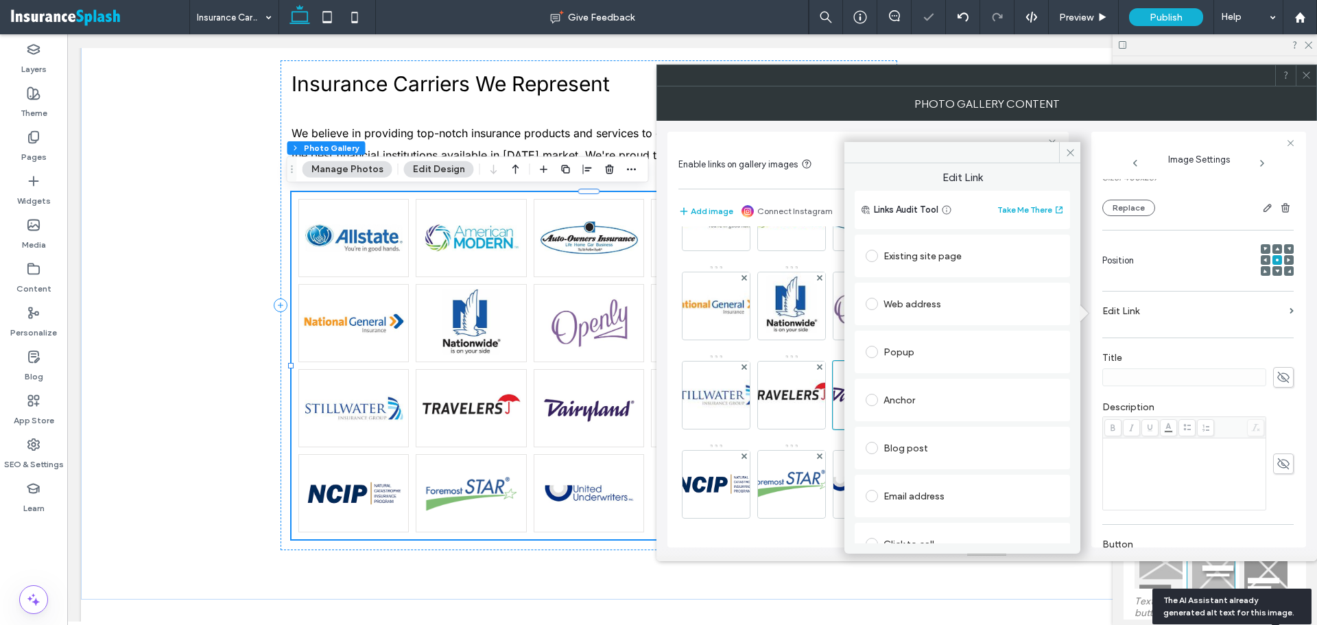
click at [912, 311] on div "Web address" at bounding box center [962, 304] width 193 height 22
click at [946, 336] on input "url" at bounding box center [962, 331] width 193 height 18
paste input "**********"
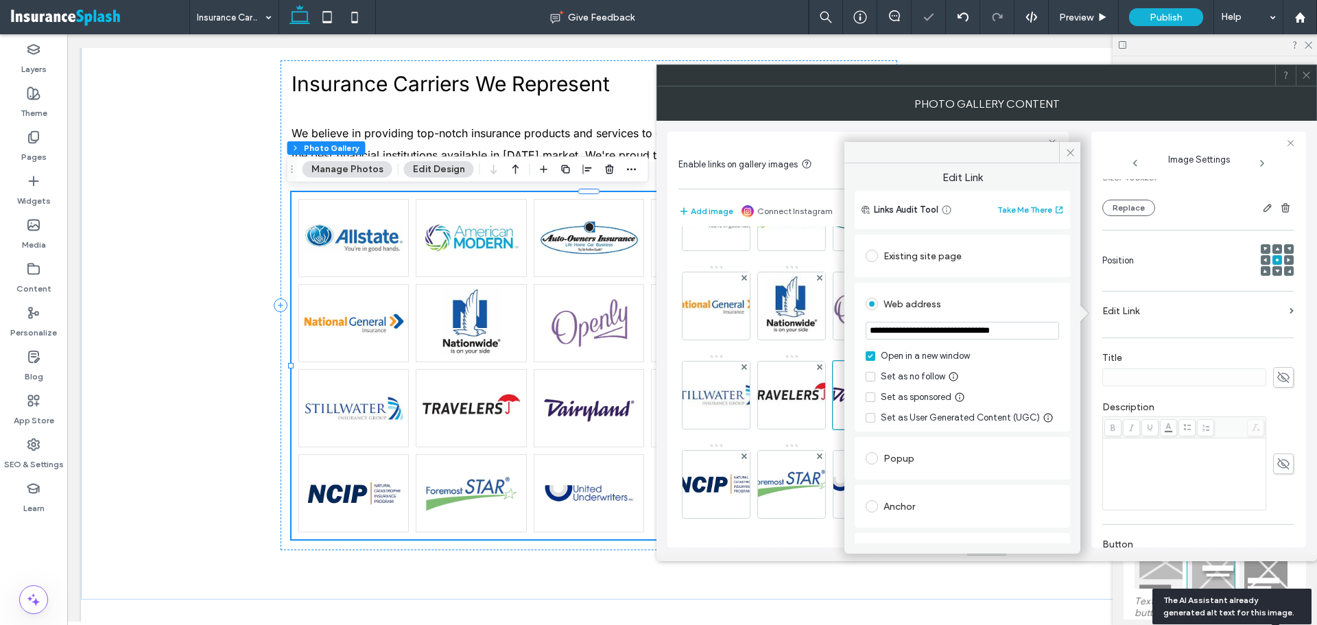
type input "**********"
click at [1070, 191] on div "Links Audit Tool Take Me There" at bounding box center [962, 210] width 215 height 38
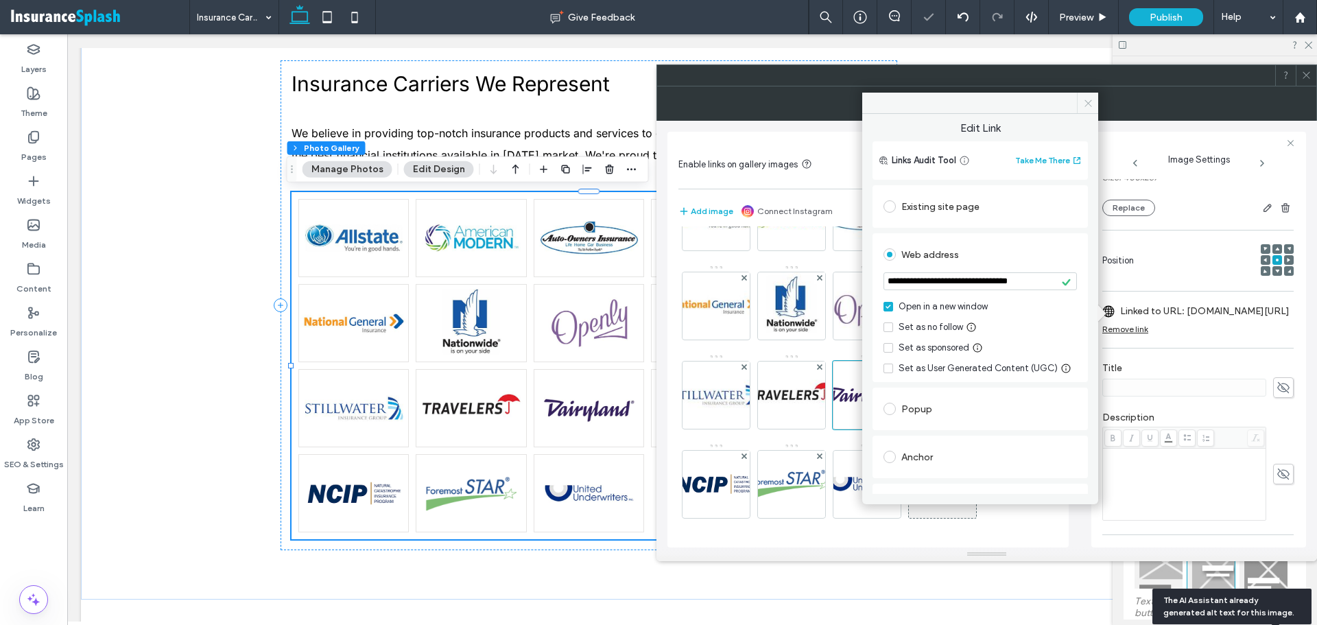
click at [1087, 104] on use at bounding box center [1088, 102] width 7 height 7
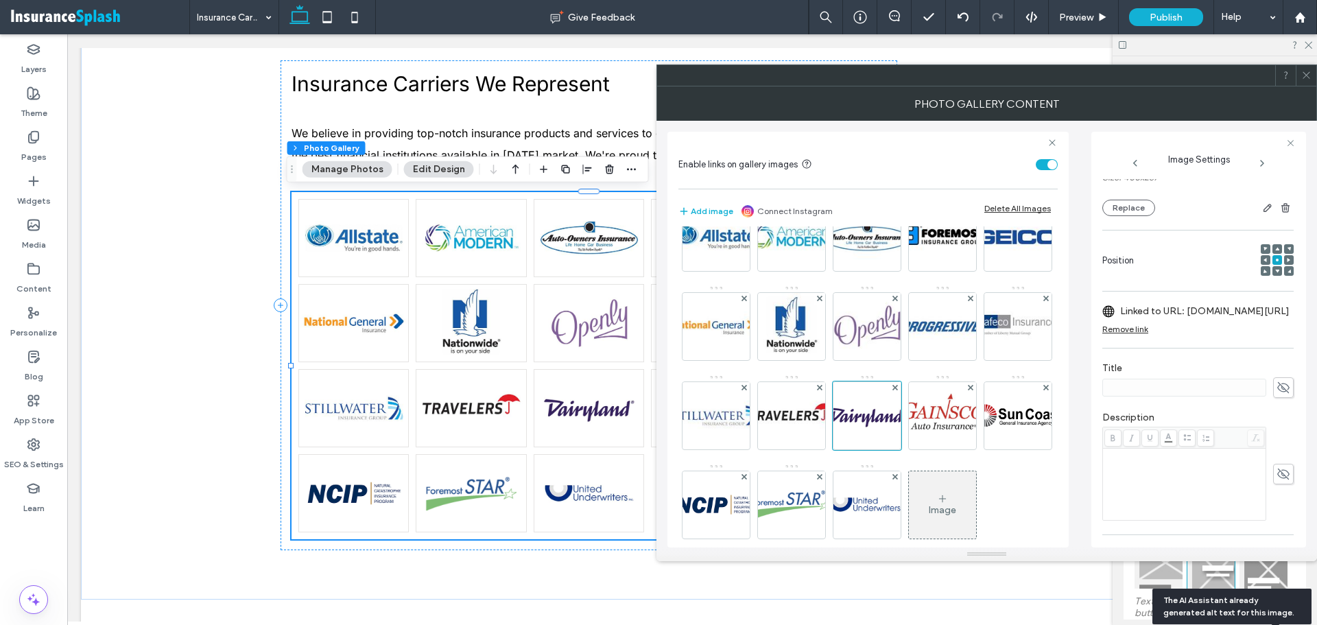
scroll to position [10, 0]
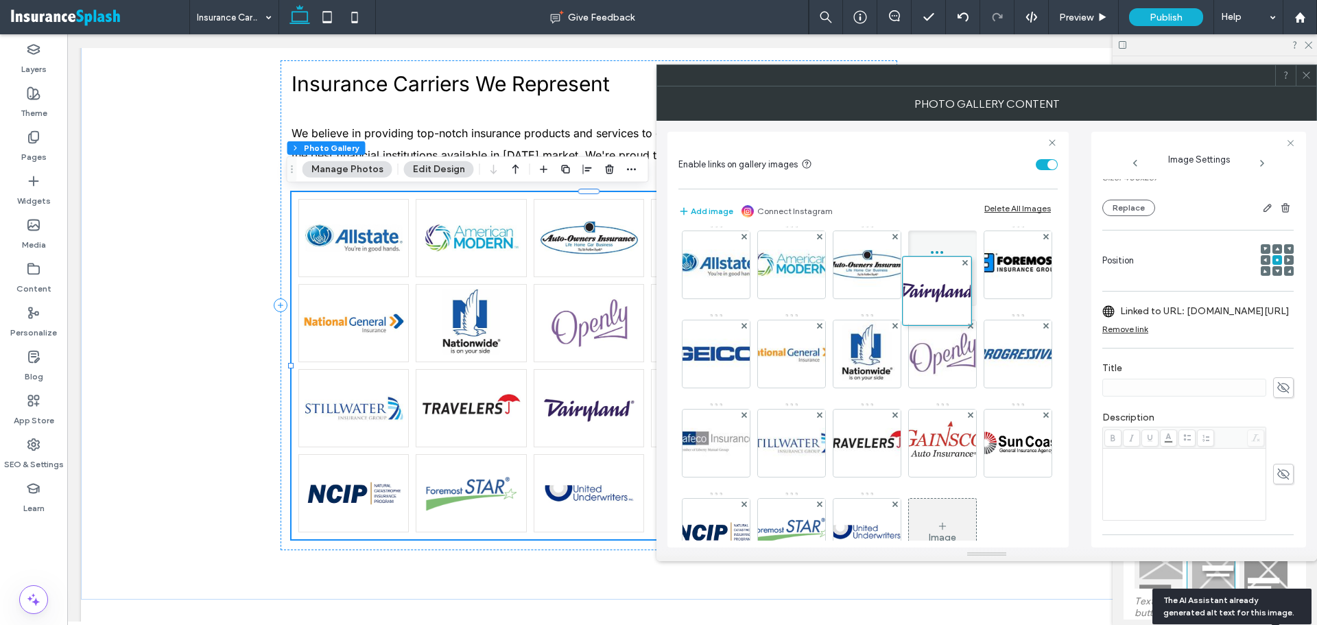
drag, startPoint x: 713, startPoint y: 527, endPoint x: 968, endPoint y: 207, distance: 409.1
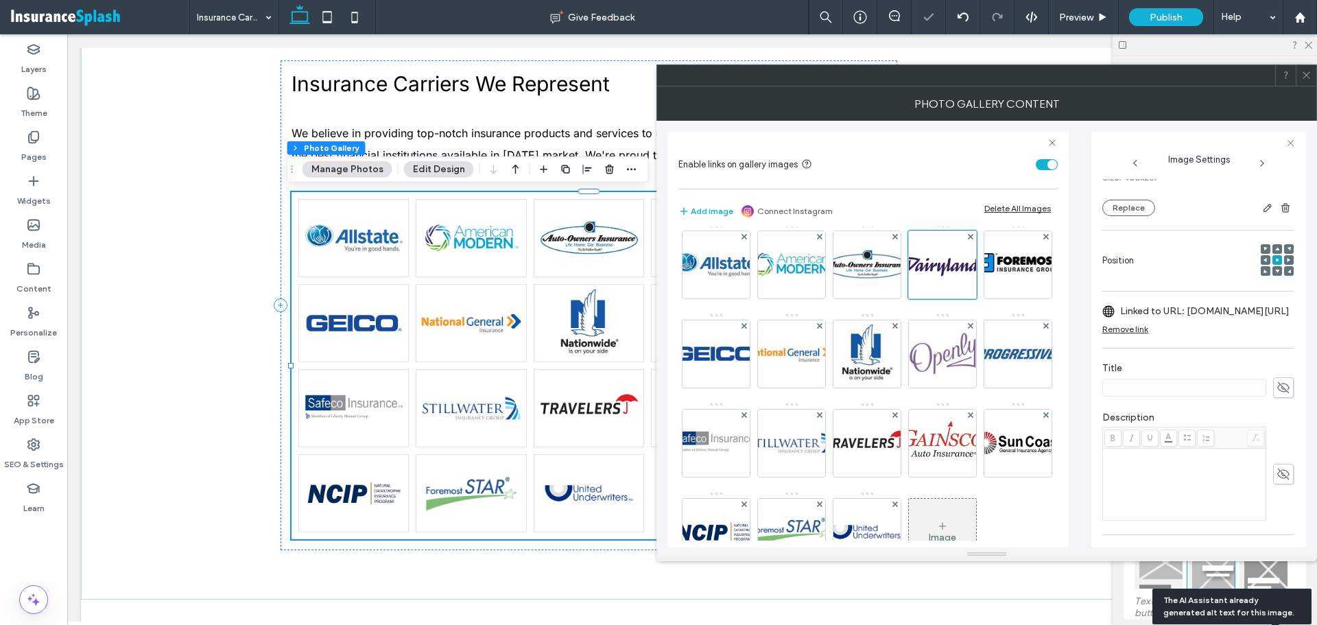
scroll to position [78, 0]
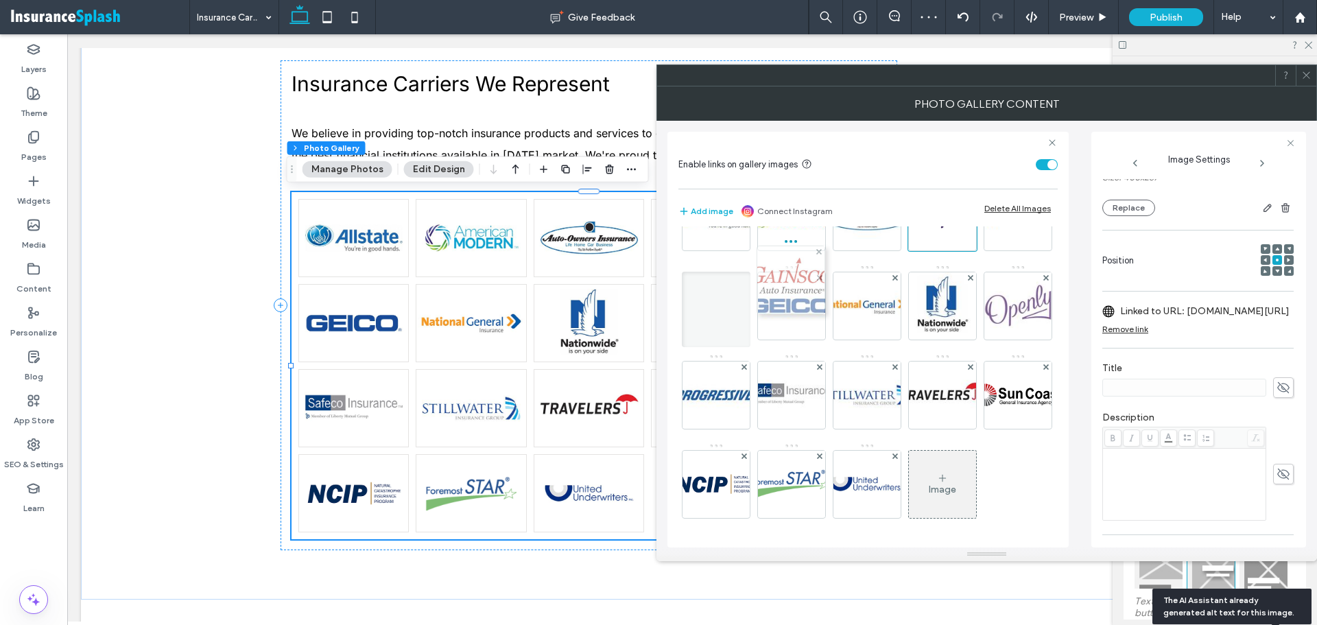
drag, startPoint x: 792, startPoint y: 471, endPoint x: 788, endPoint y: 266, distance: 204.5
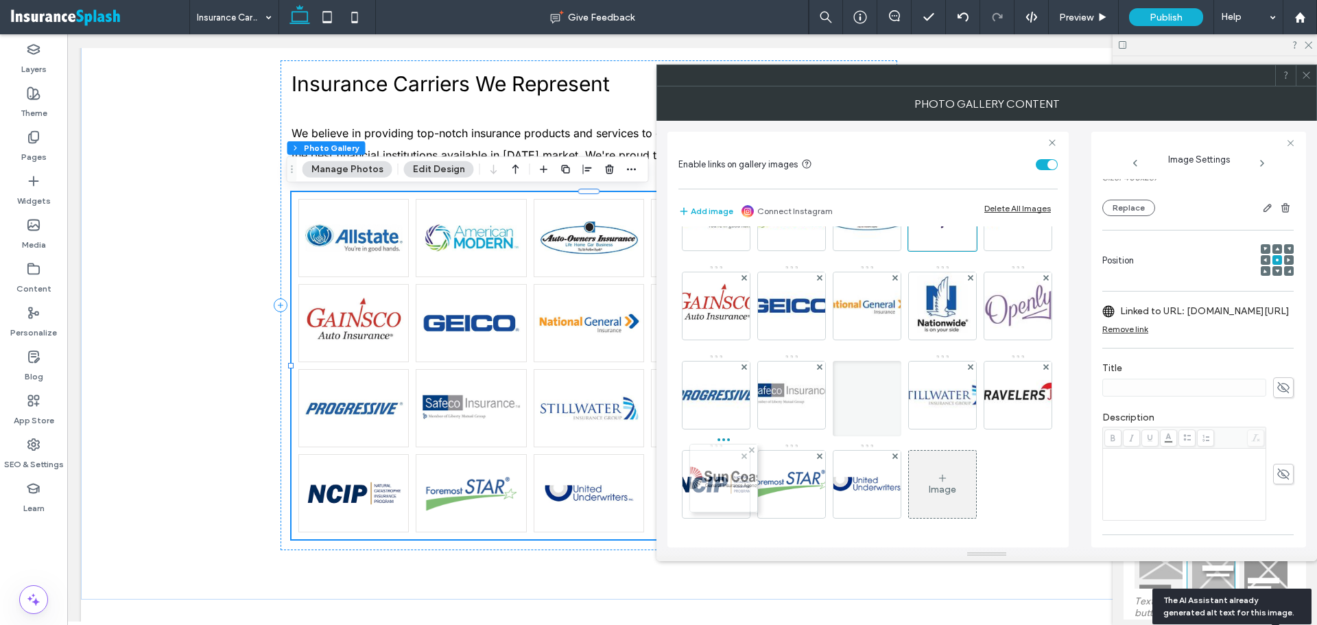
drag, startPoint x: 865, startPoint y: 467, endPoint x: 707, endPoint y: 459, distance: 158.0
drag, startPoint x: 705, startPoint y: 469, endPoint x: 779, endPoint y: 468, distance: 74.1
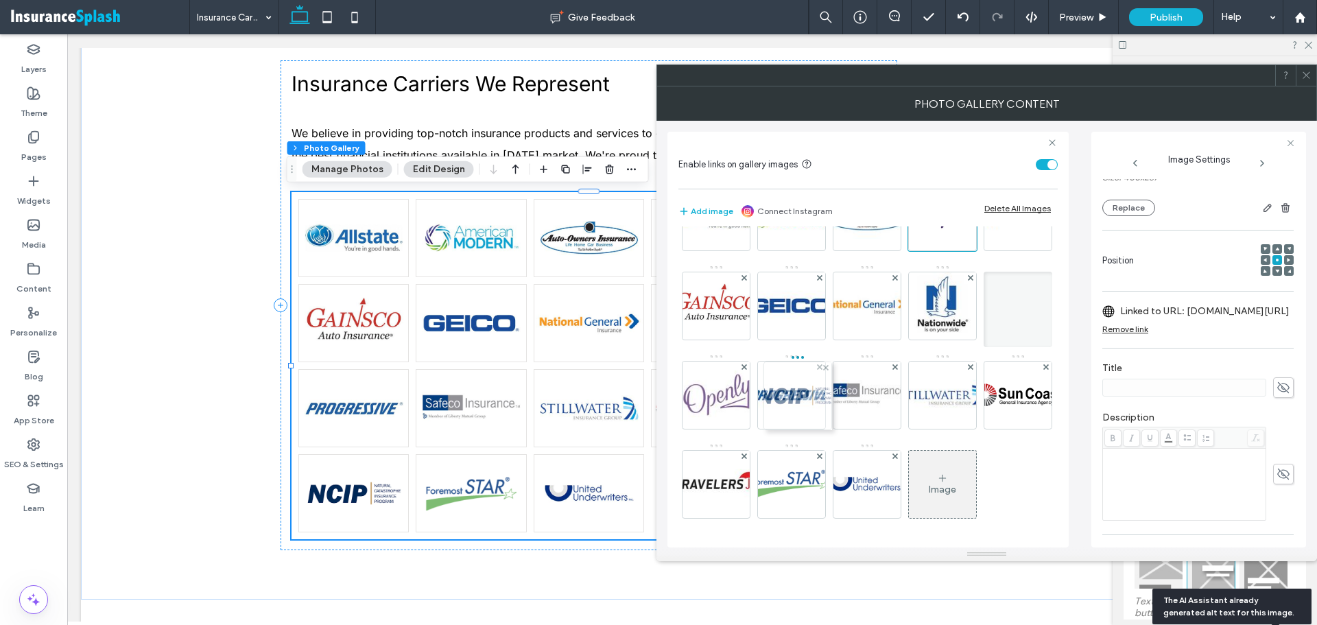
drag, startPoint x: 953, startPoint y: 483, endPoint x: 785, endPoint y: 383, distance: 195.7
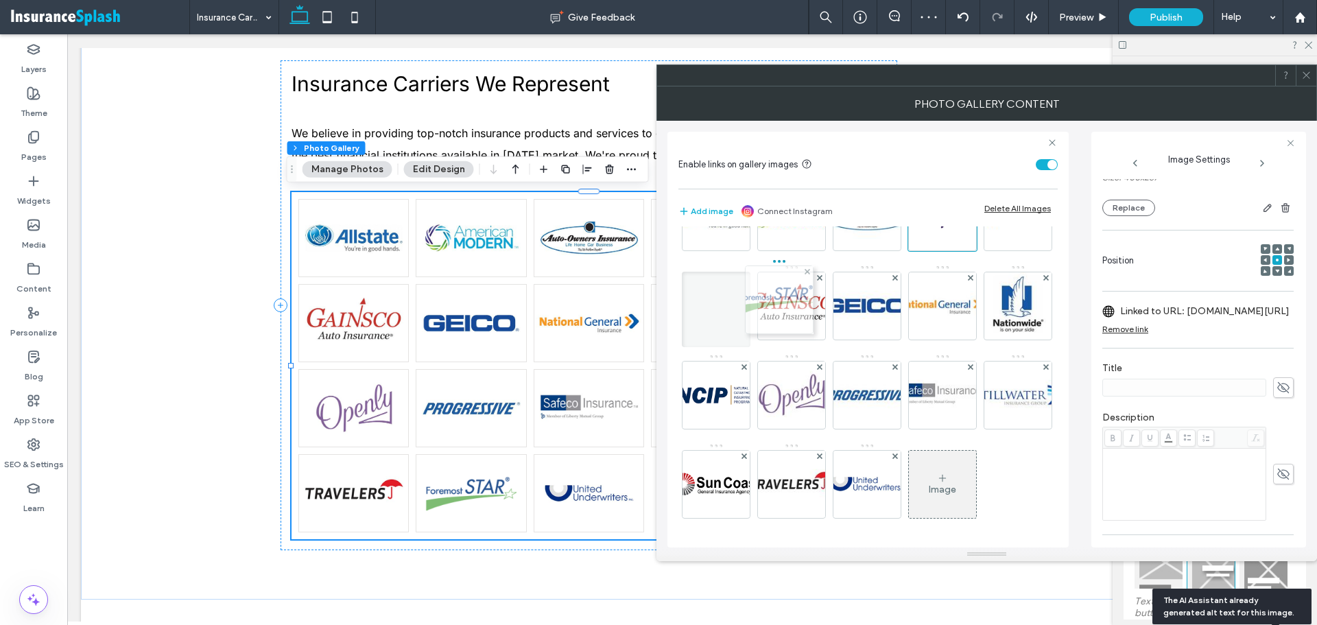
drag, startPoint x: 705, startPoint y: 530, endPoint x: 765, endPoint y: 256, distance: 280.2
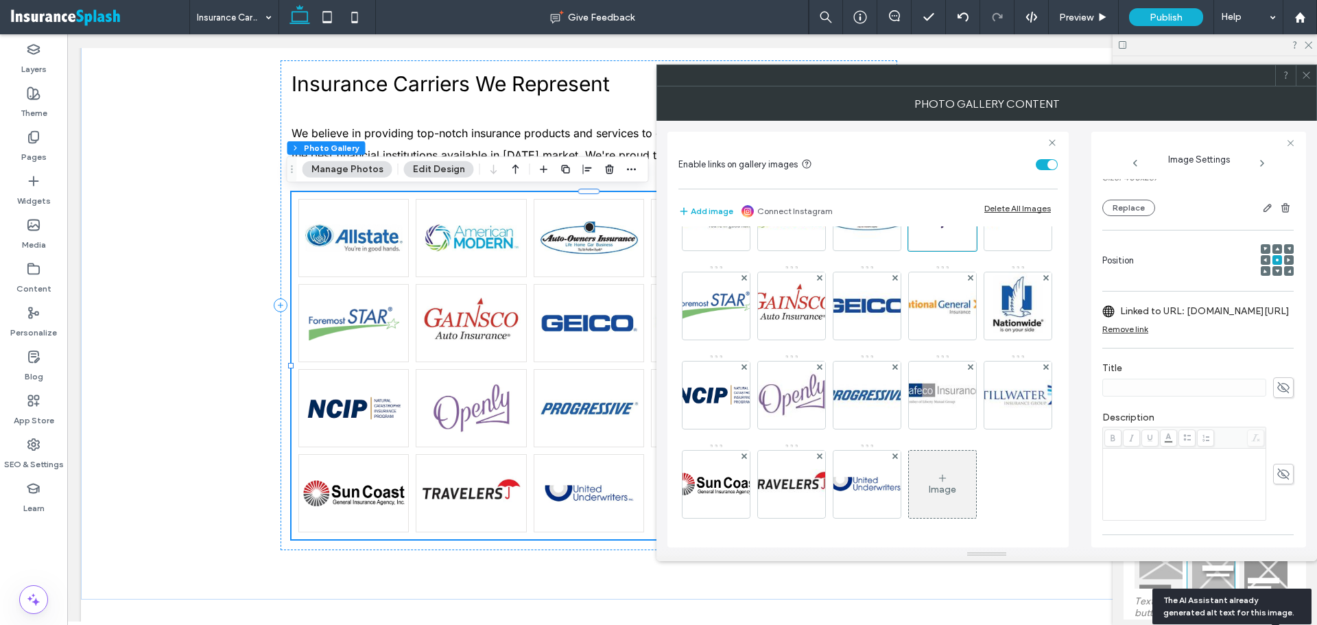
click at [1312, 73] on div at bounding box center [1306, 75] width 21 height 21
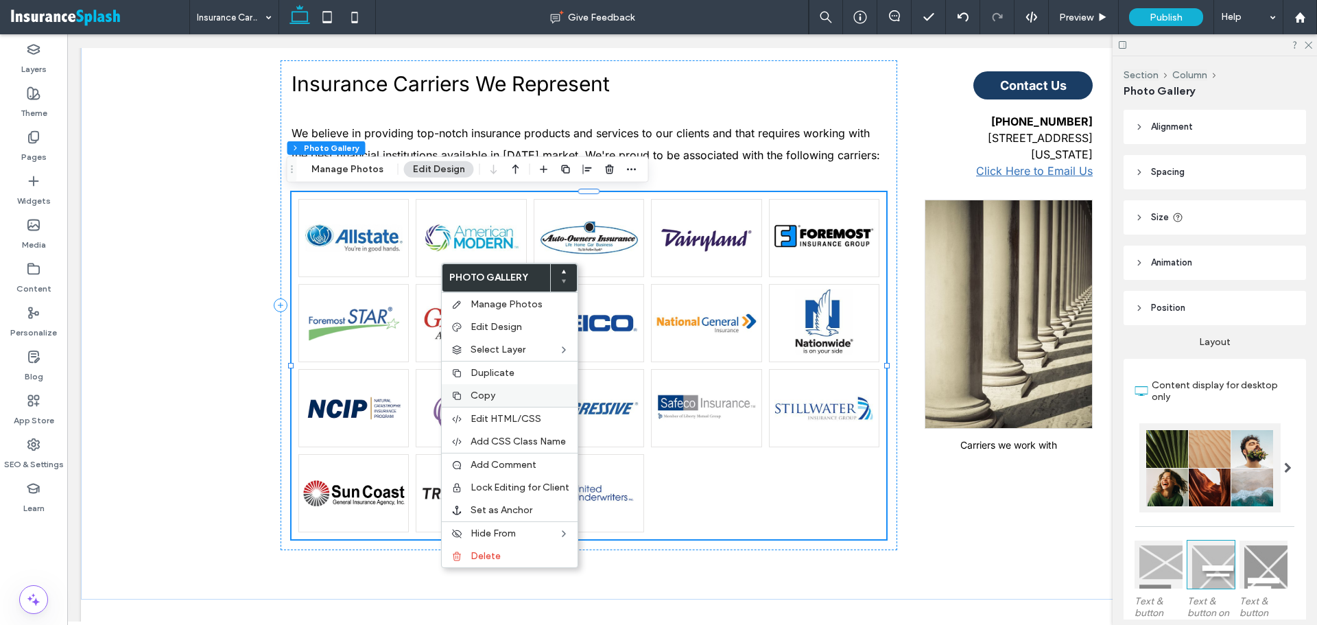
click at [502, 389] on div "Copy" at bounding box center [510, 395] width 136 height 23
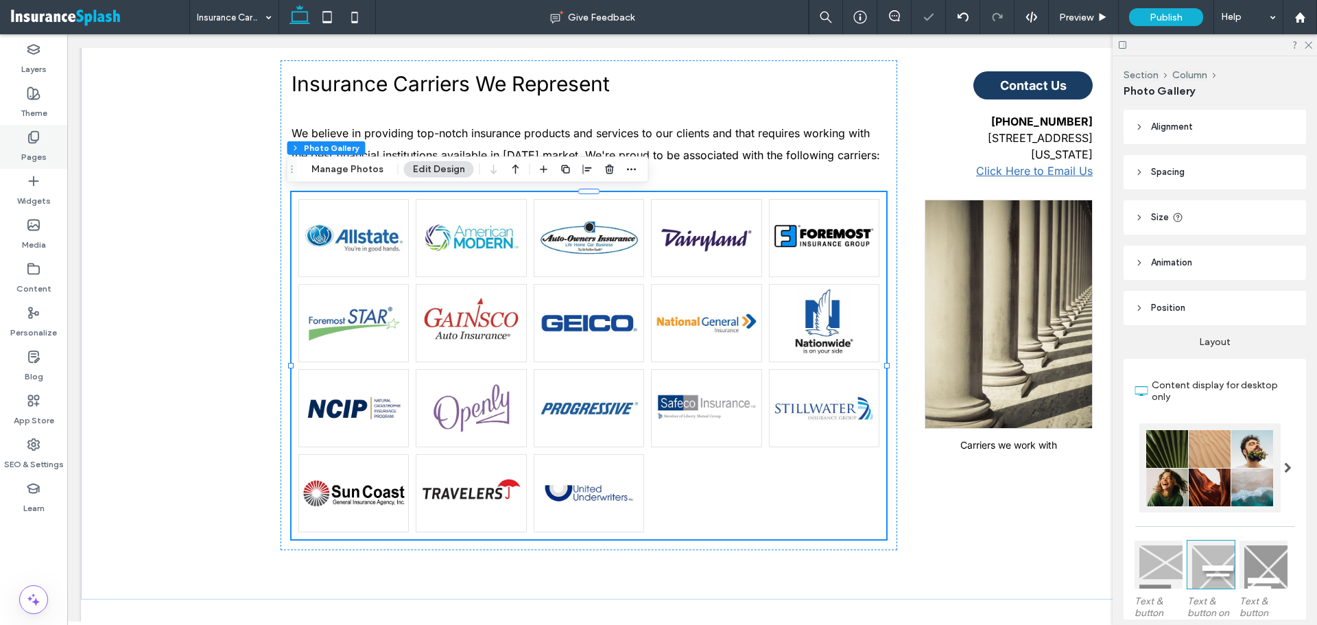
click at [28, 138] on icon at bounding box center [34, 137] width 14 height 14
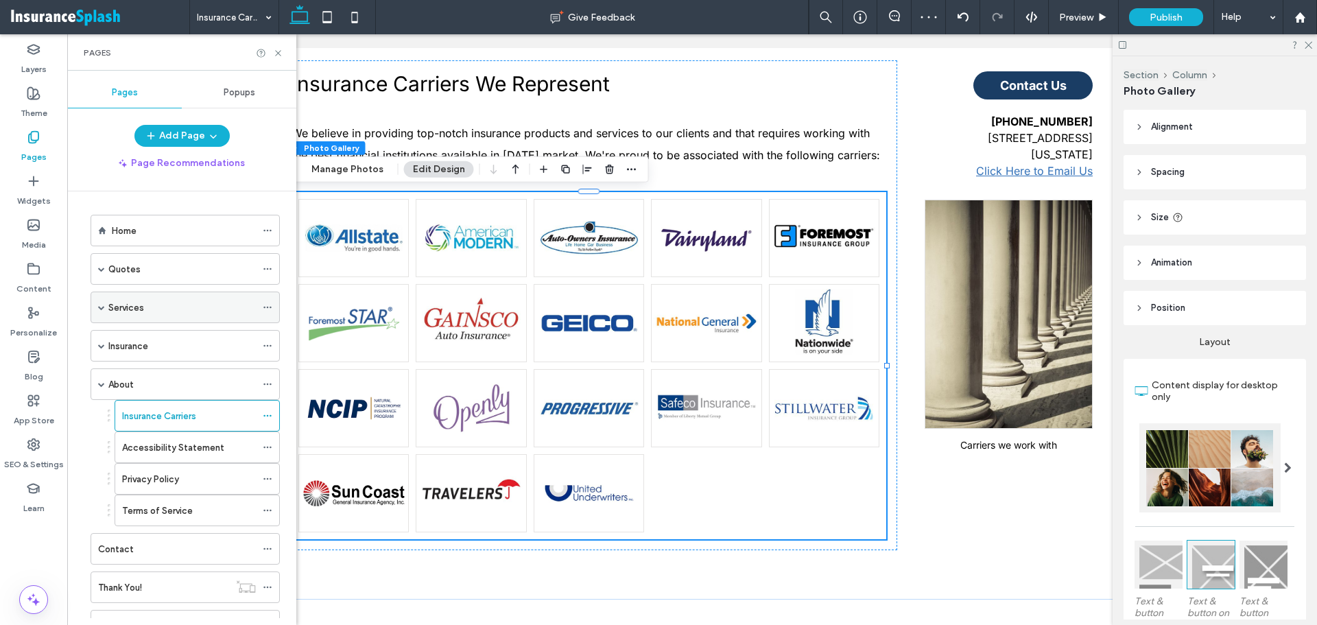
click at [99, 306] on span at bounding box center [101, 307] width 7 height 7
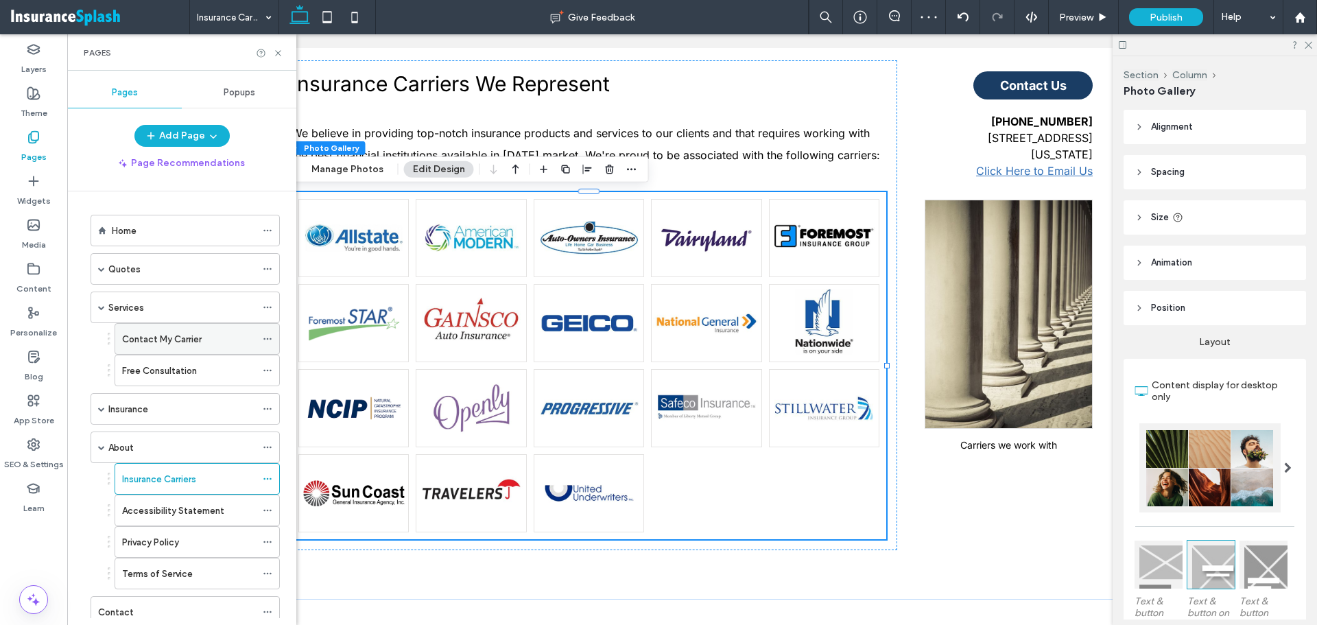
click at [145, 344] on label "Contact My Carrier" at bounding box center [162, 339] width 80 height 24
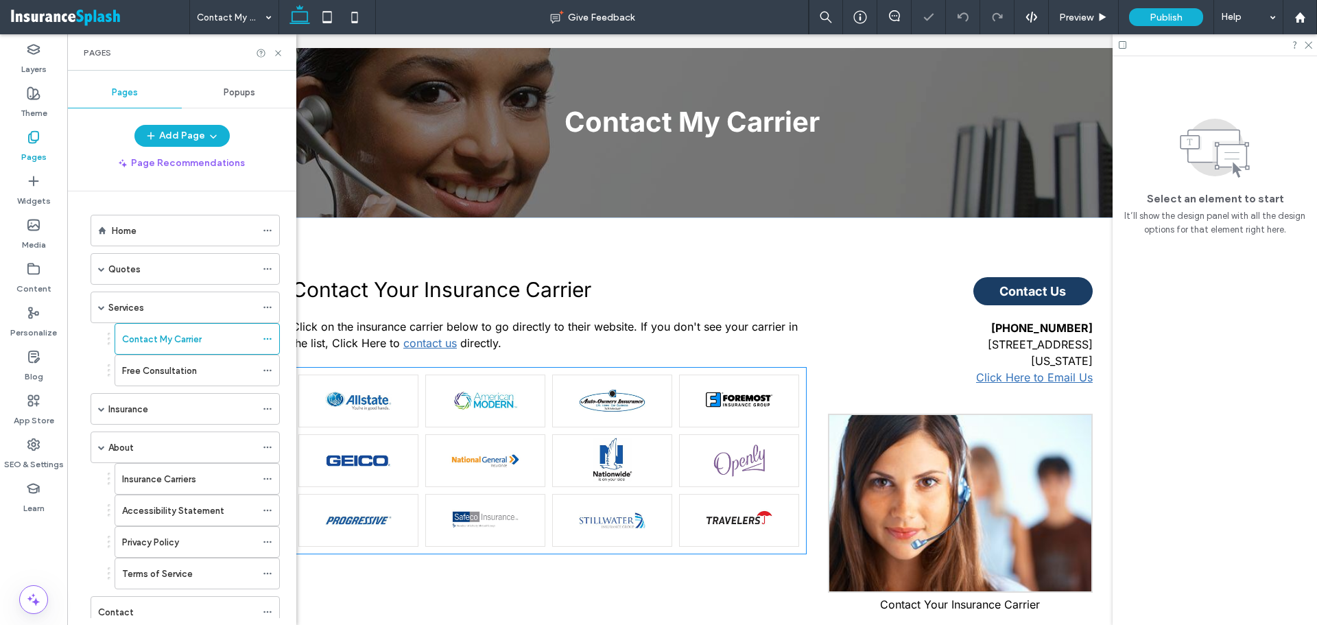
scroll to position [274, 0]
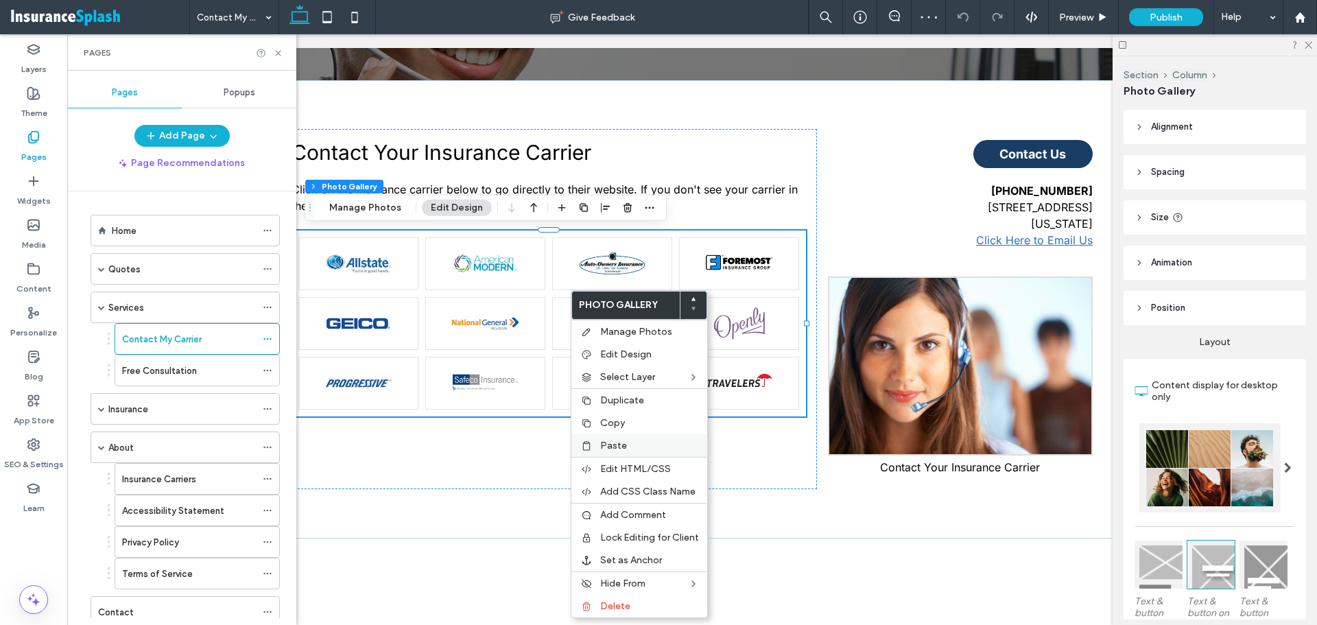
click at [644, 452] on div "Paste" at bounding box center [640, 445] width 136 height 23
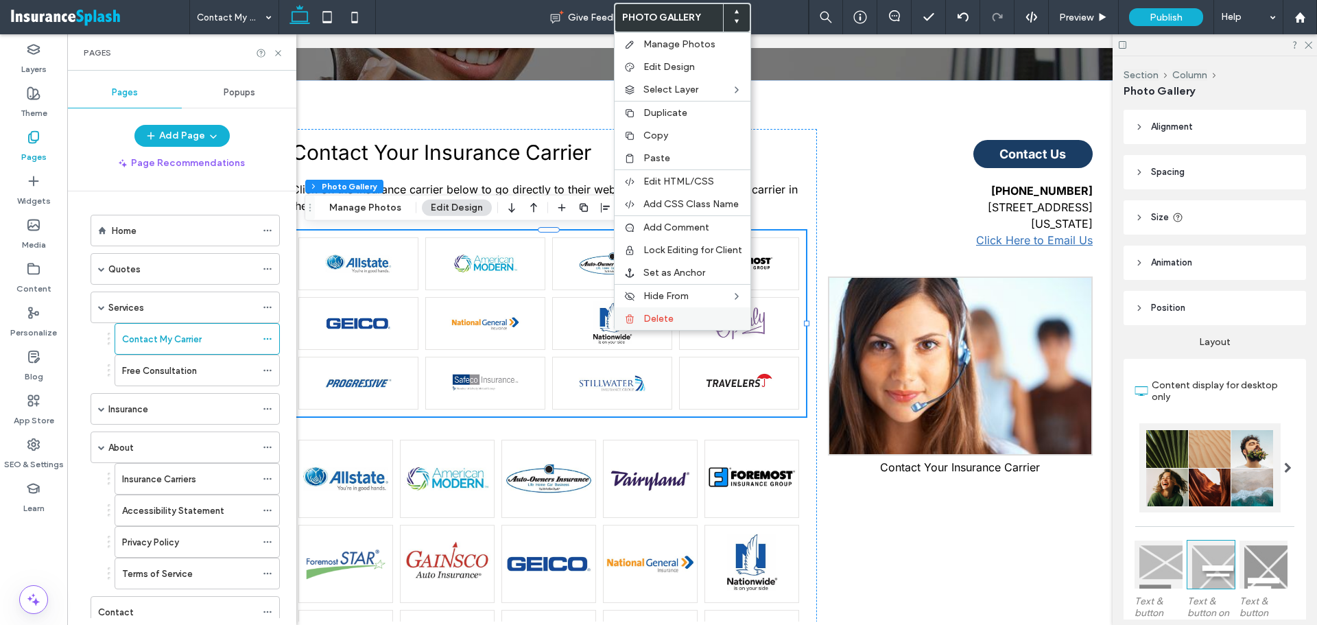
click at [686, 312] on div "Delete" at bounding box center [683, 318] width 136 height 23
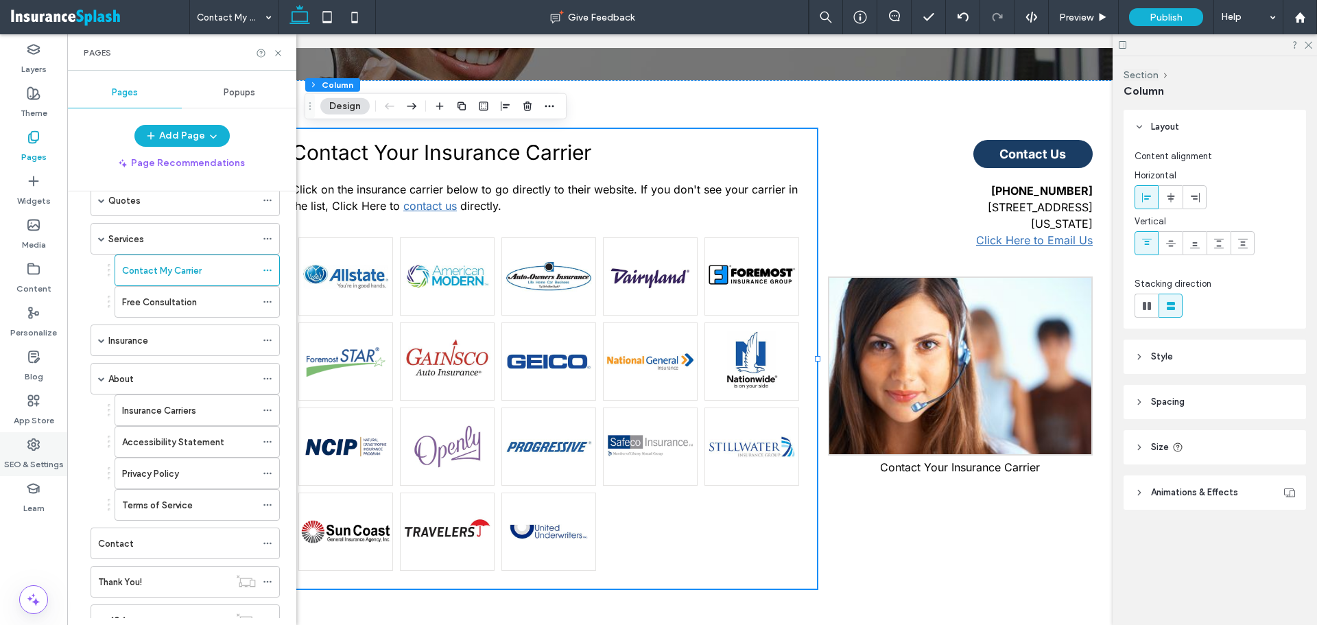
click at [28, 447] on use at bounding box center [33, 444] width 11 height 11
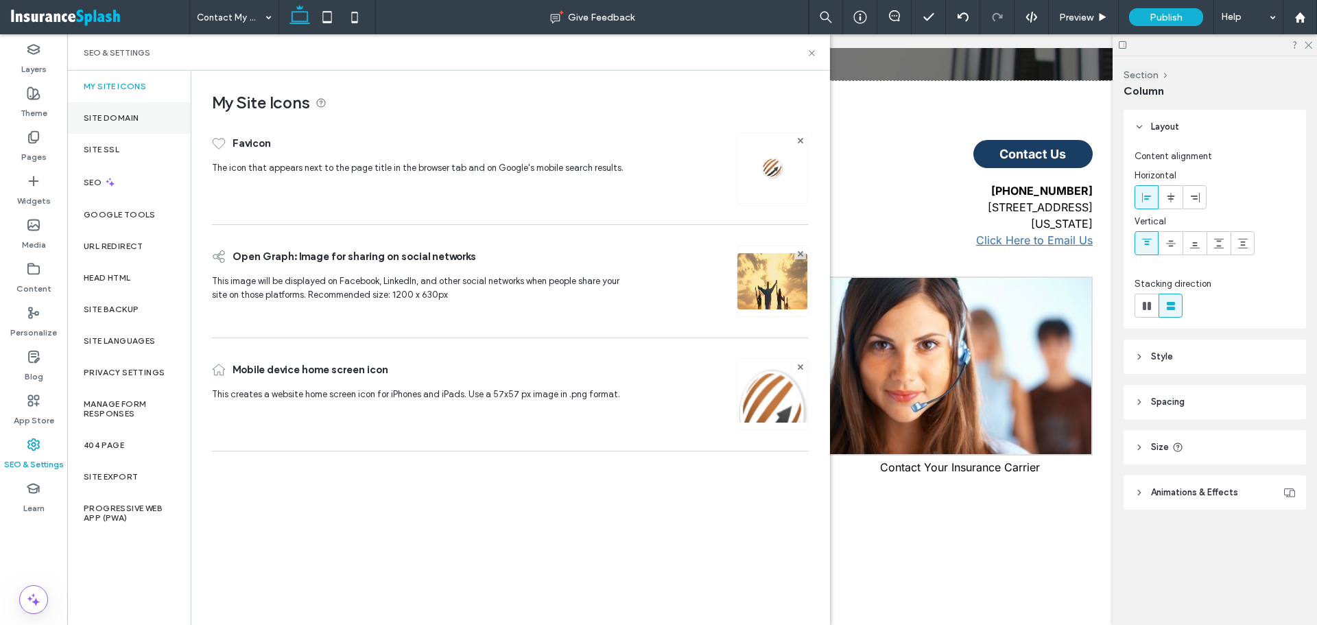
click at [143, 131] on div "Site Domain" at bounding box center [128, 118] width 123 height 32
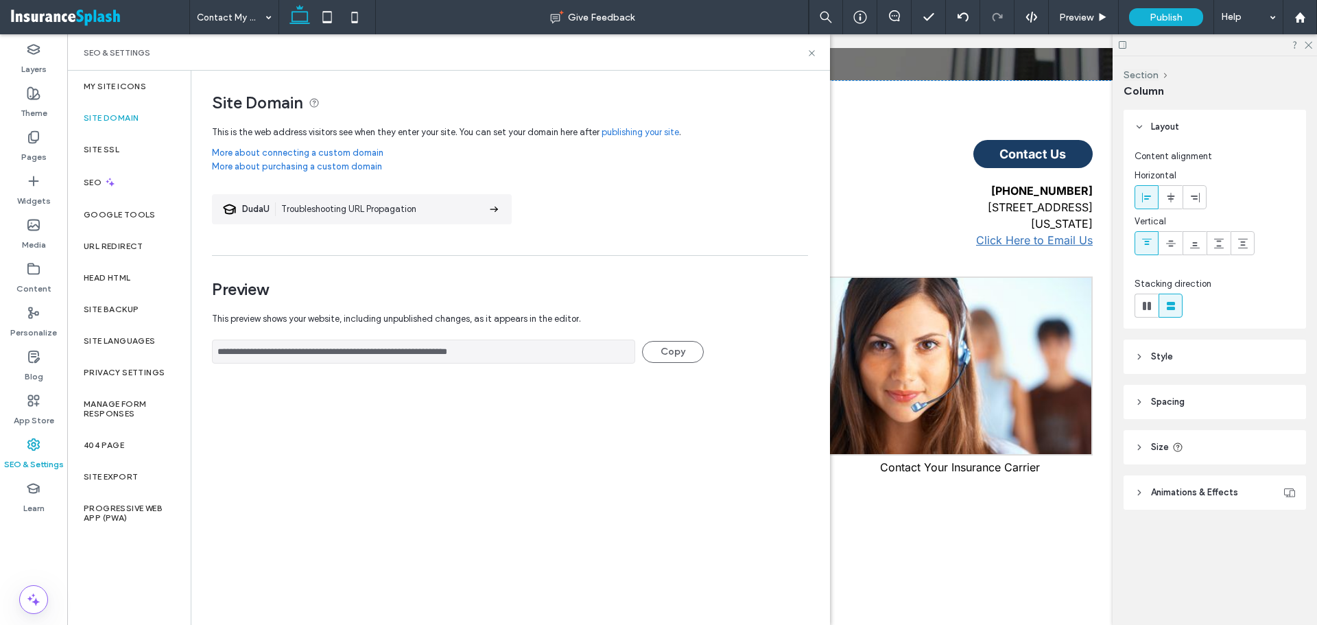
click at [113, 116] on label "Site Domain" at bounding box center [111, 118] width 55 height 10
